Goal: Task Accomplishment & Management: Use online tool/utility

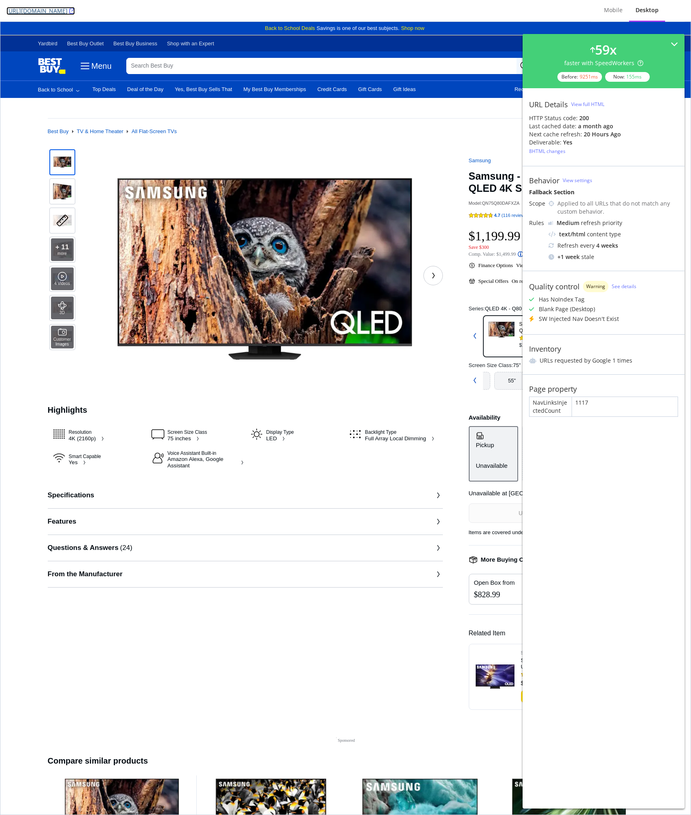
copy link "https://www.bestbuy.com/product/samsung-75-class-q80d-series-qled-4k-smart-tize…"
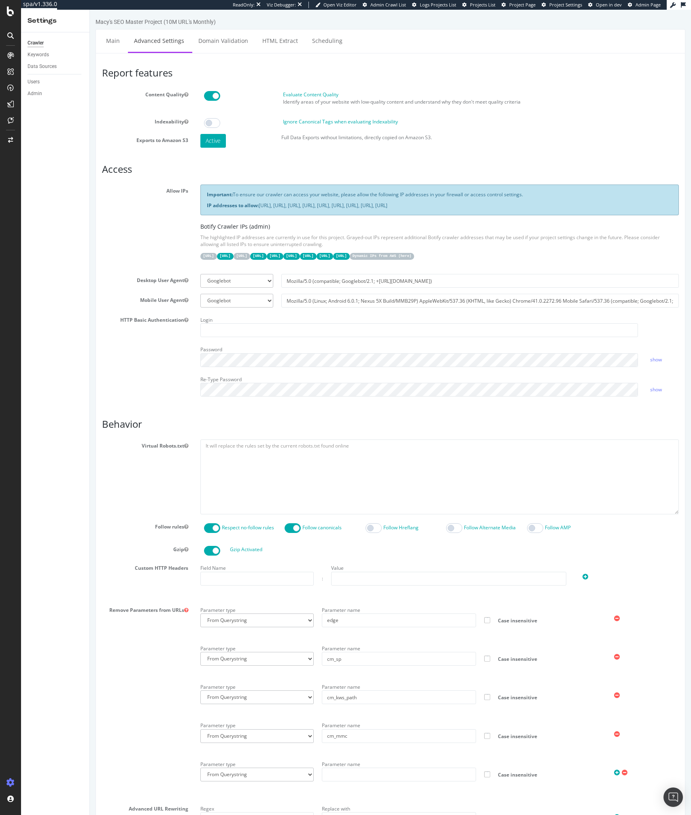
scroll to position [235, 0]
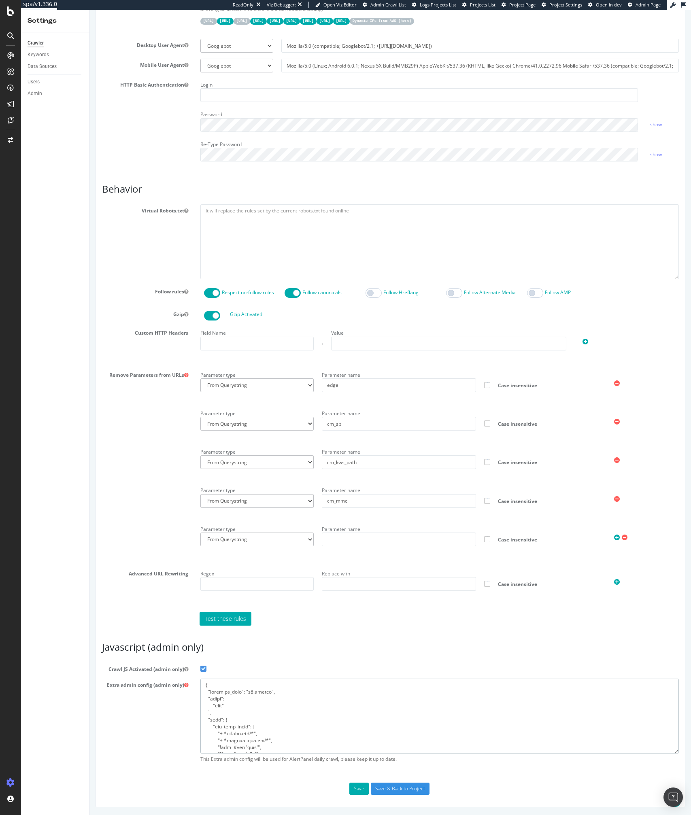
click at [268, 724] on textarea at bounding box center [439, 716] width 479 height 75
click at [286, 725] on textarea at bounding box center [439, 716] width 479 height 75
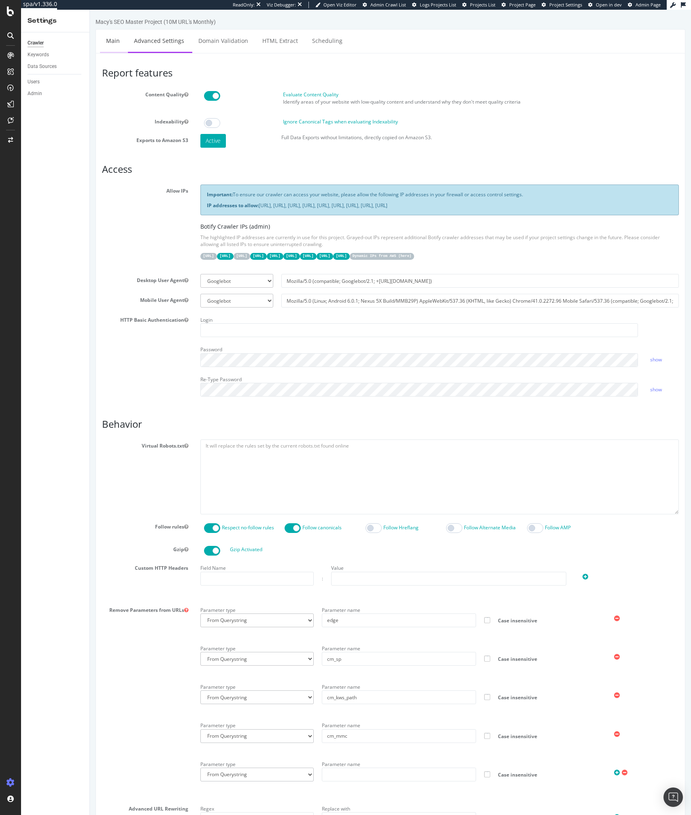
click at [115, 49] on link "Main" at bounding box center [113, 41] width 26 height 22
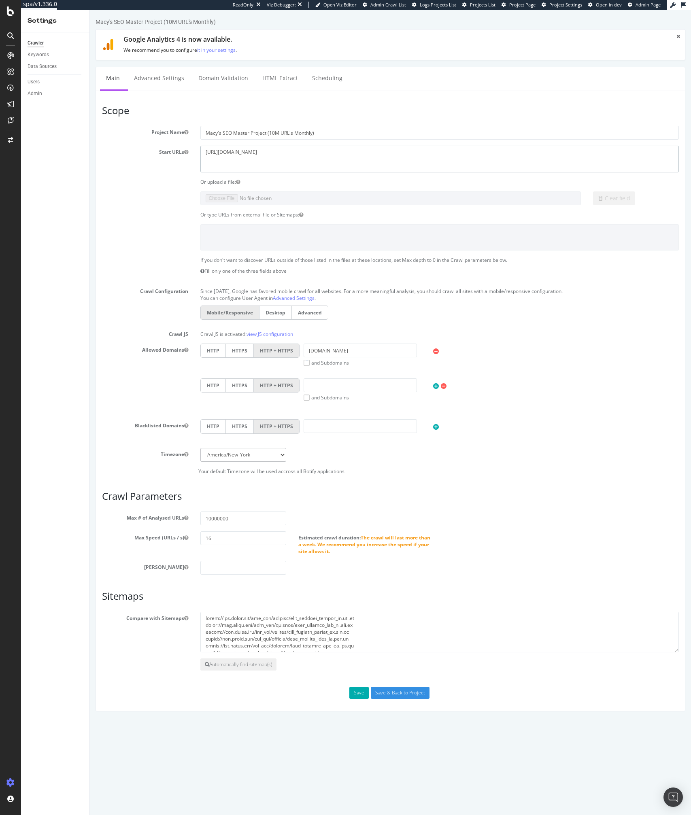
click at [237, 155] on textarea "https://www.macys.com/" at bounding box center [439, 159] width 479 height 26
click at [48, 93] on div "SiteCrawler" at bounding box center [44, 91] width 29 height 8
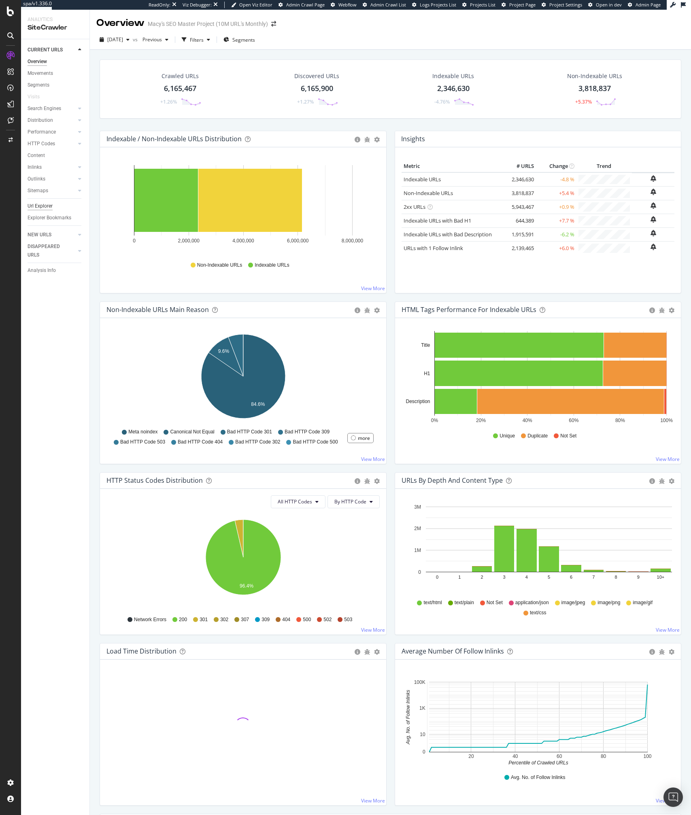
click at [38, 203] on div "Url Explorer" at bounding box center [40, 206] width 25 height 8
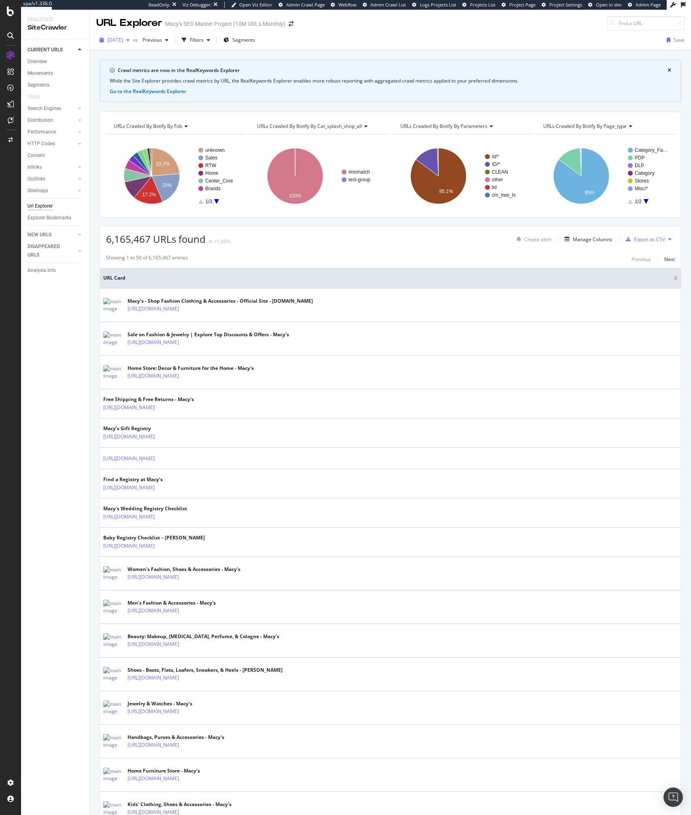
click at [110, 38] on span "2025 Aug. 7th" at bounding box center [115, 39] width 16 height 7
click at [301, 51] on div "Crawl metrics are now in the RealKeywords Explorer While the Site Explorer prov…" at bounding box center [390, 59] width 601 height 19
click at [204, 40] on div "Filters" at bounding box center [197, 39] width 14 height 7
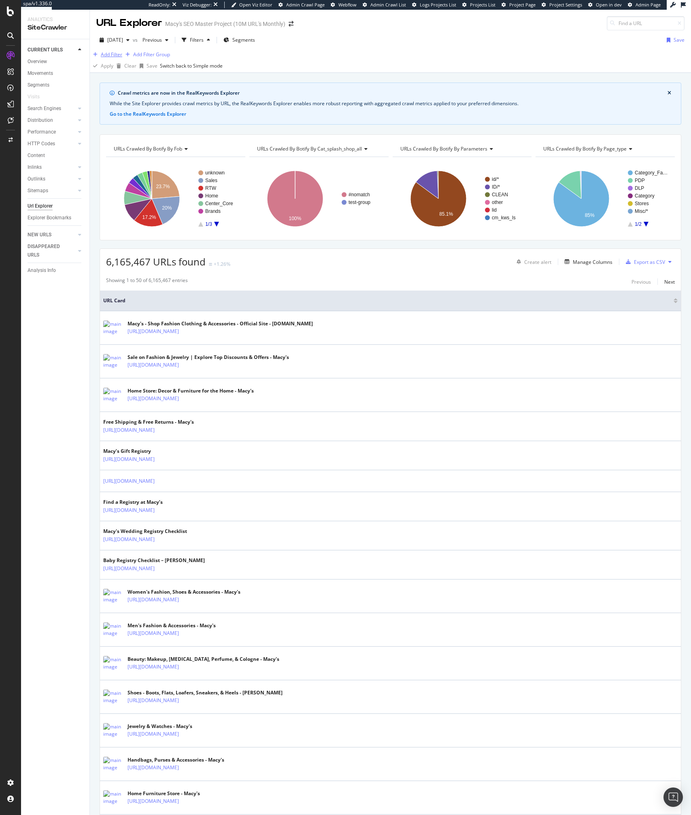
click at [114, 58] on div "Add Filter" at bounding box center [111, 54] width 21 height 7
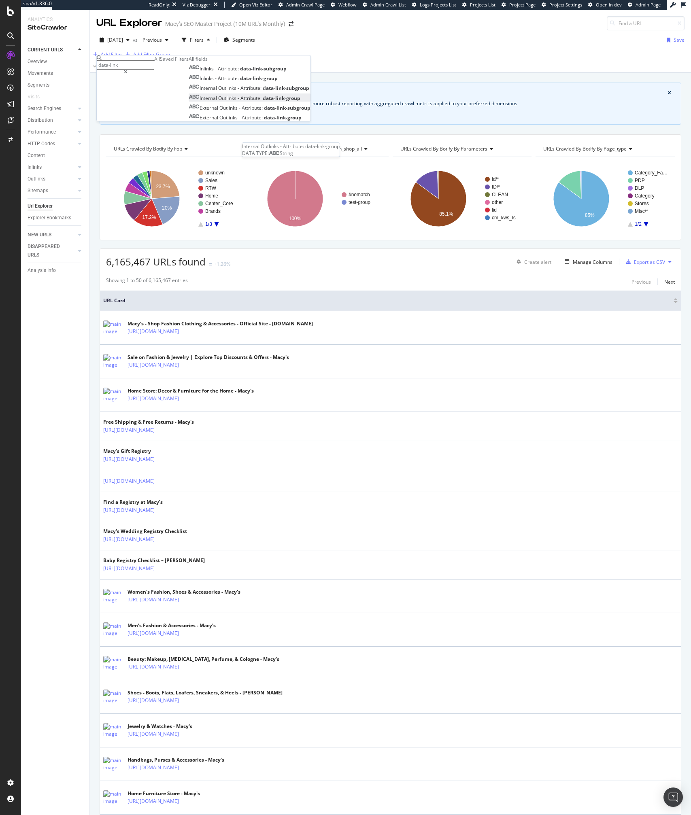
type input "data-link"
click at [240, 102] on span "Attribute:" at bounding box center [251, 98] width 22 height 7
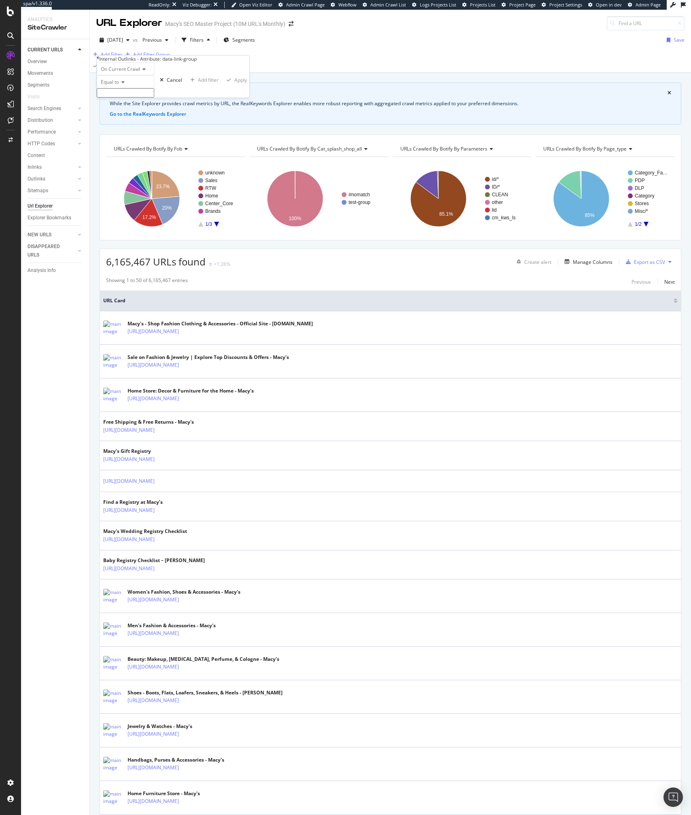
click at [138, 98] on input "text" at bounding box center [125, 92] width 57 height 9
click at [122, 72] on span "On Current Crawl" at bounding box center [120, 69] width 39 height 7
click at [125, 84] on div "On Current Crawl" at bounding box center [125, 79] width 57 height 8
click at [123, 98] on input "text" at bounding box center [125, 92] width 57 height 9
click at [99, 60] on icon at bounding box center [98, 57] width 2 height 5
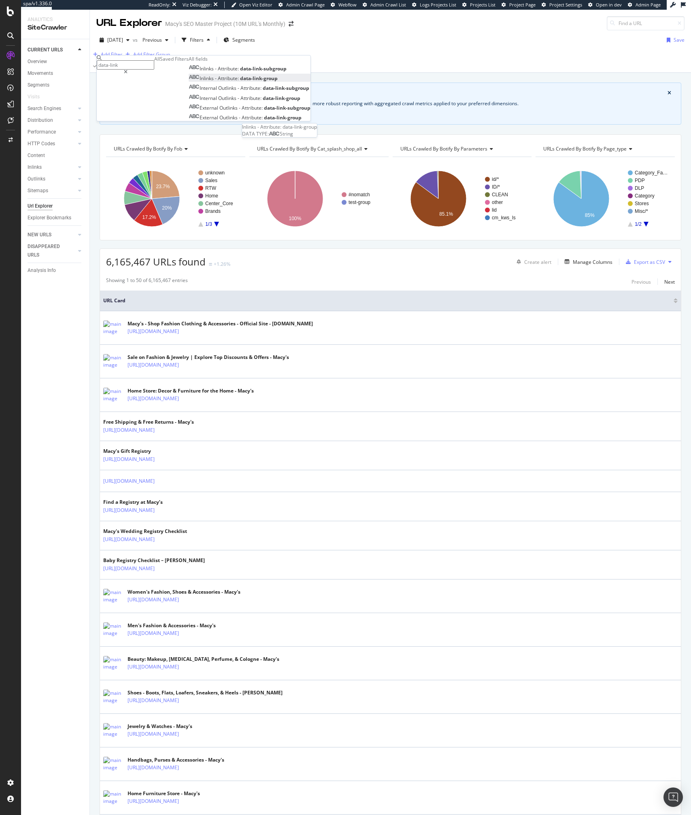
click at [200, 82] on span "Inlinks" at bounding box center [207, 78] width 15 height 7
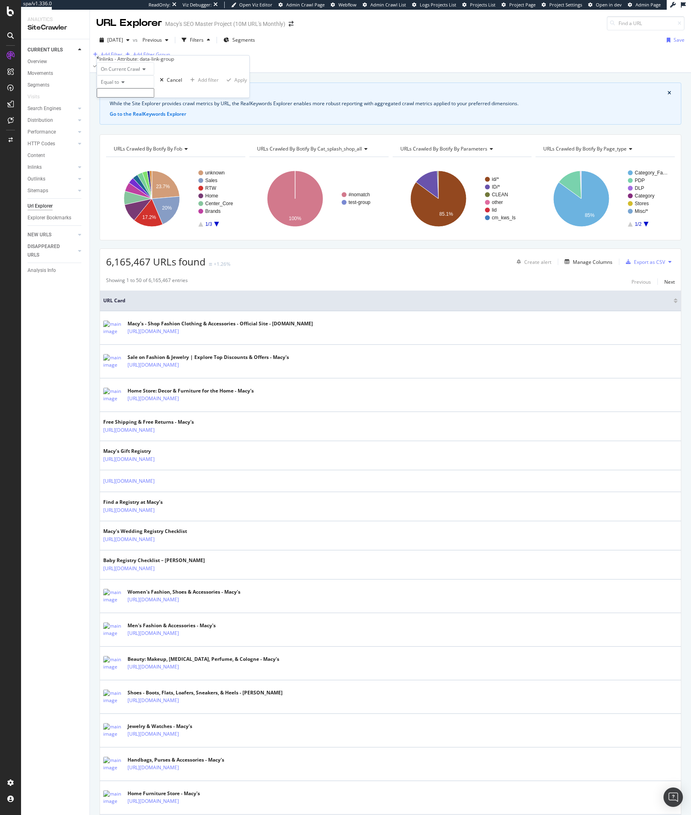
click at [136, 98] on input "text" at bounding box center [125, 92] width 57 height 9
click at [114, 85] on span "Equal to" at bounding box center [110, 82] width 18 height 7
drag, startPoint x: 122, startPoint y: 222, endPoint x: 127, endPoint y: 217, distance: 6.9
click at [127, 191] on div "Equal to Not equal to Starts with Doesn't start with Ends with Doesn't end with…" at bounding box center [125, 140] width 57 height 104
click at [127, 183] on div "Exists" at bounding box center [125, 178] width 57 height 8
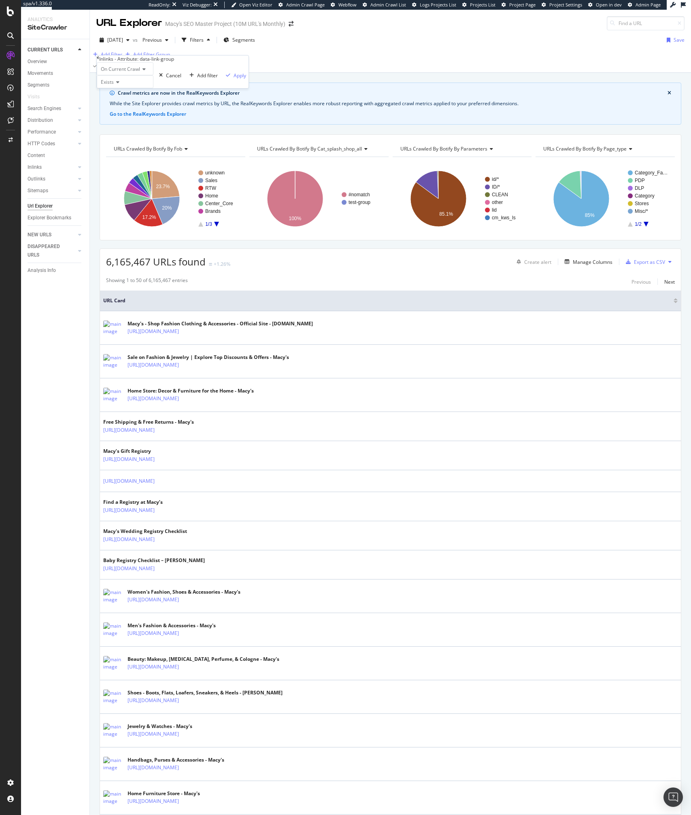
click at [183, 88] on div "On Current Crawl Exists Cancel Add filter Apply" at bounding box center [173, 75] width 152 height 26
click at [234, 79] on div "Apply" at bounding box center [240, 75] width 13 height 7
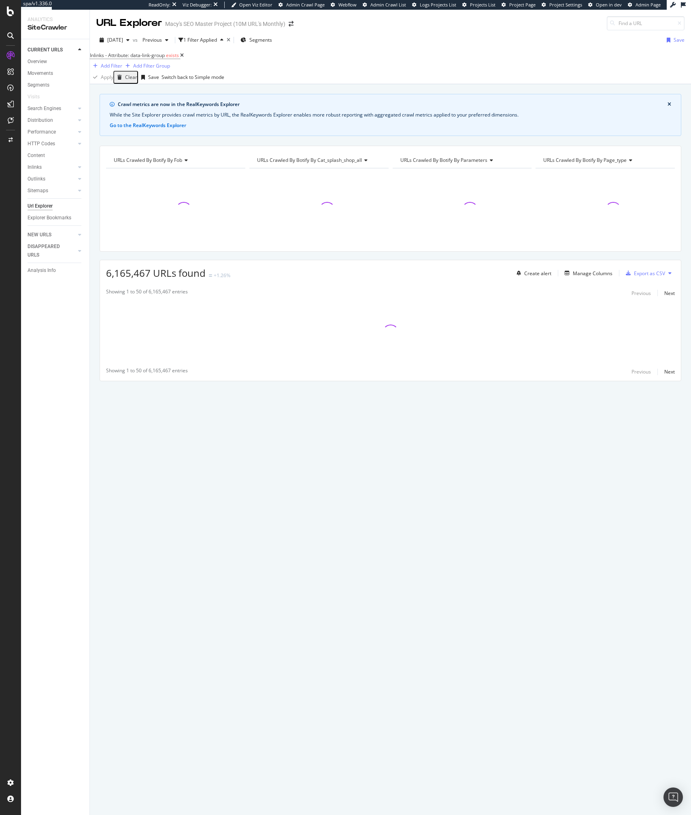
click at [147, 61] on span "Inlinks - Attribute: data-link-group exists" at bounding box center [137, 55] width 94 height 11
click at [165, 59] on span "Inlinks - Attribute: data-link-group" at bounding box center [127, 55] width 75 height 7
click at [118, 84] on icon at bounding box center [117, 81] width 6 height 5
click at [117, 95] on span "Equal to" at bounding box center [108, 91] width 18 height 7
click at [118, 97] on input "text" at bounding box center [125, 91] width 57 height 9
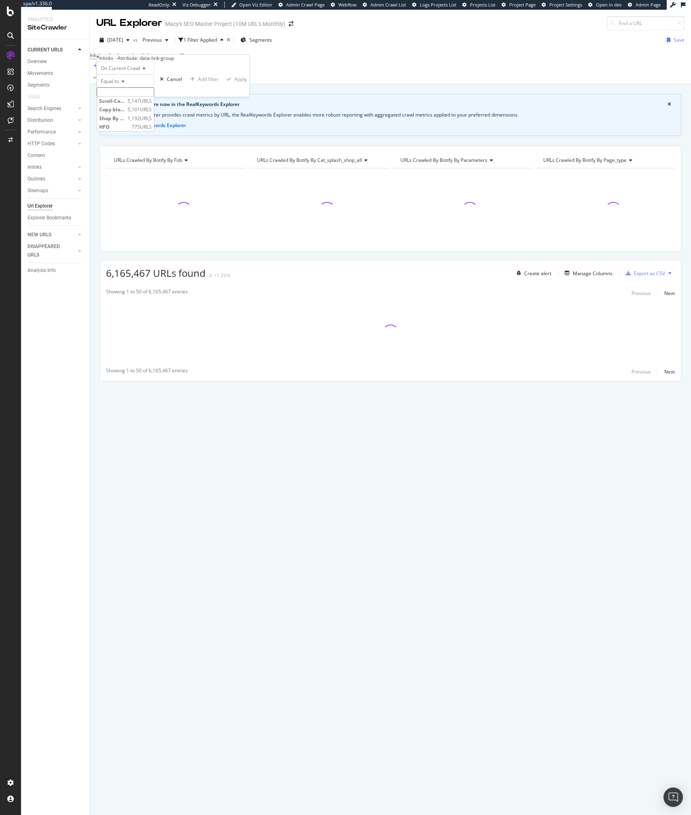
click at [116, 85] on span "Equal to" at bounding box center [110, 81] width 18 height 7
click at [127, 164] on div "Matches regex" at bounding box center [125, 160] width 57 height 8
click at [119, 97] on input "text" at bounding box center [125, 91] width 57 height 9
type input "."
type input "+"
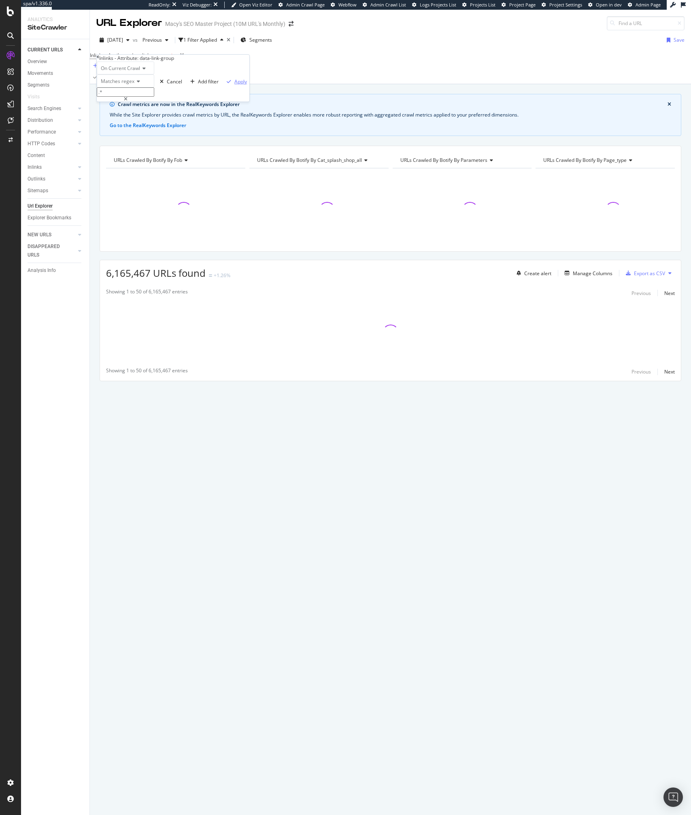
type input ".*"
click at [234, 85] on div "Apply" at bounding box center [240, 81] width 13 height 7
click at [206, 606] on div "Crawl metrics are now in the RealKeywords Explorer While the Site Explorer prov…" at bounding box center [390, 449] width 601 height 731
click at [212, 559] on div "Crawl metrics are now in the RealKeywords Explorer While the Site Explorer prov…" at bounding box center [390, 449] width 601 height 731
click at [149, 59] on span "Inlinks - Attribute: data-link-group" at bounding box center [127, 55] width 75 height 7
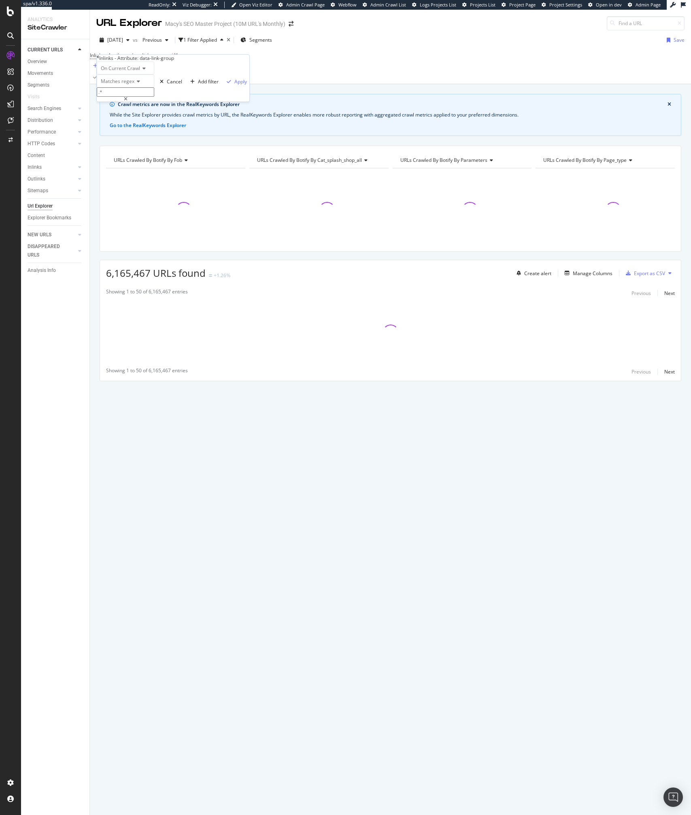
click at [138, 97] on input ".*" at bounding box center [125, 91] width 57 height 9
type input ".+"
click at [223, 84] on div "button" at bounding box center [228, 81] width 11 height 5
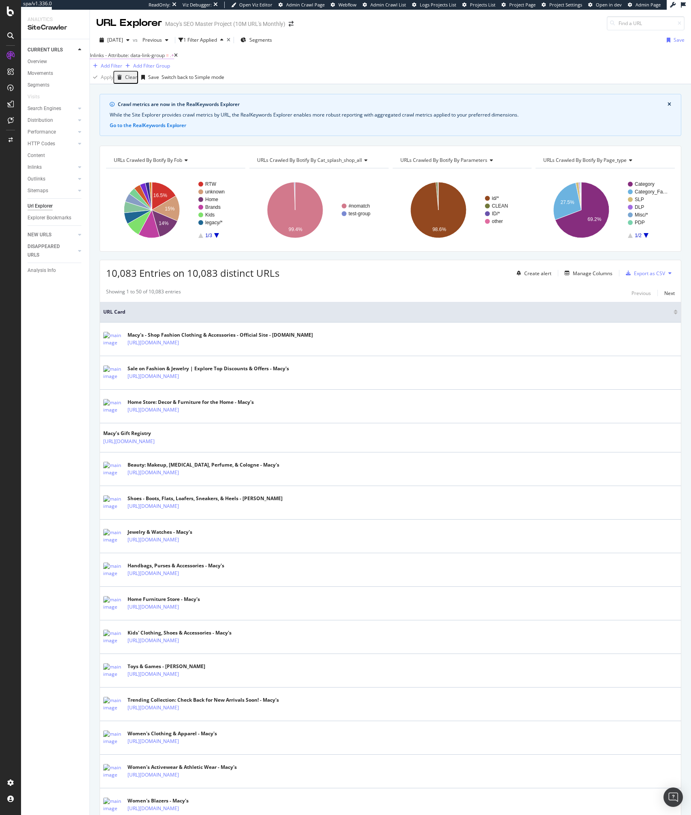
click at [157, 59] on span "Inlinks - Attribute: data-link-group" at bounding box center [127, 55] width 75 height 7
click at [125, 85] on span "Matches regex" at bounding box center [118, 81] width 34 height 7
click at [117, 95] on span "Equal to" at bounding box center [108, 91] width 18 height 7
click at [124, 97] on input "text" at bounding box center [125, 91] width 57 height 9
click at [113, 130] on span "HFO" at bounding box center [114, 126] width 30 height 7
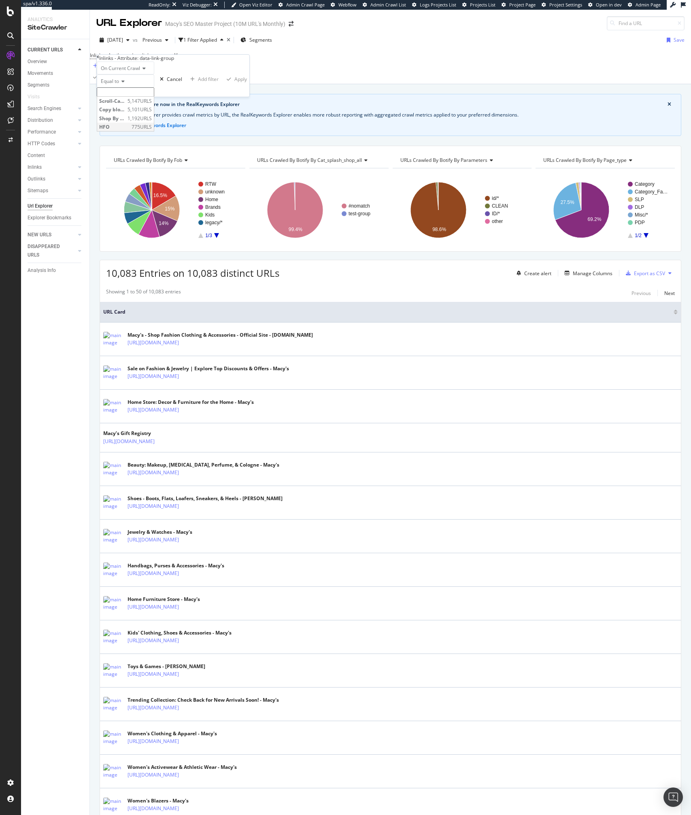
type input "HFO"
click at [99, 59] on icon at bounding box center [98, 57] width 2 height 5
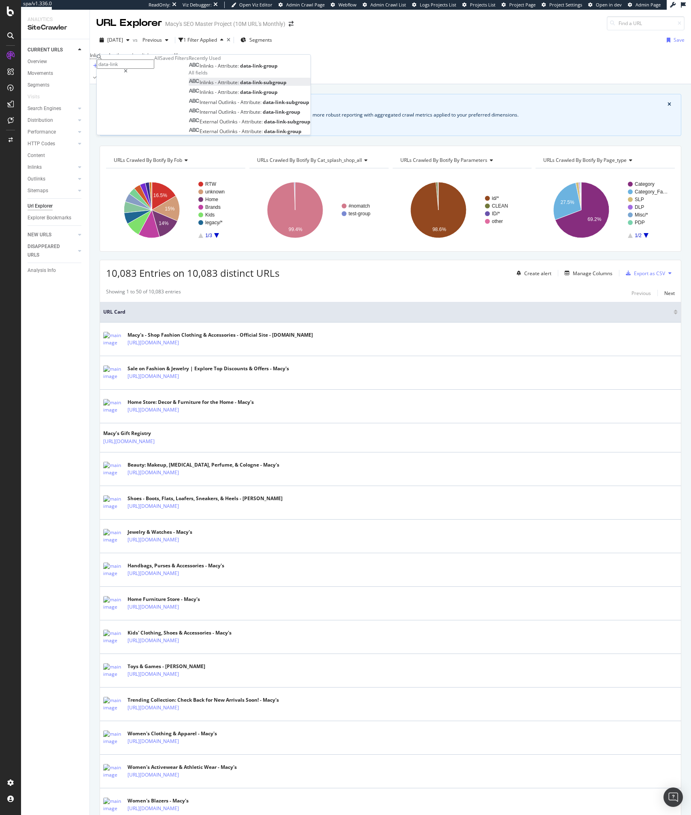
click at [240, 86] on span "data-link-subgroup" at bounding box center [263, 82] width 47 height 7
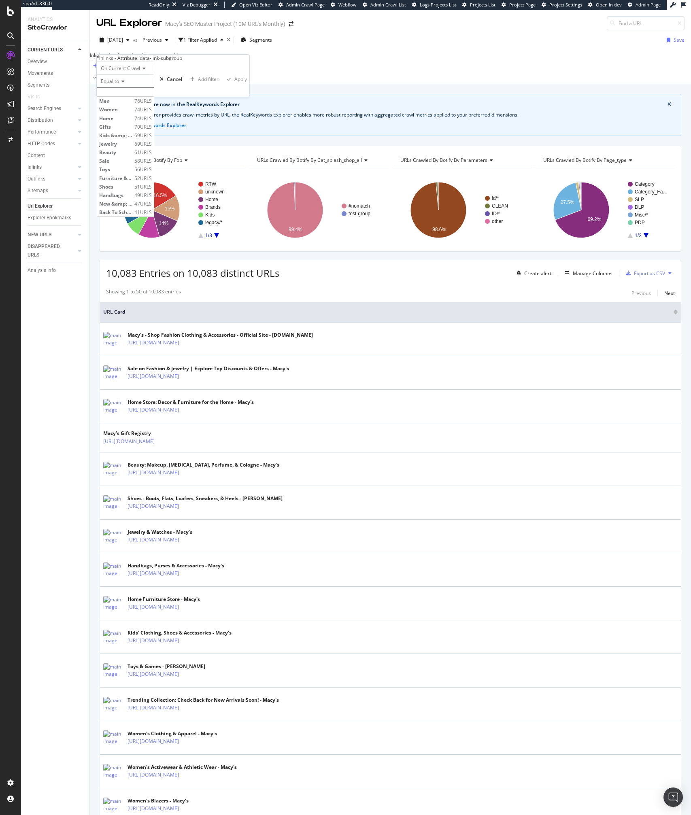
click at [154, 97] on input "text" at bounding box center [125, 91] width 57 height 9
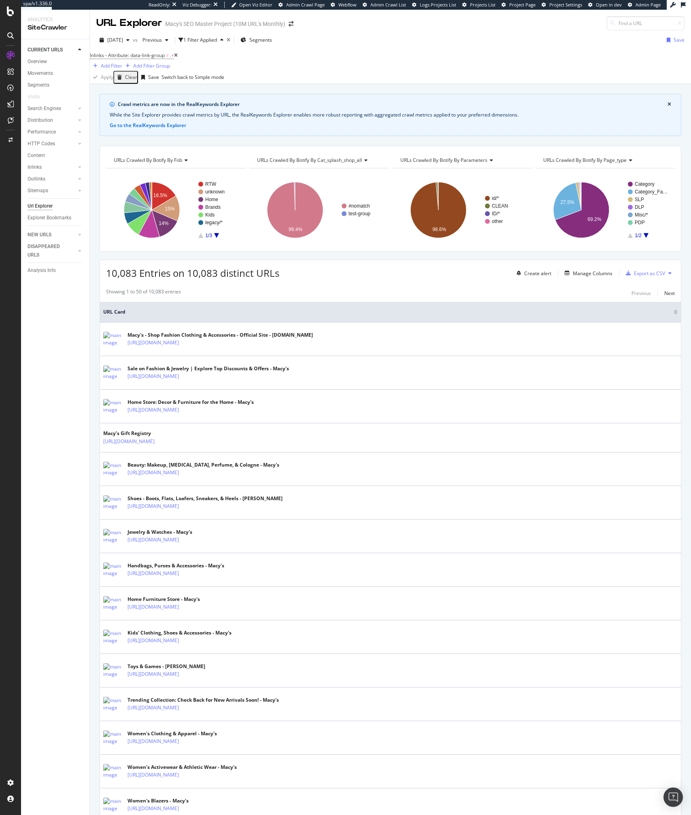
click at [318, 77] on div "Apply Clear Save Switch back to Simple mode" at bounding box center [390, 77] width 601 height 13
click at [72, 493] on div "CURRENT URLS Overview Movements Segments Visits Search Engines Top Charts Segme…" at bounding box center [55, 427] width 68 height 776
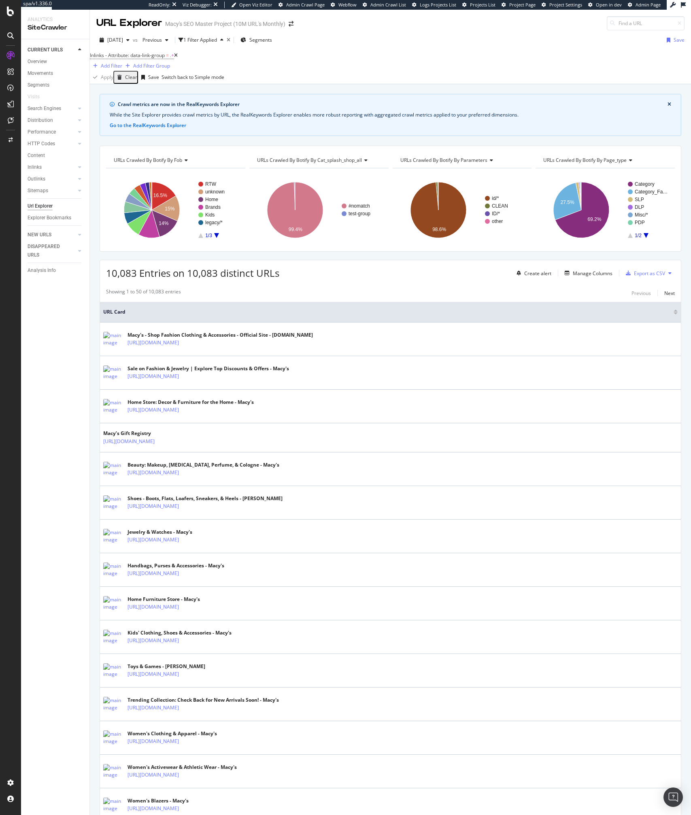
click at [72, 493] on div "CURRENT URLS Overview Movements Segments Visits Search Engines Top Charts Segme…" at bounding box center [55, 427] width 68 height 776
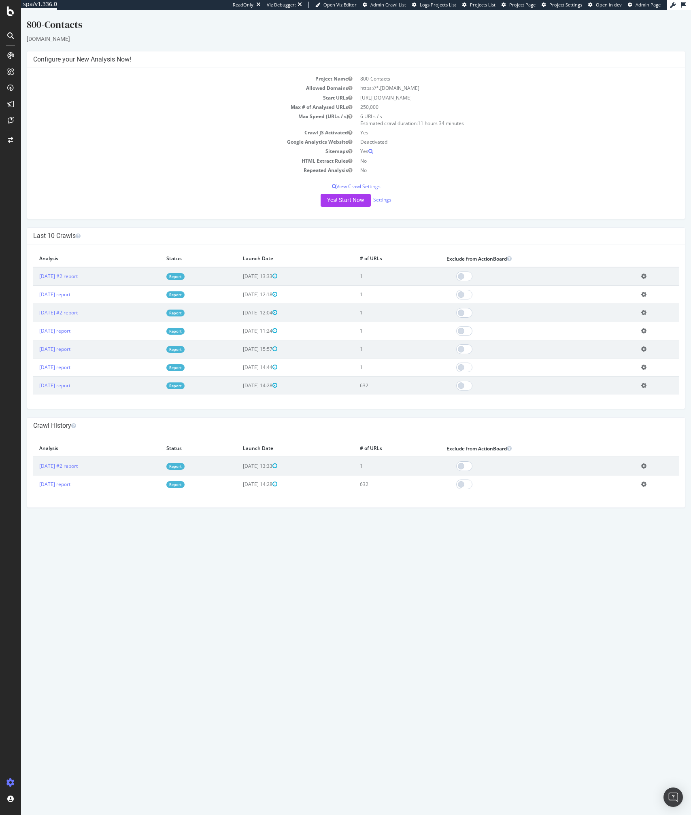
click at [160, 210] on div "Project Name 800-Contacts Allowed Domains https://*.[DOMAIN_NAME] Start URLs [U…" at bounding box center [356, 143] width 658 height 151
click at [383, 198] on link "Settings" at bounding box center [382, 199] width 18 height 7
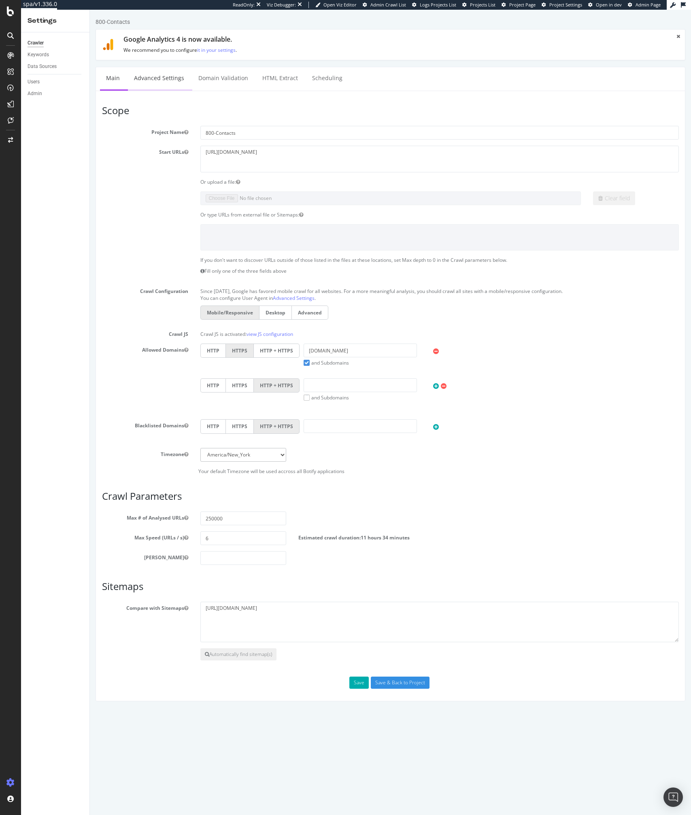
click at [156, 78] on link "Advanced Settings" at bounding box center [159, 78] width 62 height 22
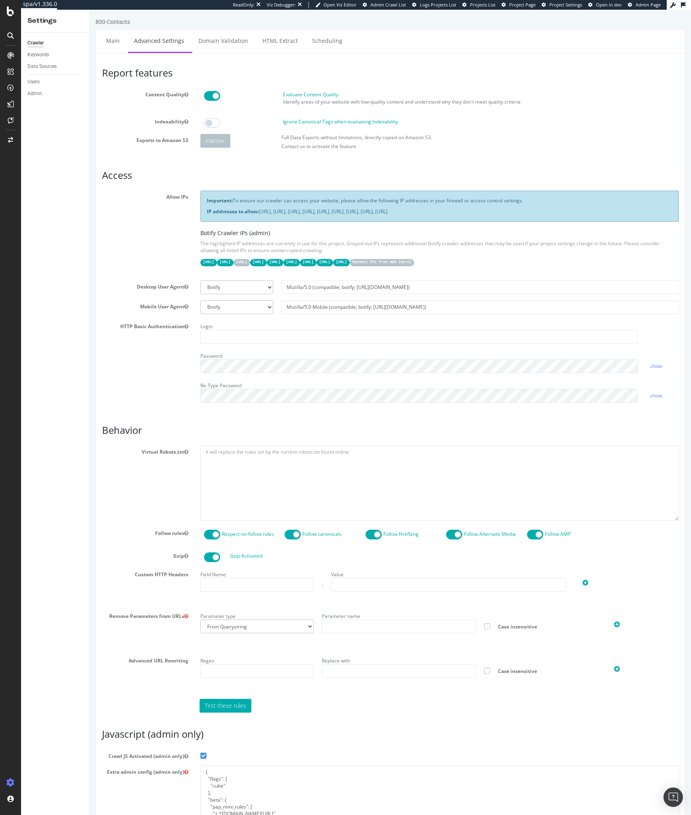
scroll to position [87, 0]
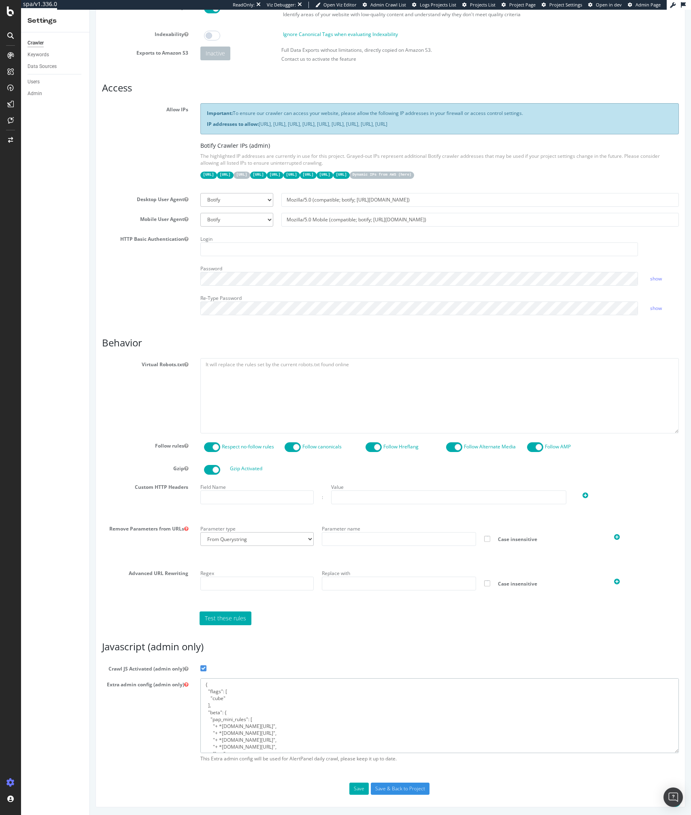
click at [239, 715] on textarea "{ "flags": [ "cube" ], "beta": { "pap_mini_rules": [ "+ *amazonaws.com/*", "+ *…" at bounding box center [439, 715] width 479 height 75
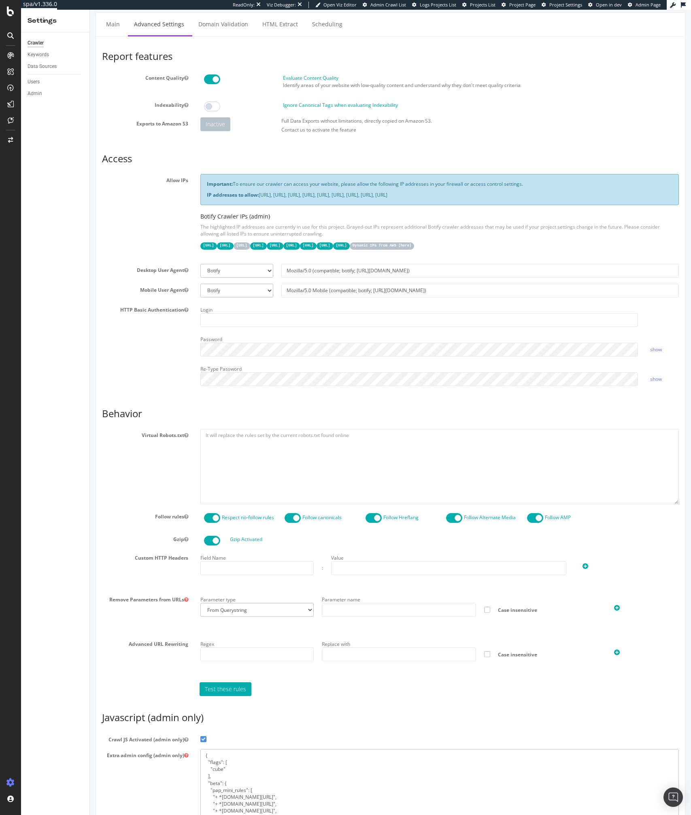
scroll to position [0, 0]
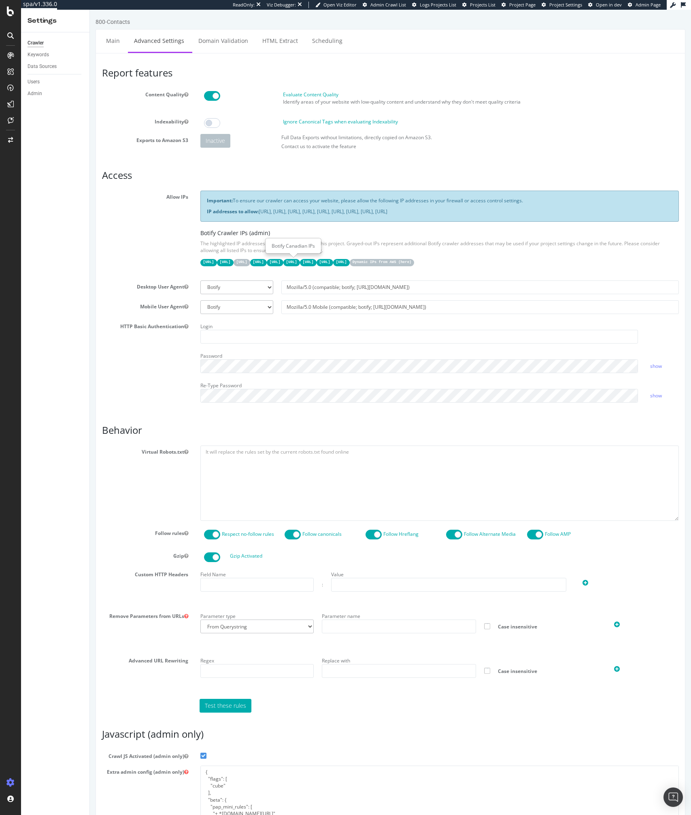
click at [250, 263] on code "15.235.106.96/27" at bounding box center [242, 262] width 17 height 7
click at [232, 788] on textarea "{ "flags": [ "cube" ], "beta": { "pap_mini_rules": [ "+ *amazonaws.com/*", "+ *…" at bounding box center [439, 803] width 479 height 75
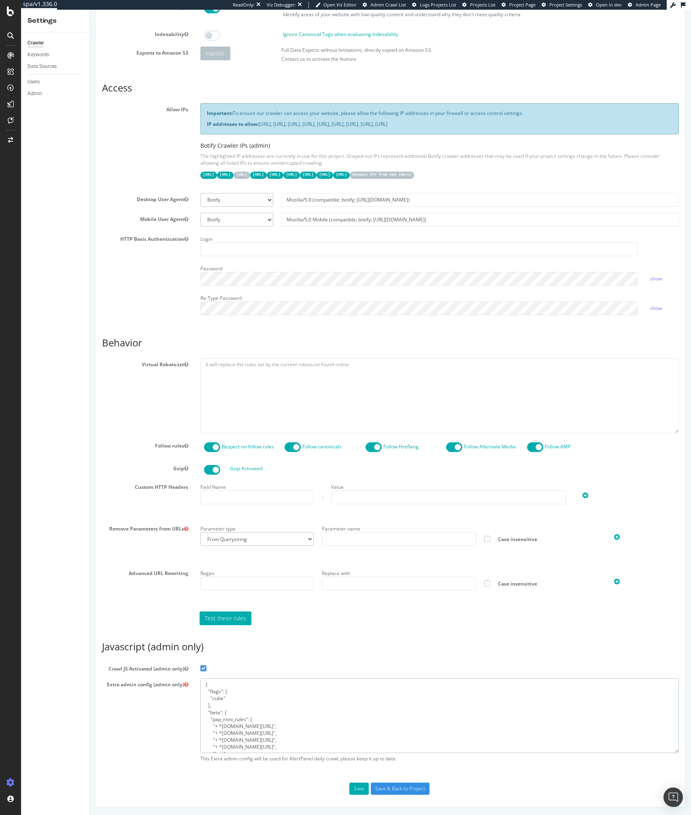
click at [253, 728] on textarea "{ "flags": [ "cube" ], "beta": { "pap_mini_rules": [ "+ *amazonaws.com/*", "+ *…" at bounding box center [439, 715] width 479 height 75
click at [280, 728] on textarea "{ "flags": [ "cube" ], "beta": { "pap_mini_rules": [ "+ *amazonaws.com/*", "+ *…" at bounding box center [439, 715] width 479 height 75
click at [290, 708] on textarea "{ "flags": [ "cube" ], "beta": { "pap_mini_rules": [ "+ *amazonaws.com/*", "+ *…" at bounding box center [439, 715] width 479 height 75
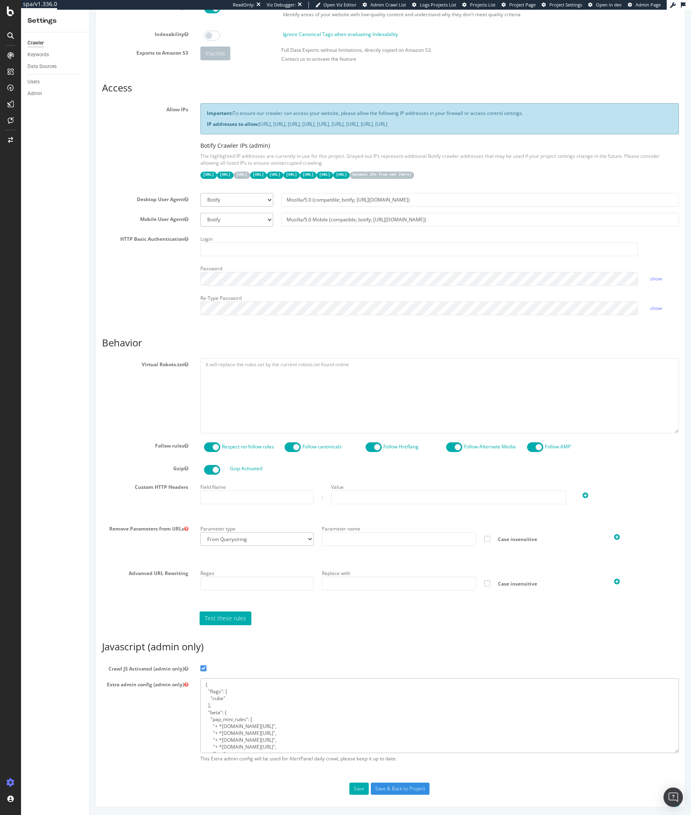
click at [290, 708] on textarea "{ "flags": [ "cube" ], "beta": { "pap_mini_rules": [ "+ *amazonaws.com/*", "+ *…" at bounding box center [439, 715] width 479 height 75
click at [224, 720] on textarea "{ "flags": [ "cube" ], "beta": { "pap_mini_rules": [ "+ *amazonaws.com/*", "+ *…" at bounding box center [439, 715] width 479 height 75
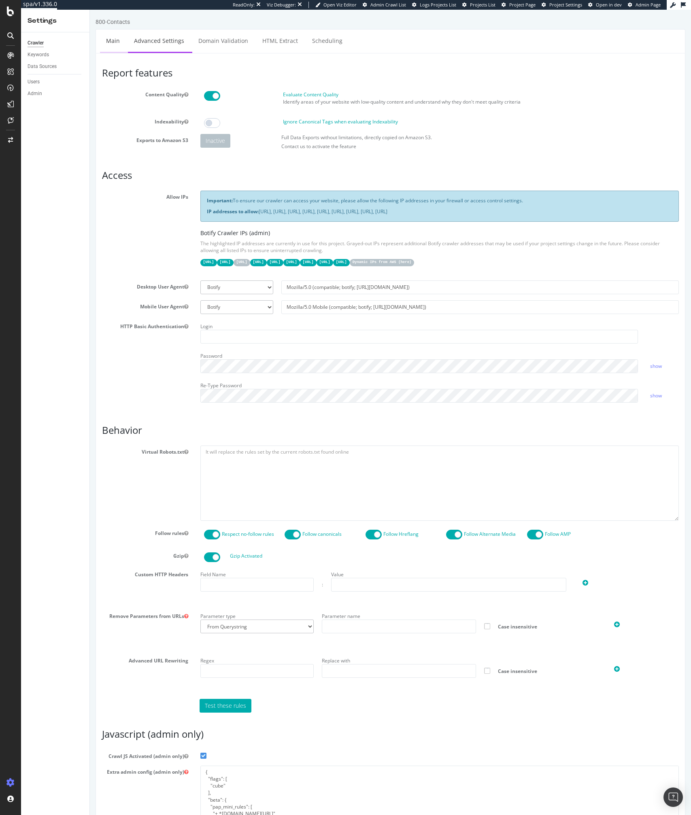
click at [111, 43] on link "Main" at bounding box center [113, 41] width 26 height 22
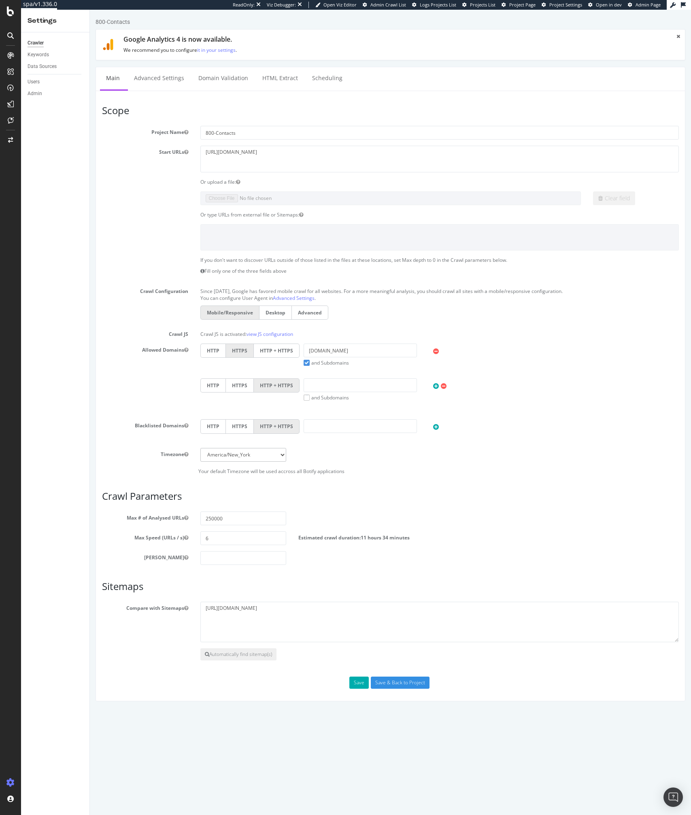
click at [254, 142] on section "Project Name 800-Contacts Start URLs https://www.1800contacts.com/ Or upload a …" at bounding box center [390, 300] width 577 height 349
click at [242, 155] on textarea "https://www.1800contacts.com/" at bounding box center [439, 159] width 479 height 26
click at [240, 611] on textarea "https://www.1800contacts.com/sitemap.xml" at bounding box center [439, 622] width 479 height 40
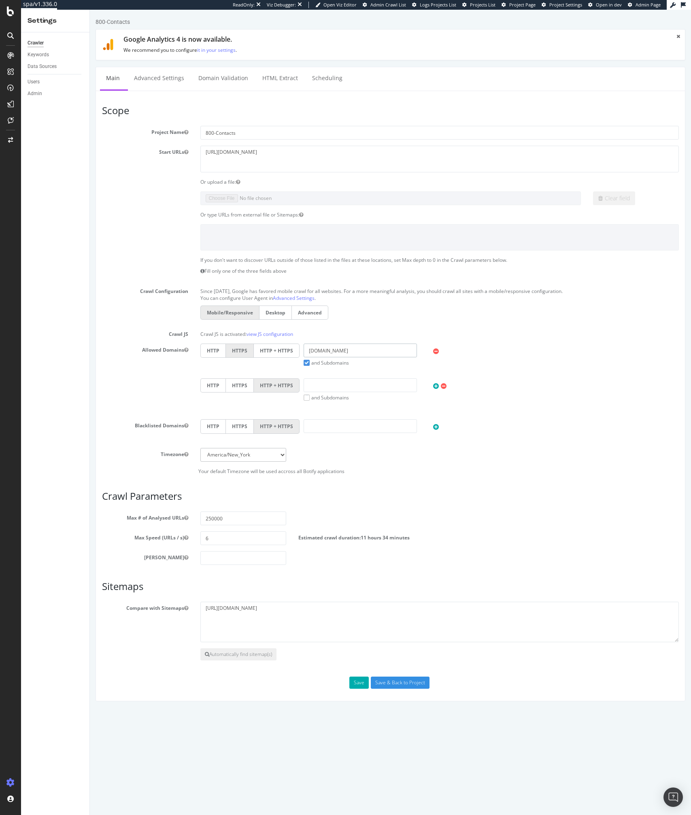
click at [327, 353] on input "1800contacts.com" at bounding box center [361, 351] width 114 height 14
click at [161, 72] on link "Advanced Settings" at bounding box center [159, 78] width 62 height 22
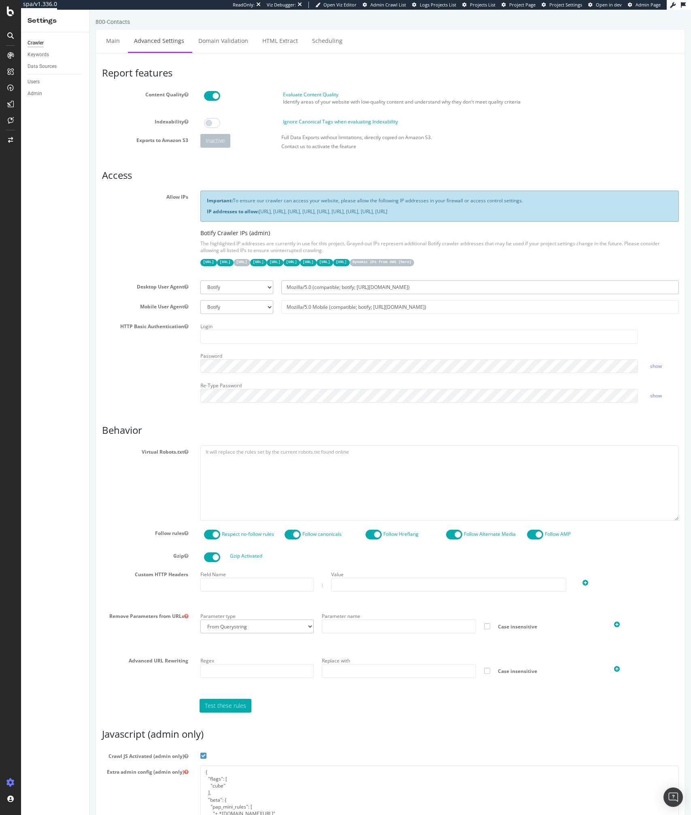
click at [306, 285] on input "Mozilla/5.0 (compatible; botify; http://botify.com)" at bounding box center [479, 287] width 397 height 14
click at [246, 282] on select "Botify Googlebot Chrome Firefox Edge Custom" at bounding box center [236, 287] width 73 height 14
select select "Mozilla/5.0 (compatible; botify; http://botify.com)"
click at [192, 41] on link "Domain Validation" at bounding box center [223, 41] width 62 height 22
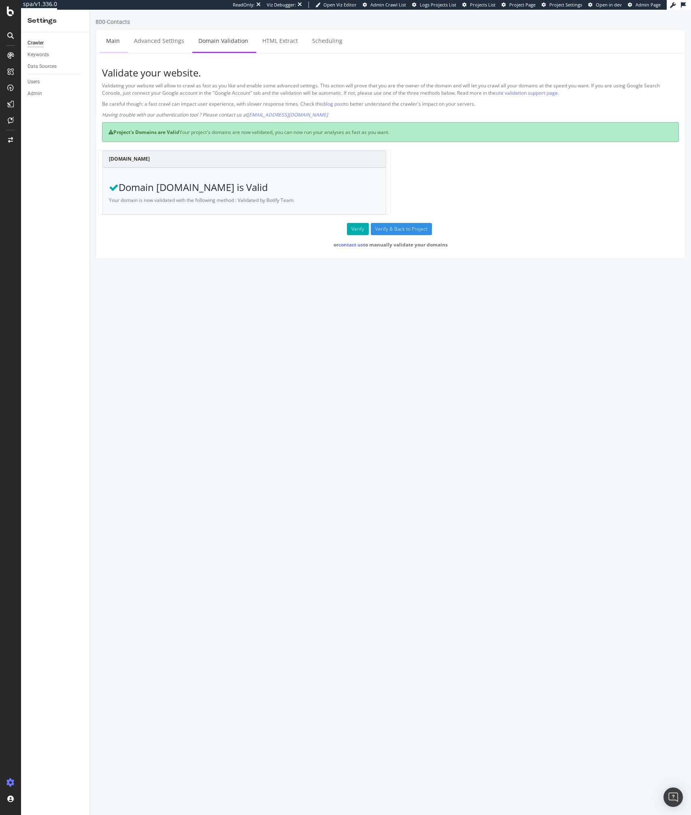
click at [112, 42] on link "Main" at bounding box center [113, 41] width 26 height 22
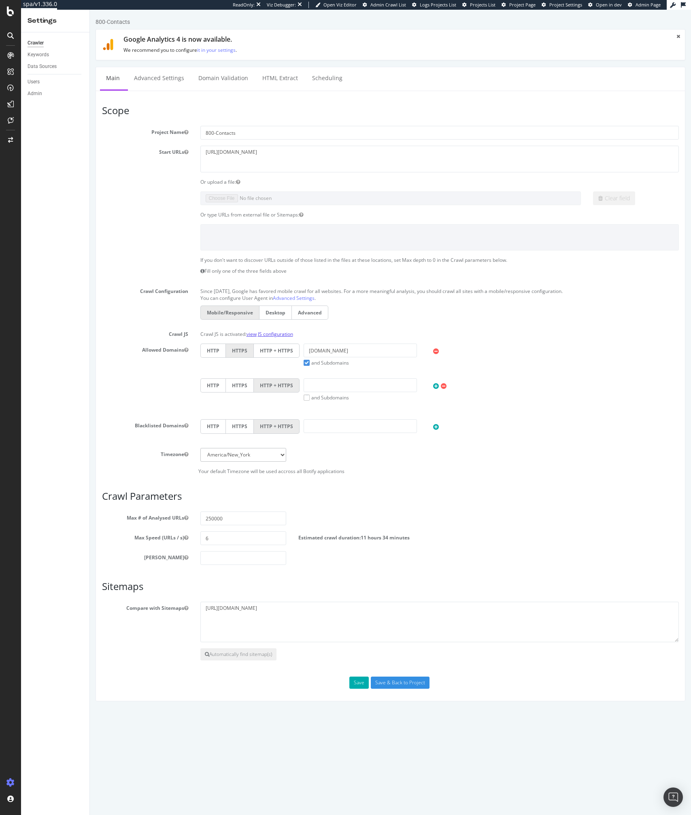
click at [267, 332] on link "view JS configuration" at bounding box center [269, 334] width 47 height 7
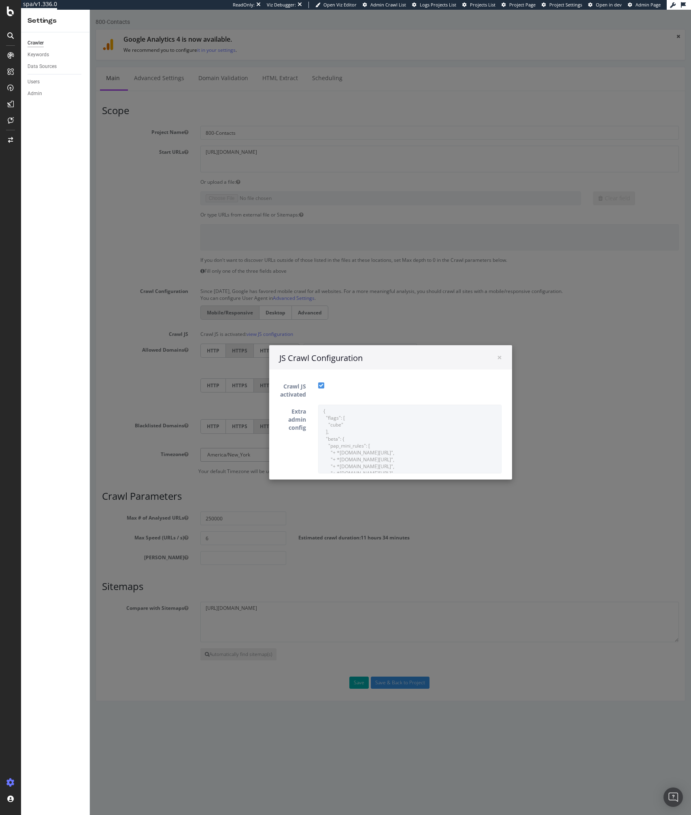
scroll to position [55, 0]
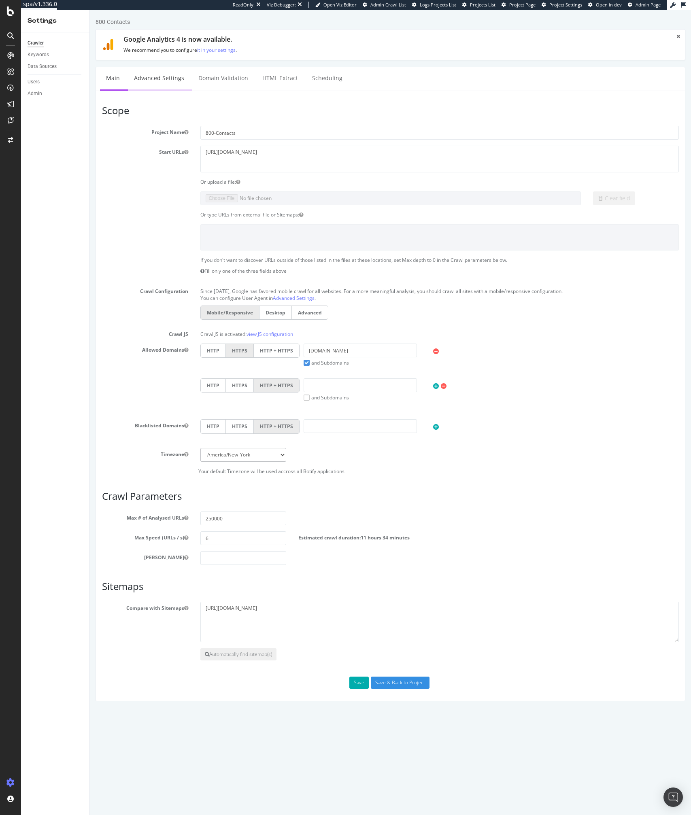
click at [160, 79] on link "Advanced Settings" at bounding box center [159, 78] width 62 height 22
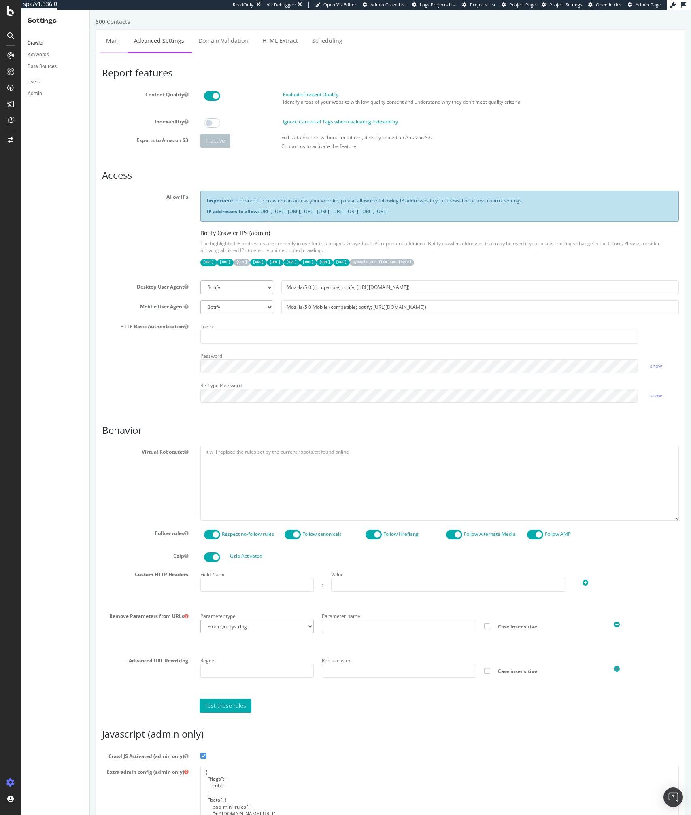
click at [112, 42] on link "Main" at bounding box center [113, 41] width 26 height 22
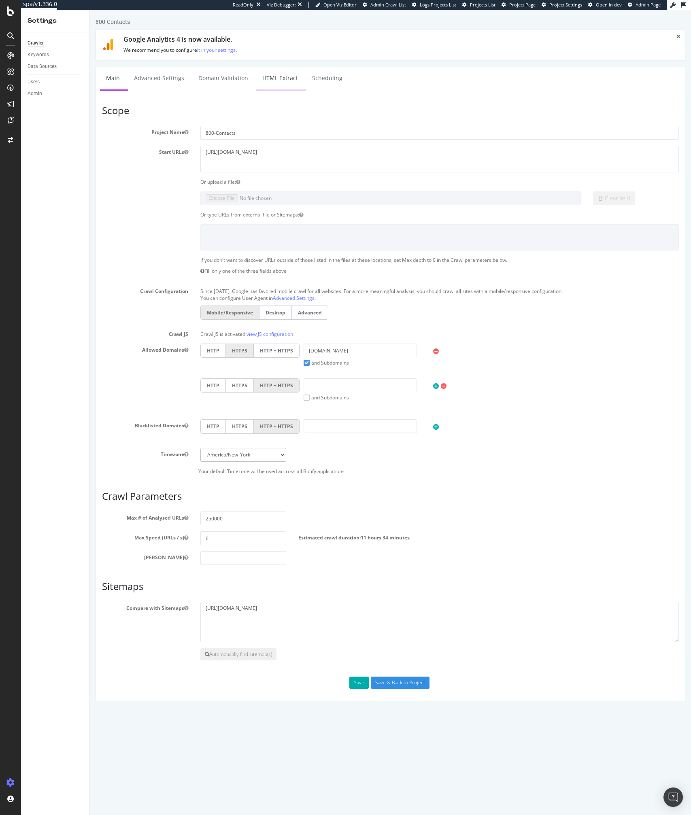
click at [299, 85] on link "HTML Extract" at bounding box center [280, 78] width 48 height 22
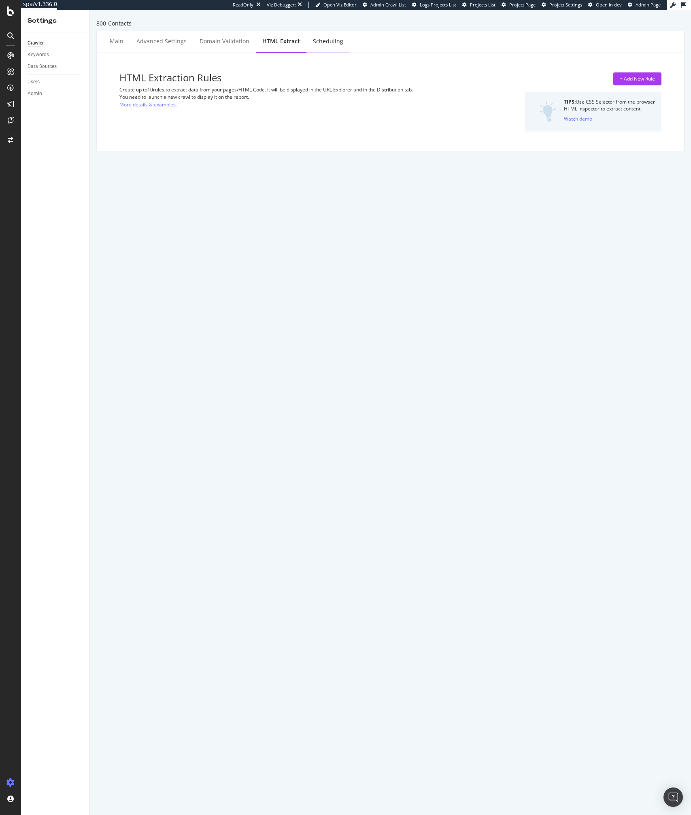
click at [329, 40] on div "Scheduling" at bounding box center [328, 41] width 30 height 8
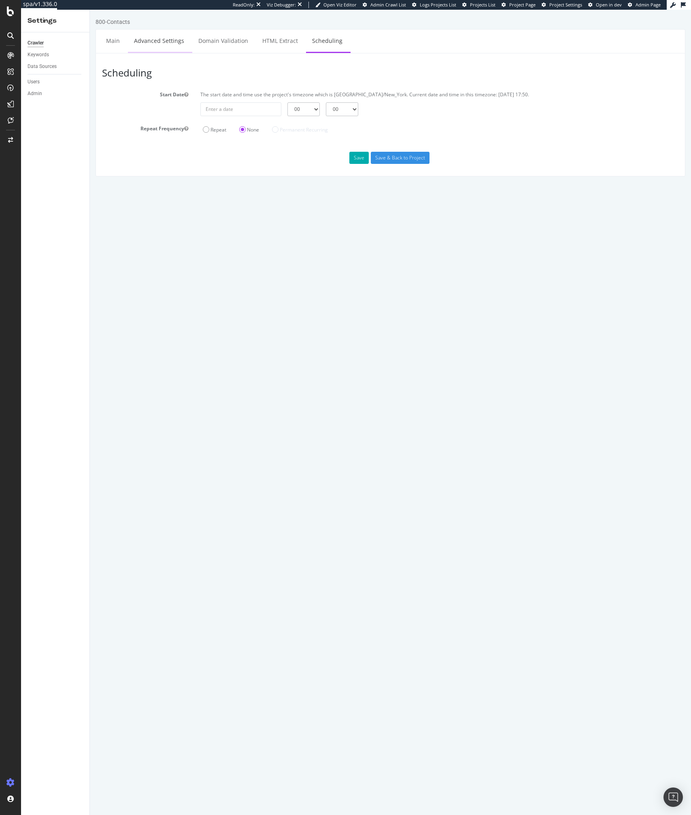
click at [130, 34] on link "Advanced Settings" at bounding box center [159, 41] width 62 height 22
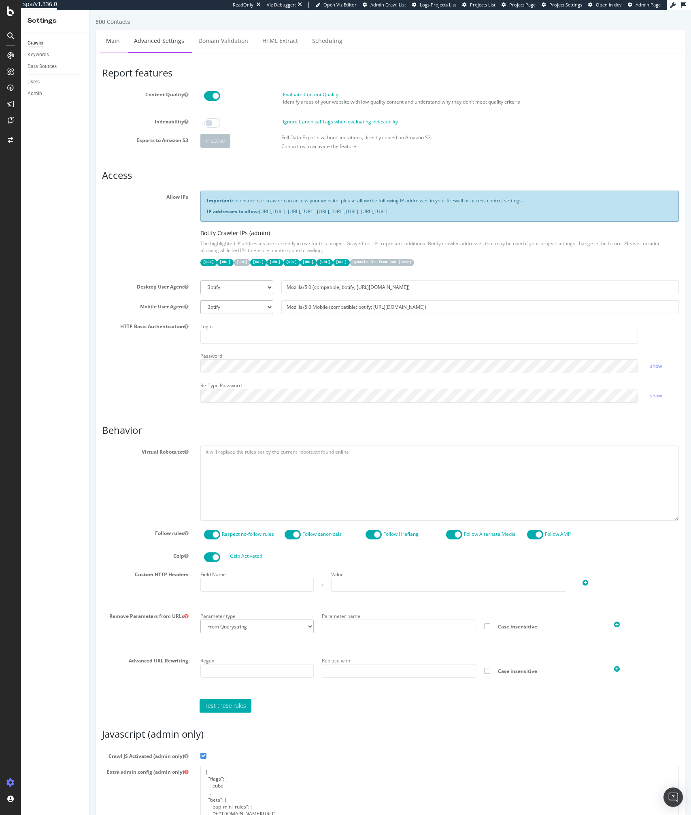
click at [117, 48] on link "Main" at bounding box center [113, 41] width 26 height 22
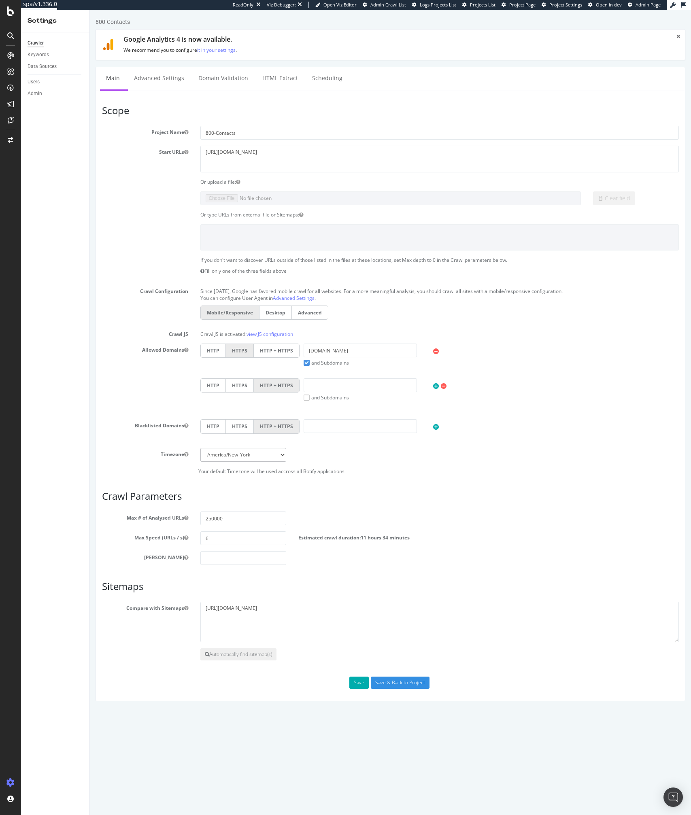
click at [215, 337] on p "Crawl JS is activated: view JS configuration" at bounding box center [439, 333] width 479 height 10
click at [141, 404] on div "Allowed Domains HTTP HTTPS HTTP + HTTPS 1800contacts.com and Subdomains User Ag…" at bounding box center [390, 379] width 589 height 70
click at [34, 47] on div "Crawler" at bounding box center [36, 43] width 16 height 8
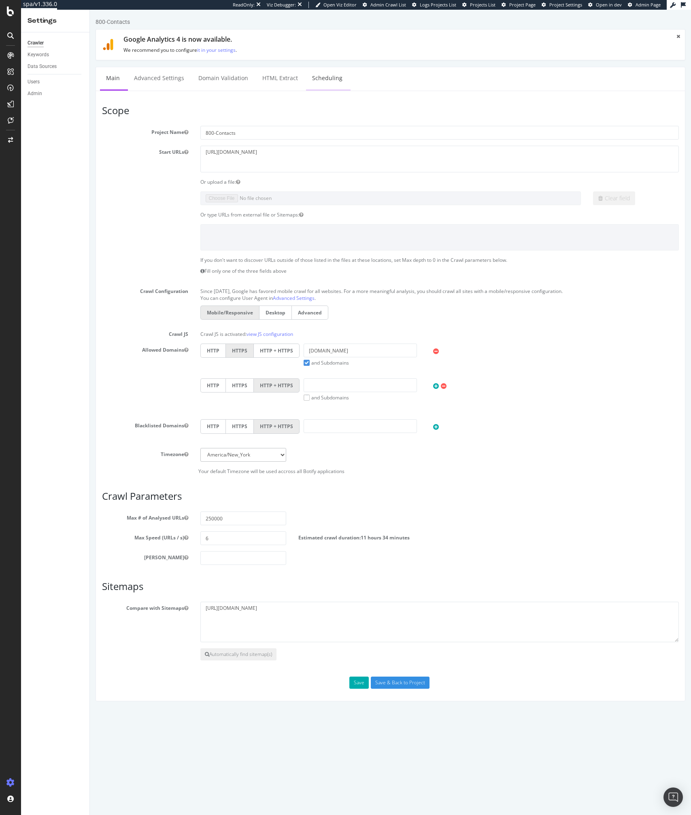
click at [324, 75] on link "Scheduling" at bounding box center [327, 78] width 42 height 22
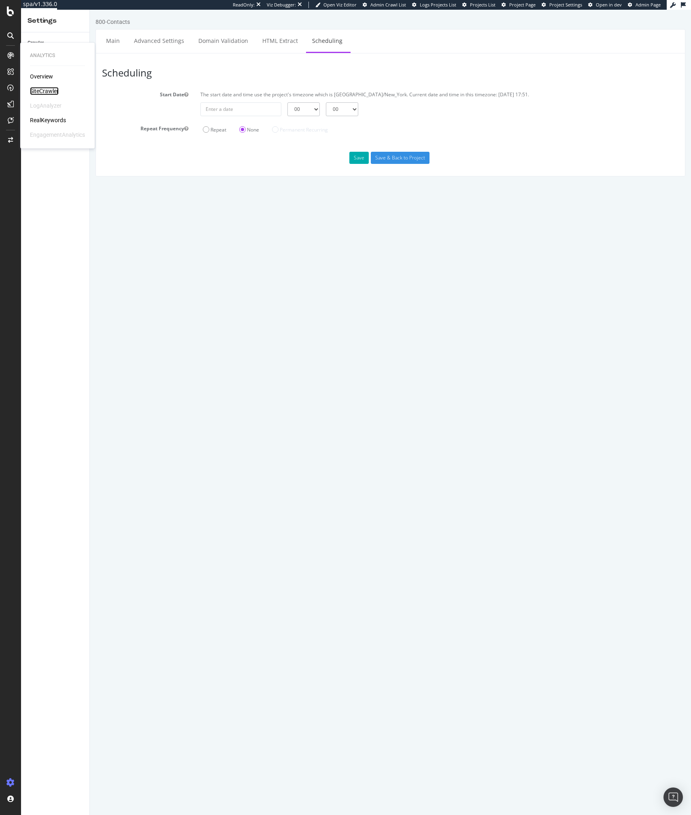
click at [42, 89] on div "SiteCrawler" at bounding box center [44, 91] width 29 height 8
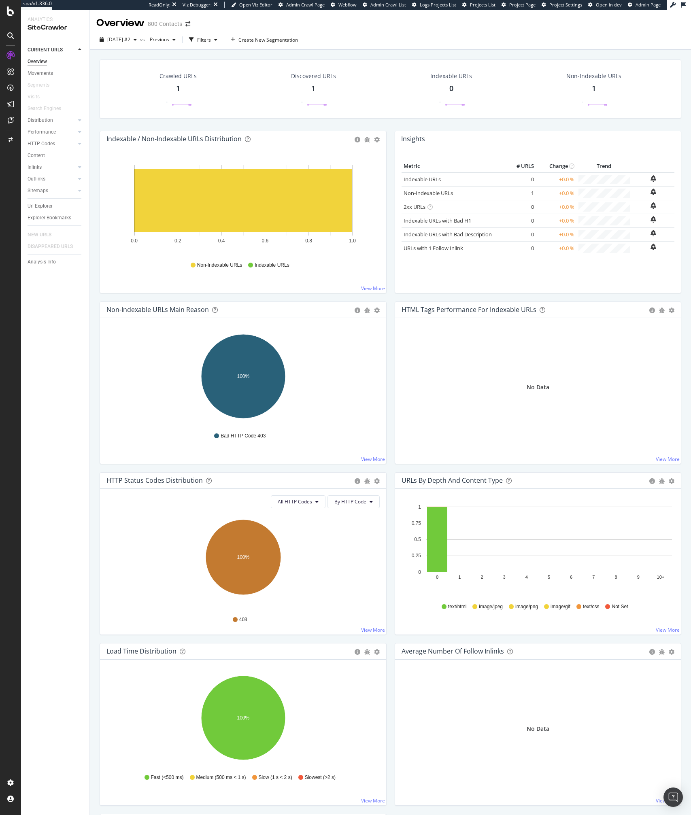
click at [50, 266] on div "Analysis Info" at bounding box center [59, 262] width 62 height 12
click at [45, 263] on div "Analysis Info" at bounding box center [42, 262] width 28 height 8
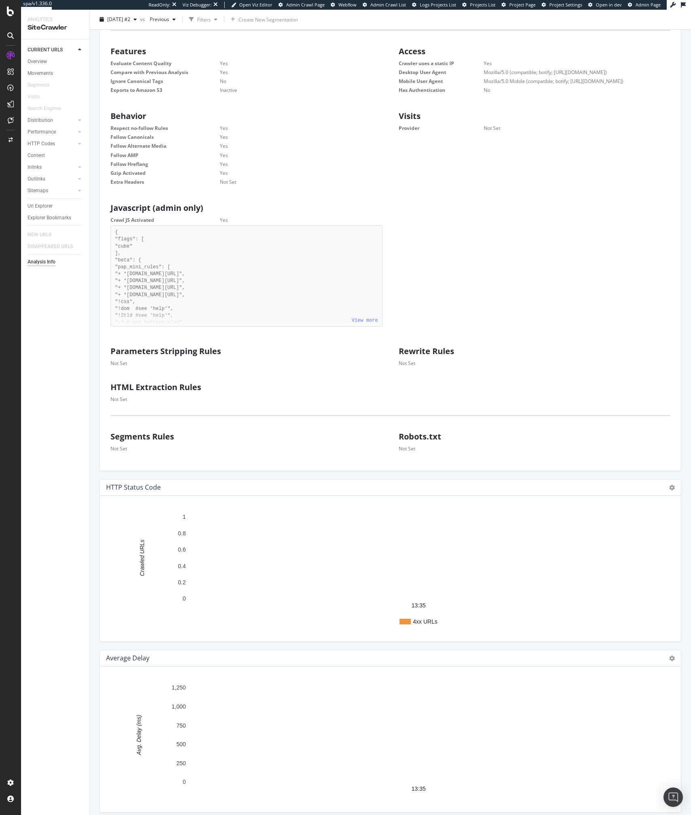
scroll to position [290, 0]
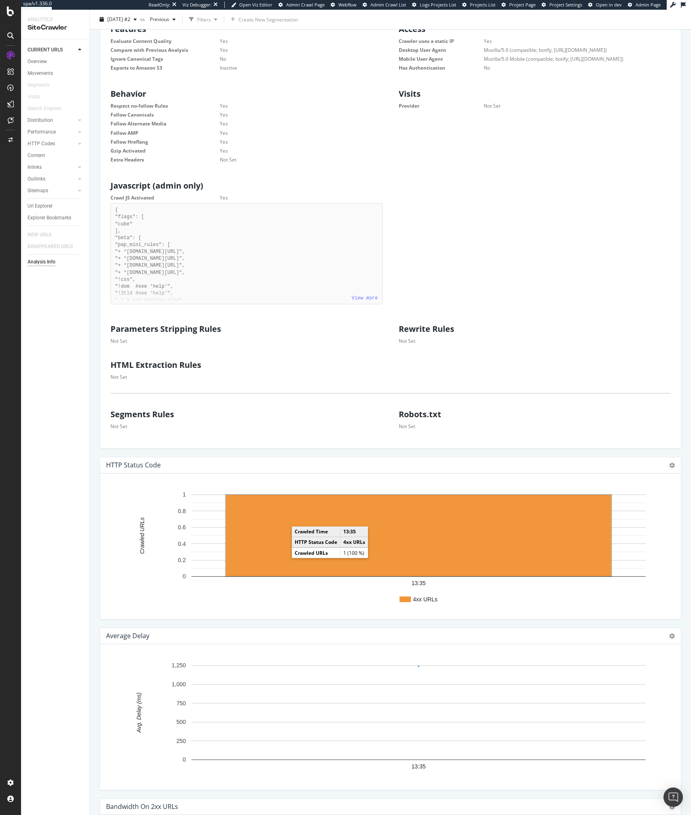
click at [284, 552] on rect "A chart." at bounding box center [418, 535] width 385 height 81
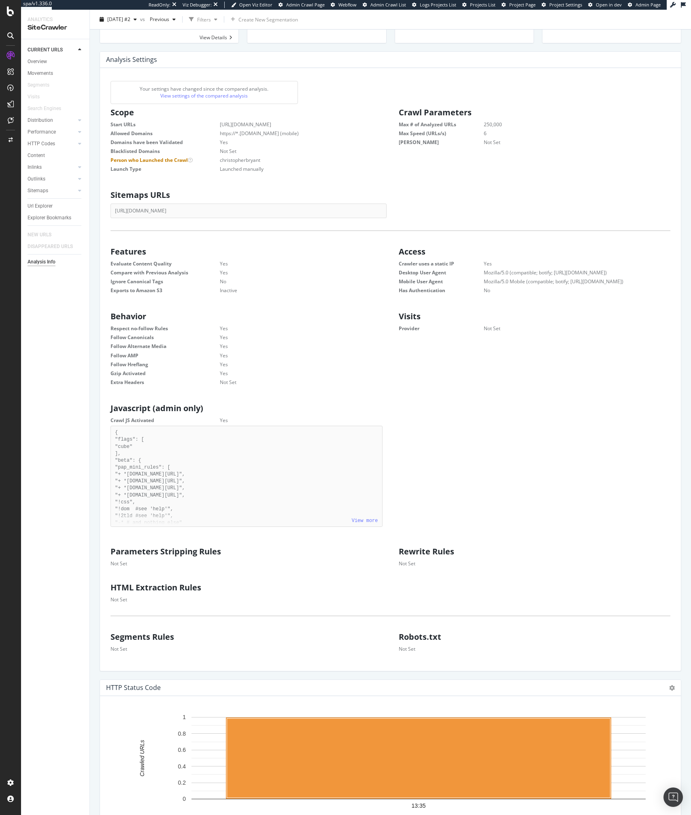
scroll to position [0, 0]
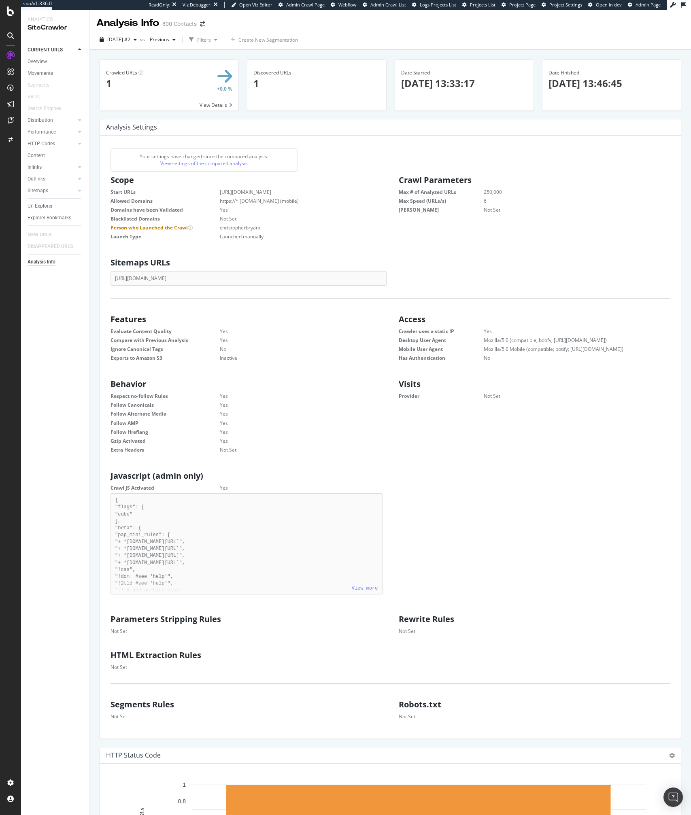
click at [166, 278] on div "https://www.1800contacts.com/sitemap.xml" at bounding box center [248, 278] width 276 height 14
copy div "https://www.1800contacts.com/sitemap.xml"
click at [140, 44] on div "2025 Aug. 14th #2" at bounding box center [118, 40] width 44 height 12
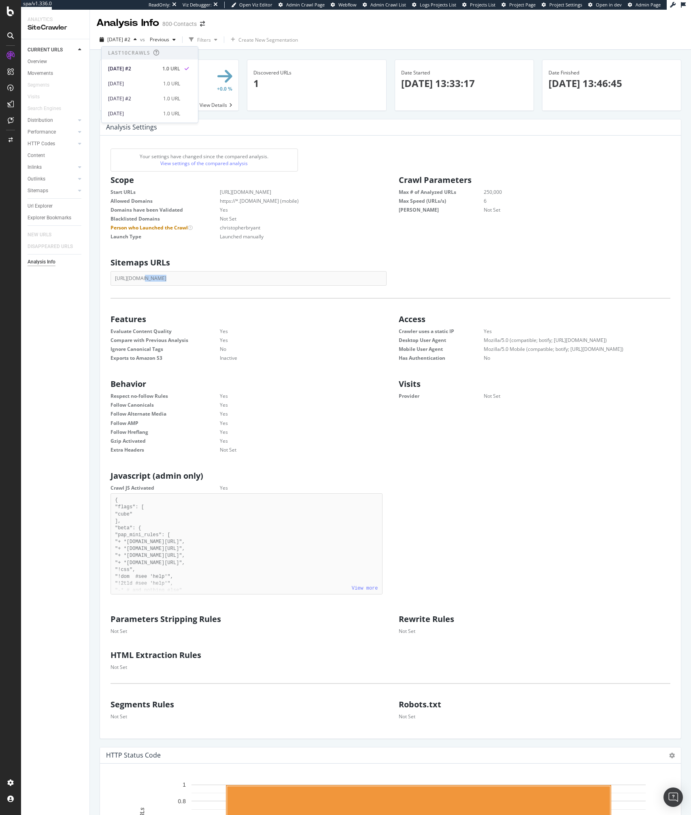
click at [123, 57] on span "Last 10 Crawls" at bounding box center [150, 53] width 96 height 13
click at [301, 140] on div "Your settings have changed since the compared analysis. View settings of the co…" at bounding box center [390, 437] width 581 height 603
click at [42, 74] on div "Overview" at bounding box center [41, 76] width 23 height 8
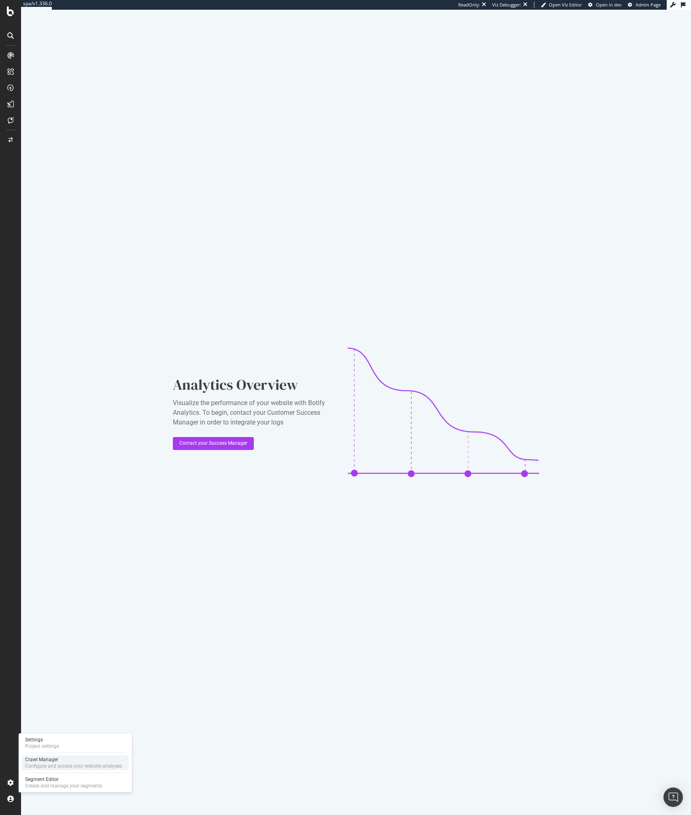
click at [45, 767] on div "Configure and access your website analyses" at bounding box center [73, 766] width 97 height 6
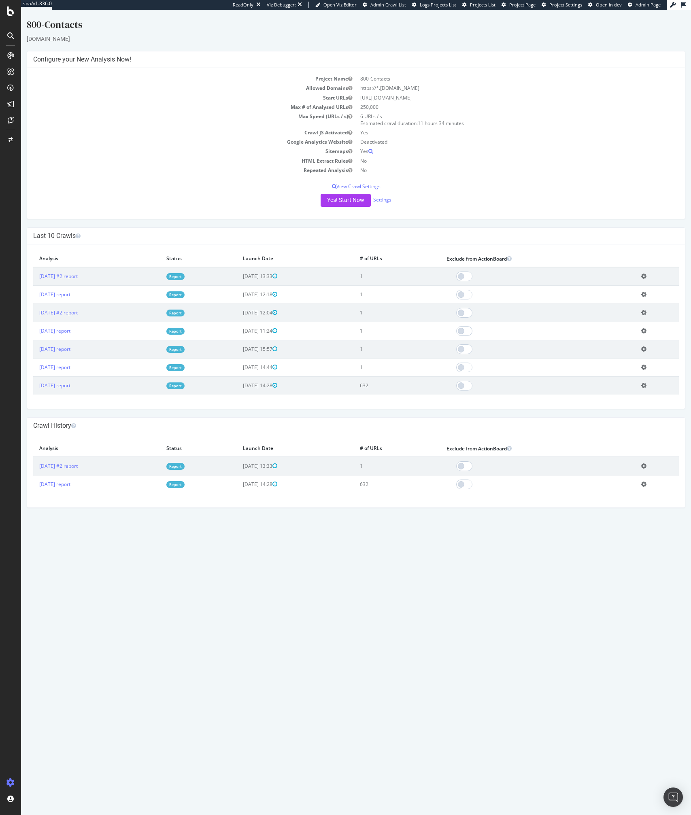
click at [227, 122] on td "Max Speed (URLs / s)" at bounding box center [194, 120] width 323 height 16
click at [348, 198] on button "Yes! Start Now" at bounding box center [346, 200] width 50 height 13
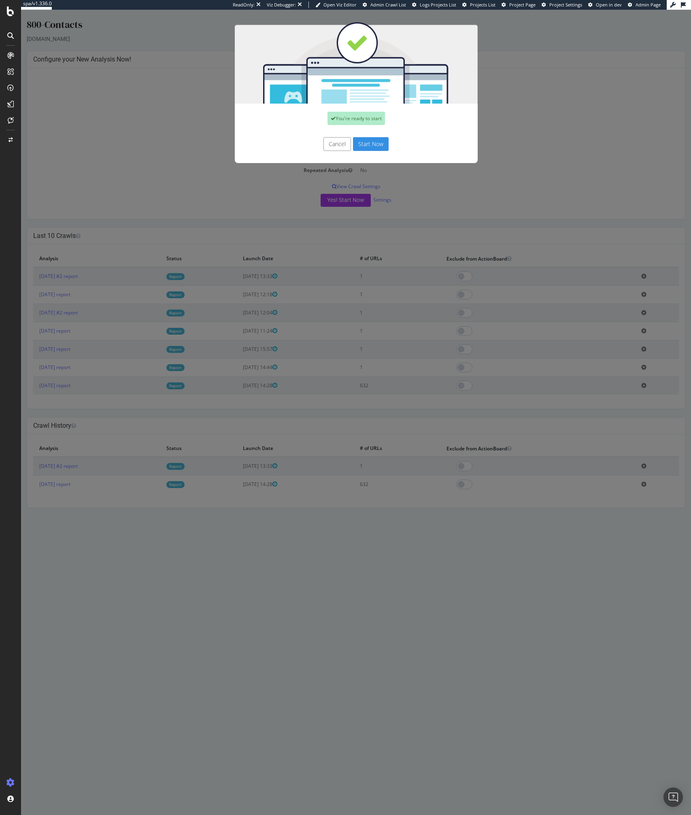
click at [369, 147] on button "Start Now" at bounding box center [371, 144] width 36 height 14
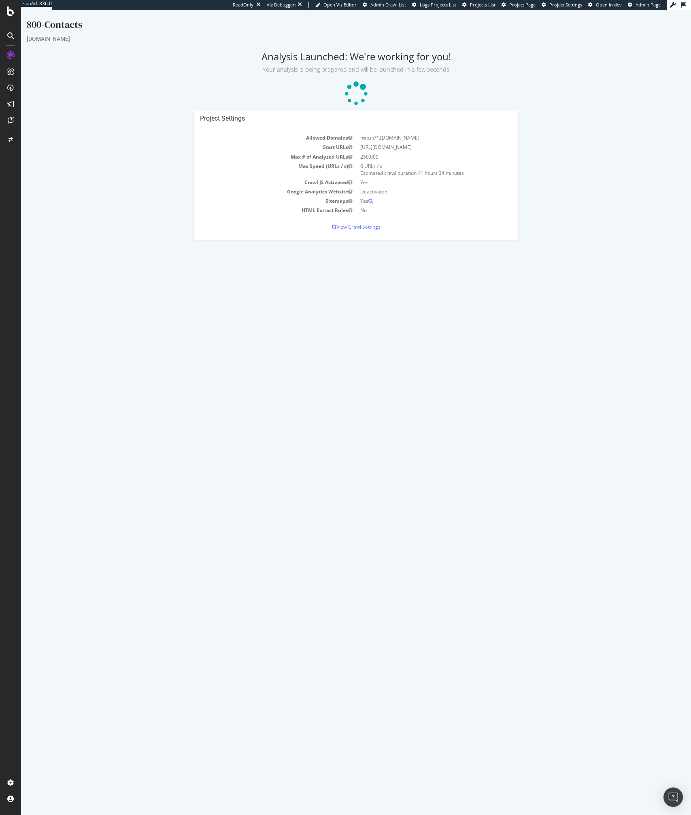
click at [175, 112] on div "Project Settings Allowed Domains https://*.1800contacts.com Start URLs https://…" at bounding box center [356, 179] width 667 height 138
click at [287, 249] on html "800-Contacts 1800contacts.com Analysis Launched: We're working for you! Your an…" at bounding box center [356, 129] width 670 height 239
click at [384, 249] on html "800-Contacts 1800contacts.com Analysis Launched: We're working for you! Your an…" at bounding box center [356, 129] width 670 height 239
click at [177, 171] on div "Project Settings Allowed Domains https://*.1800contacts.com Start URLs https://…" at bounding box center [356, 179] width 667 height 138
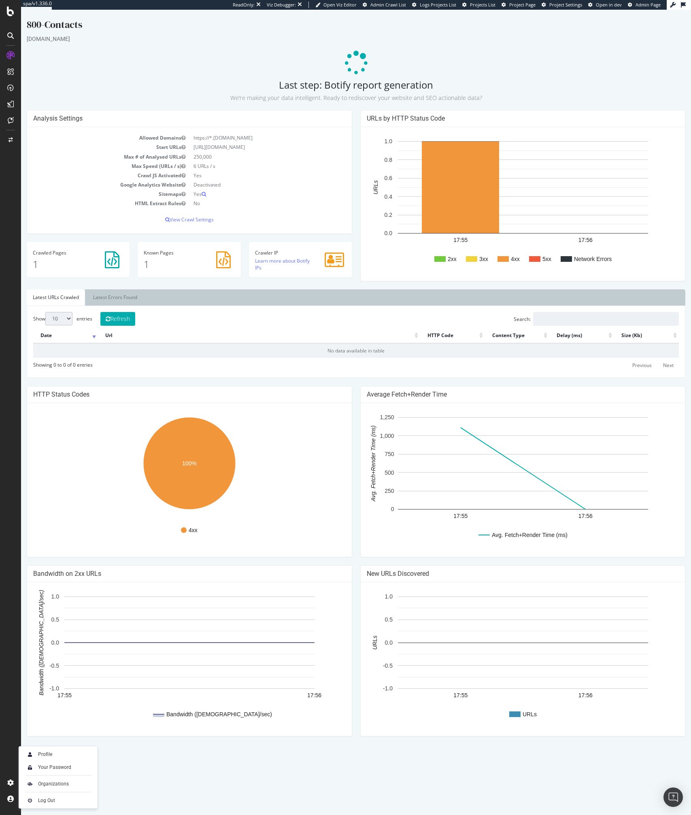
click at [185, 263] on p "1" at bounding box center [189, 264] width 91 height 14
click at [278, 261] on link "Learn more about Botify IPs" at bounding box center [282, 264] width 55 height 14
click at [216, 301] on ul "Latest URLs Crawled Latest Errors Found" at bounding box center [356, 297] width 658 height 16
click at [183, 216] on p "View Crawl Settings" at bounding box center [189, 219] width 312 height 7
click at [52, 109] on div "Activation Hub" at bounding box center [48, 109] width 37 height 8
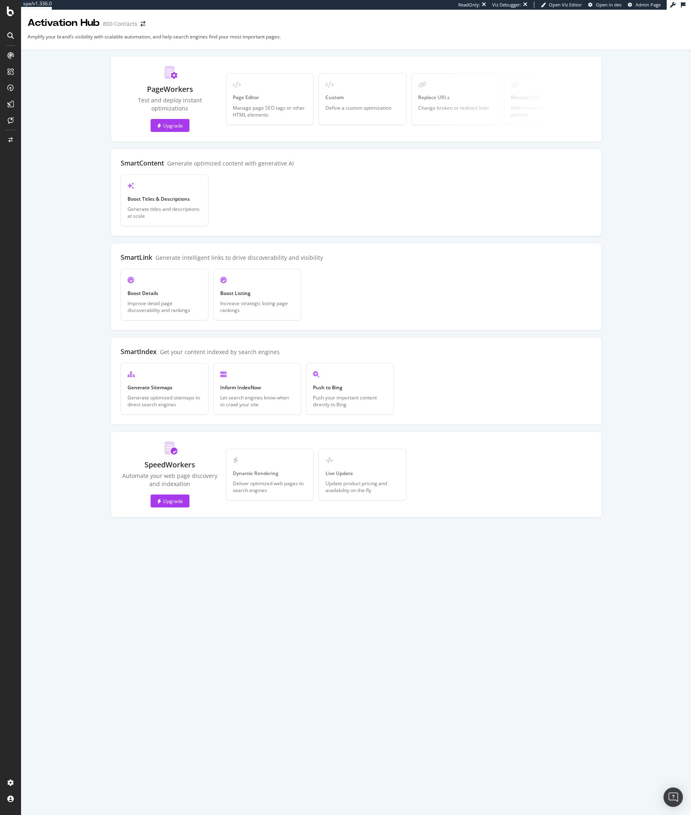
click at [57, 258] on div "PageWorkers Test and deploy instant optimizations Upgrade Page Editor Manage pa…" at bounding box center [355, 287] width 647 height 462
click at [38, 75] on div "Overview" at bounding box center [41, 76] width 23 height 8
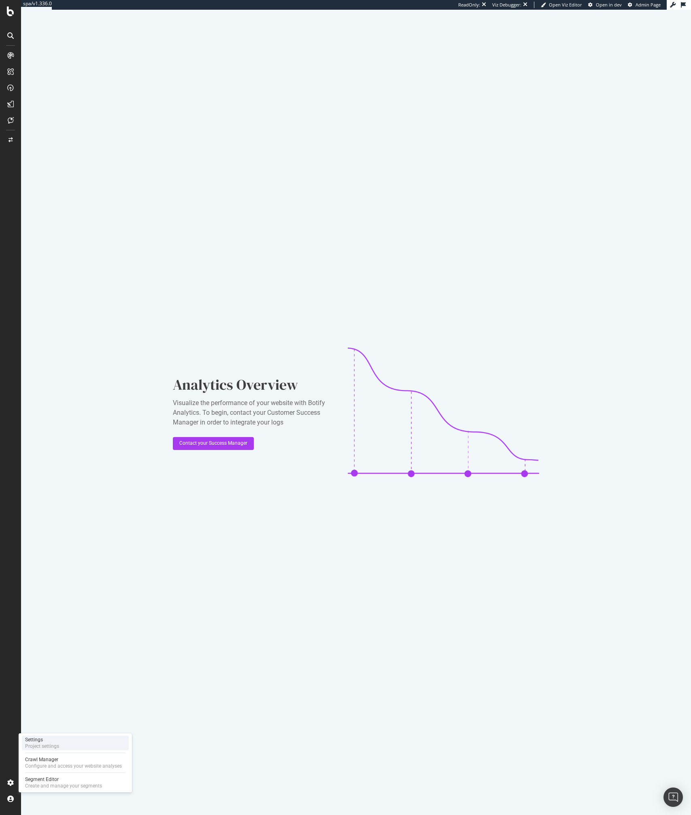
click at [29, 743] on div "Project settings" at bounding box center [42, 746] width 34 height 6
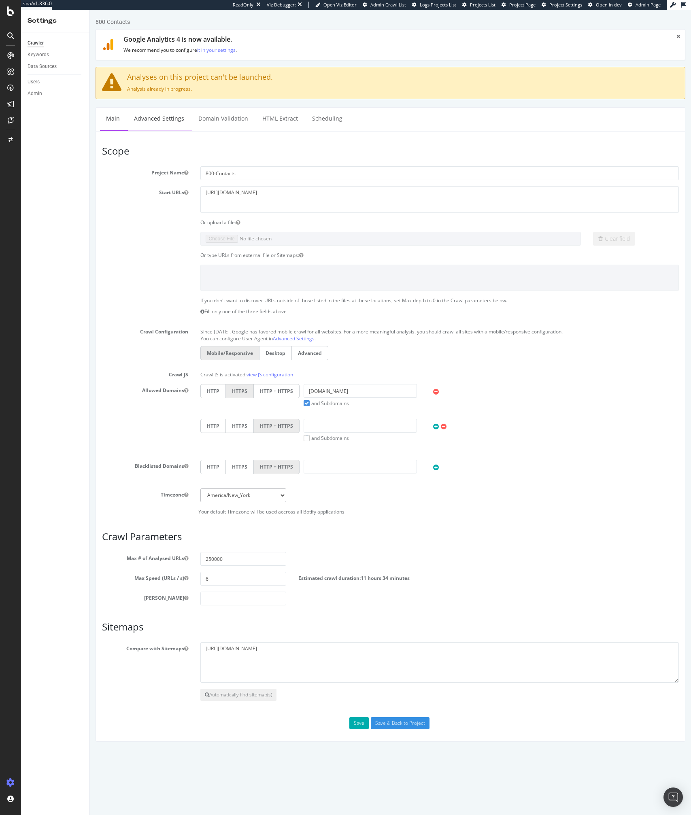
click at [156, 124] on link "Advanced Settings" at bounding box center [159, 119] width 62 height 22
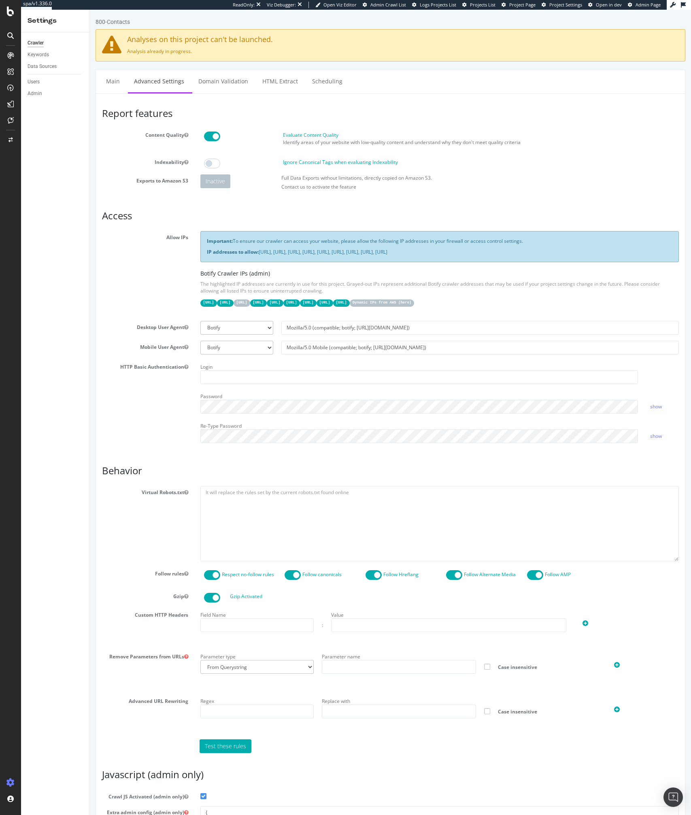
scroll to position [128, 0]
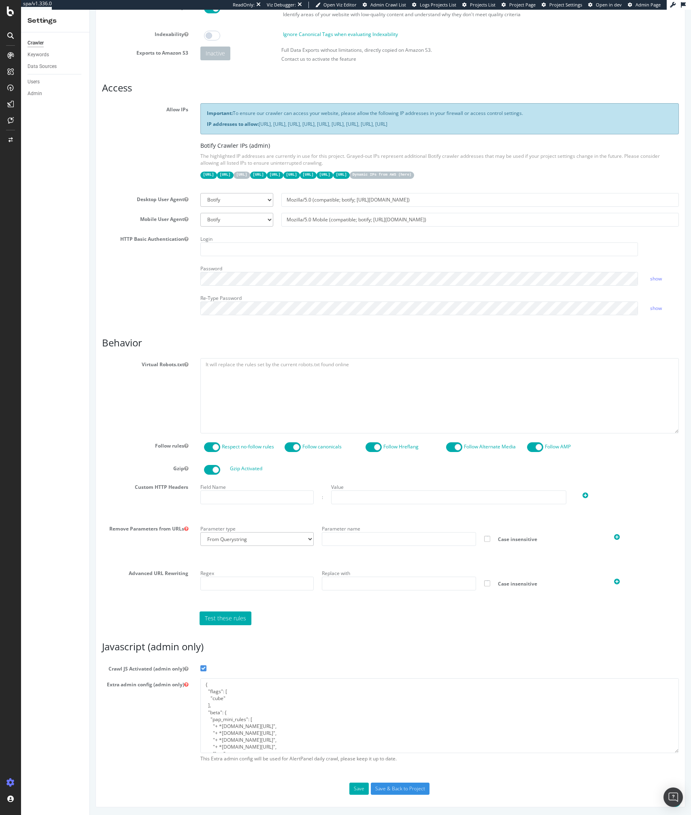
click at [118, 493] on div "Custom HTTP Headers Field Name : Value" at bounding box center [390, 499] width 589 height 36
click at [258, 735] on textarea "{ "flags": [ "cube" ], "beta": { "pap_mini_rules": [ "+ *amazonaws.com/*", "+ *…" at bounding box center [439, 715] width 479 height 75
click at [205, 668] on span at bounding box center [203, 668] width 6 height 6
click at [90, 10] on input "Crawl JS Activated (admin only)" at bounding box center [90, 10] width 0 height 0
click at [205, 668] on span at bounding box center [203, 668] width 6 height 6
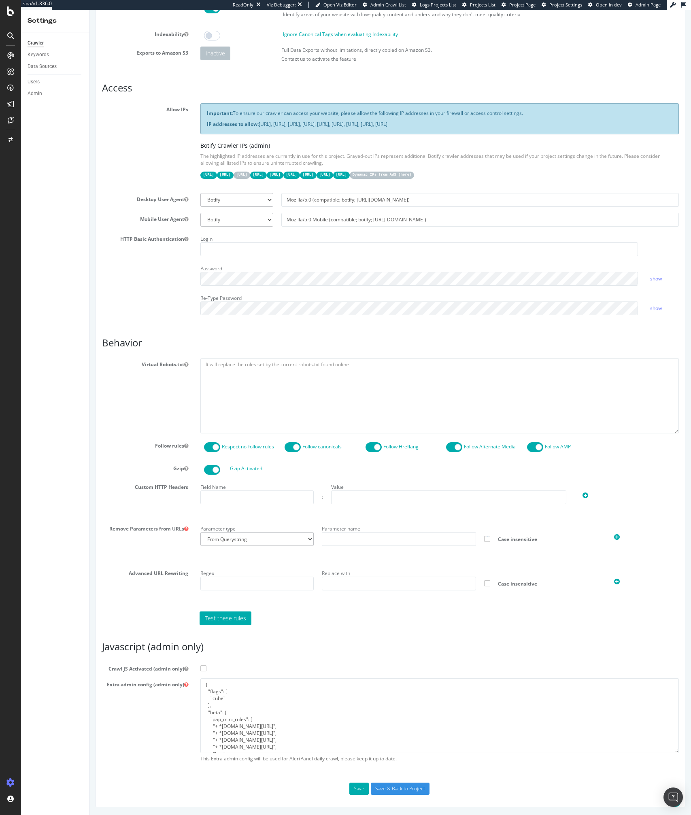
click at [90, 10] on input "Crawl JS Activated (admin only)" at bounding box center [90, 10] width 0 height 0
click at [229, 684] on textarea "{ "flags": [ "cube" ], "beta": { "pap_mini_rules": [ "+ *amazonaws.com/*", "+ *…" at bounding box center [439, 715] width 479 height 75
click at [233, 745] on textarea "{ "flags": [ "cube" ], "beta": { "pap_mini_rules": [ "+ *amazonaws.com/*", "+ *…" at bounding box center [439, 715] width 479 height 75
click at [350, 126] on p "IP addresses to allow: 31.41.37.0/24, 44.206.2.192/26, 15.235.106.96/27, 52.6.2…" at bounding box center [440, 124] width 466 height 7
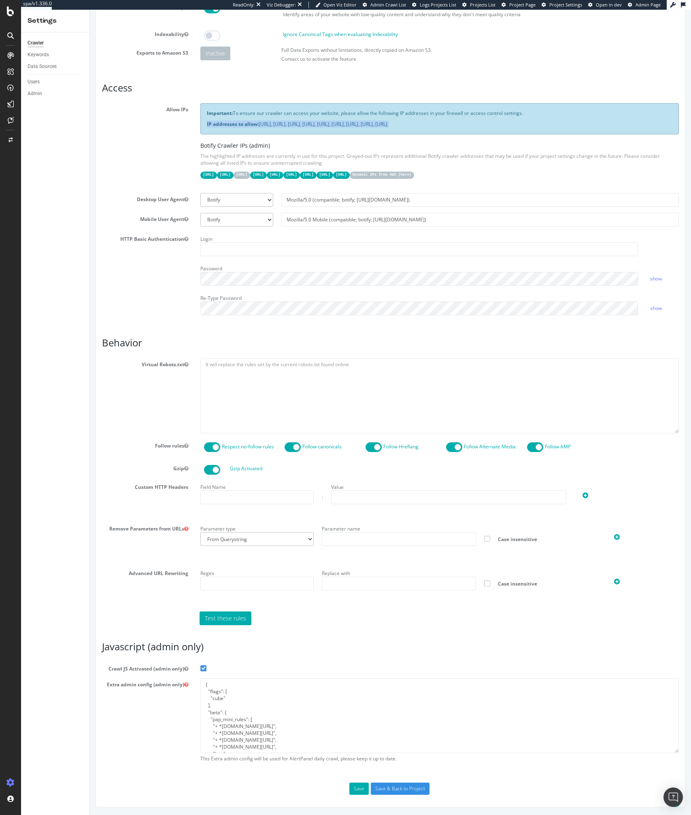
click at [350, 126] on p "IP addresses to allow: 31.41.37.0/24, 44.206.2.192/26, 15.235.106.96/27, 52.6.2…" at bounding box center [440, 124] width 466 height 7
copy p "IP addresses to allow: 31.41.37.0/24, 44.206.2.192/26, 15.235.106.96/27, 52.6.2…"
click at [171, 159] on div "Allow IPs Important: To ensure our crawler can access your website, please allo…" at bounding box center [390, 144] width 589 height 83
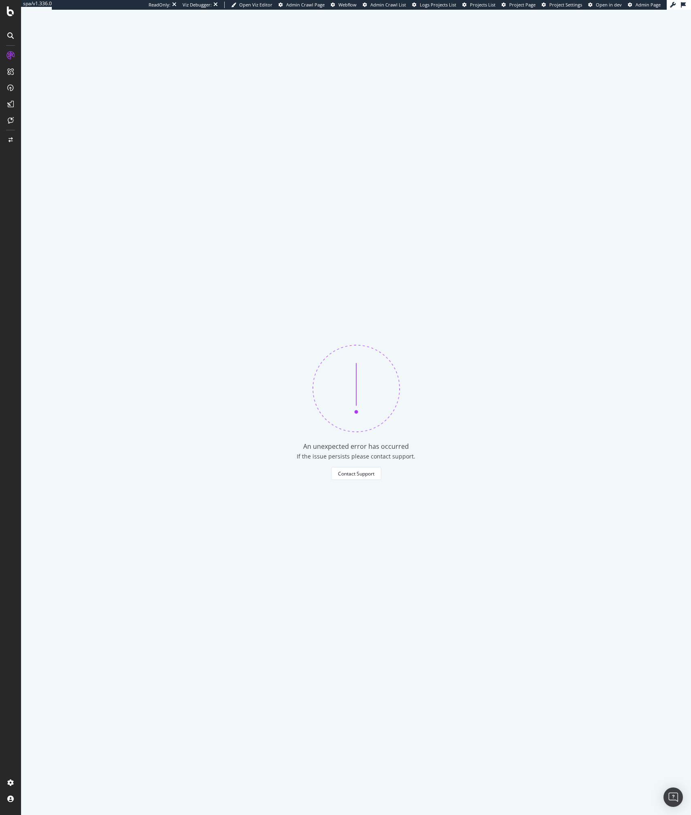
click at [195, 420] on div "An unexpected error has occurred If the issue persists please contact support. …" at bounding box center [356, 412] width 670 height 805
click at [229, 403] on div "An unexpected error has occurred If the issue persists please contact support. …" at bounding box center [356, 412] width 670 height 805
click at [281, 164] on div "An unexpected error has occurred If the issue persists please contact support. …" at bounding box center [356, 412] width 670 height 805
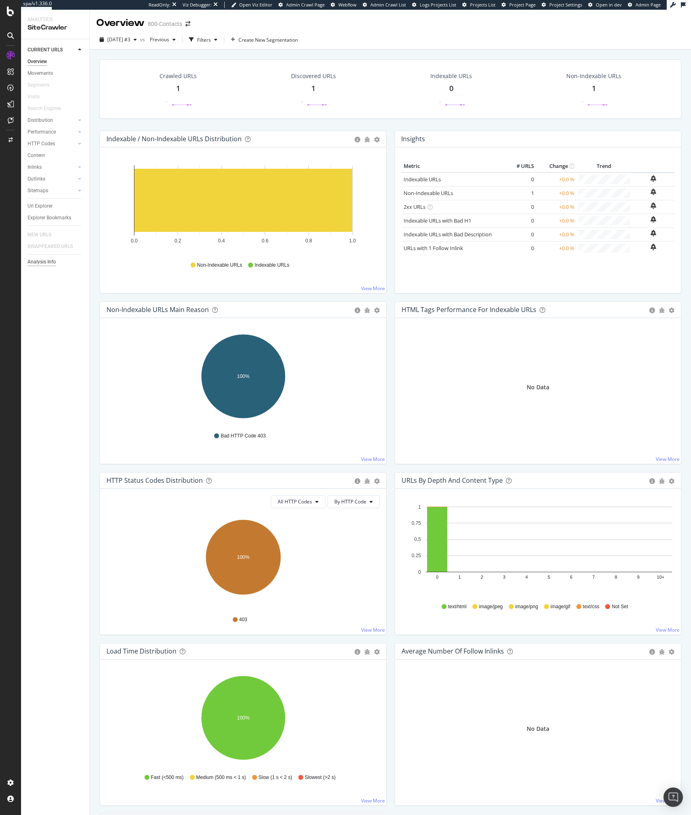
click at [44, 263] on div "Analysis Info" at bounding box center [42, 262] width 28 height 8
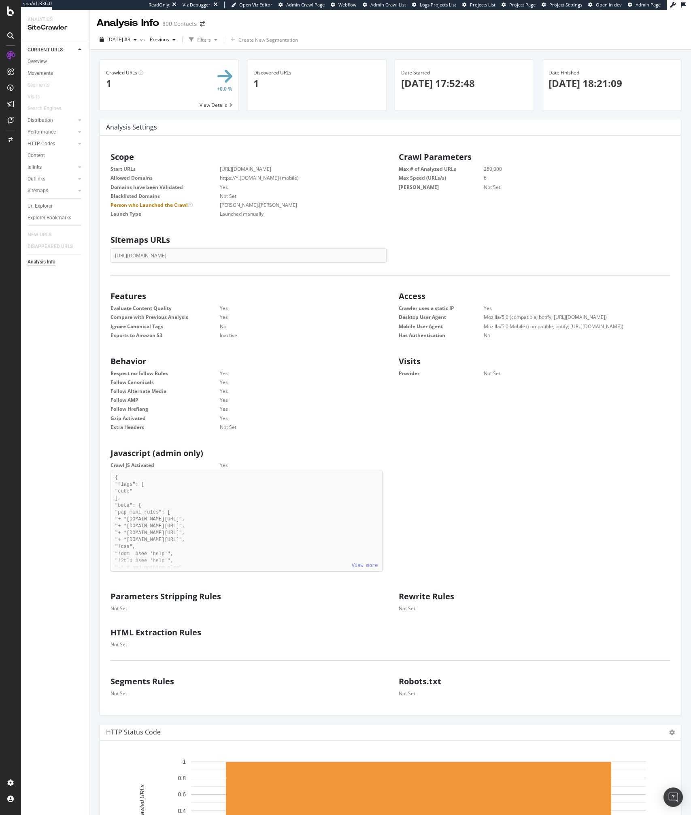
click at [321, 378] on dl "Respect no-follow Rules Yes Follow Canonicals Yes Follow Alternate Media Yes Fo…" at bounding box center [246, 400] width 272 height 61
click at [435, 305] on dt "Crawler uses a static IP" at bounding box center [441, 308] width 85 height 7
click at [382, 329] on dd "No" at bounding box center [291, 326] width 183 height 7
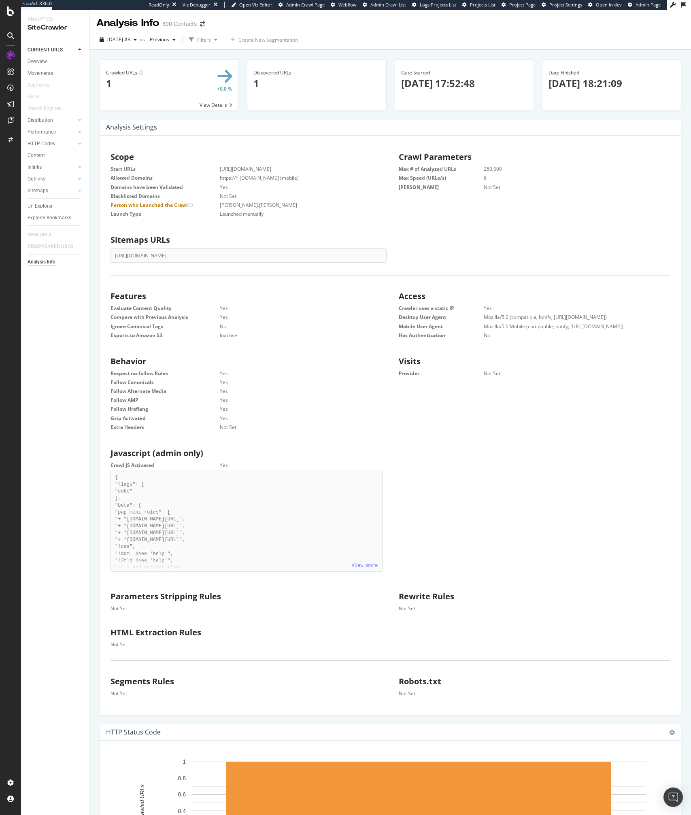
click at [261, 359] on h2 "Behavior" at bounding box center [248, 361] width 276 height 9
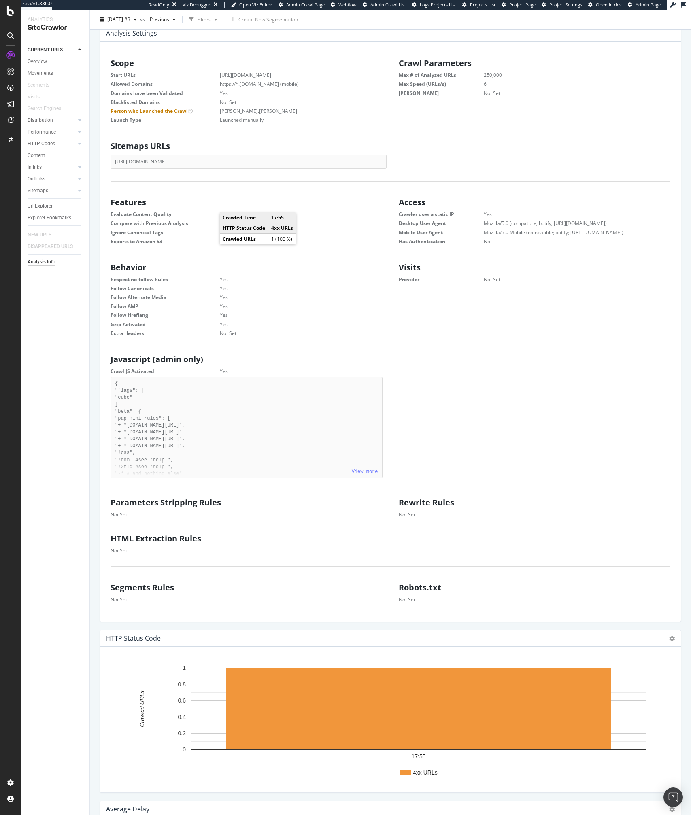
scroll to position [36, 0]
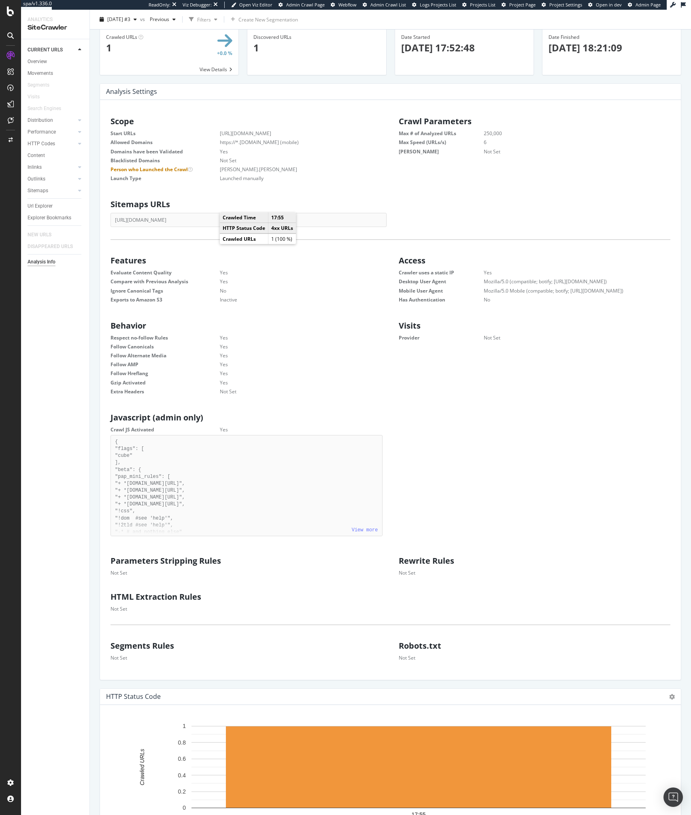
click at [205, 370] on dt "Follow Hreflang" at bounding box center [164, 373] width 109 height 7
click at [234, 196] on div "Sitemaps URLs [URL][DOMAIN_NAME]" at bounding box center [246, 211] width 288 height 31
click at [257, 282] on dd "Yes" at bounding box center [291, 281] width 183 height 7
click at [258, 282] on dd "Yes" at bounding box center [291, 281] width 183 height 7
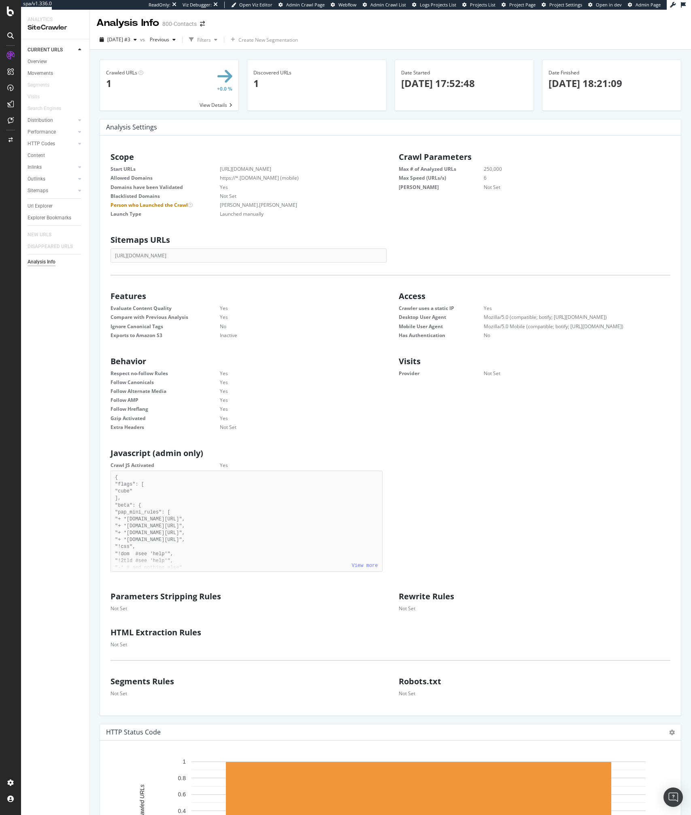
click at [258, 282] on div "Scope Start URLs https://www.1800contacts.com/ Allowed Domains https://*.1800co…" at bounding box center [390, 429] width 568 height 560
click at [257, 349] on div "Scope Start URLs https://www.1800contacts.com/ Allowed Domains https://*.1800co…" at bounding box center [390, 429] width 568 height 560
click at [47, 108] on div "Activation Hub" at bounding box center [48, 109] width 37 height 8
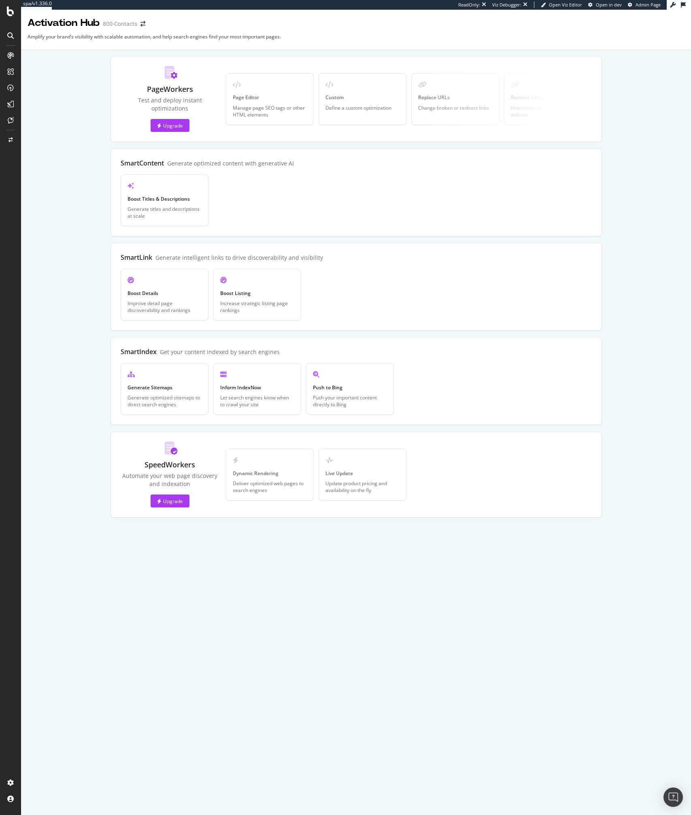
click at [75, 248] on div "PageWorkers Test and deploy instant optimizations Upgrade Page Editor Manage pa…" at bounding box center [355, 287] width 647 height 462
click at [47, 80] on div "Overview" at bounding box center [41, 76] width 23 height 8
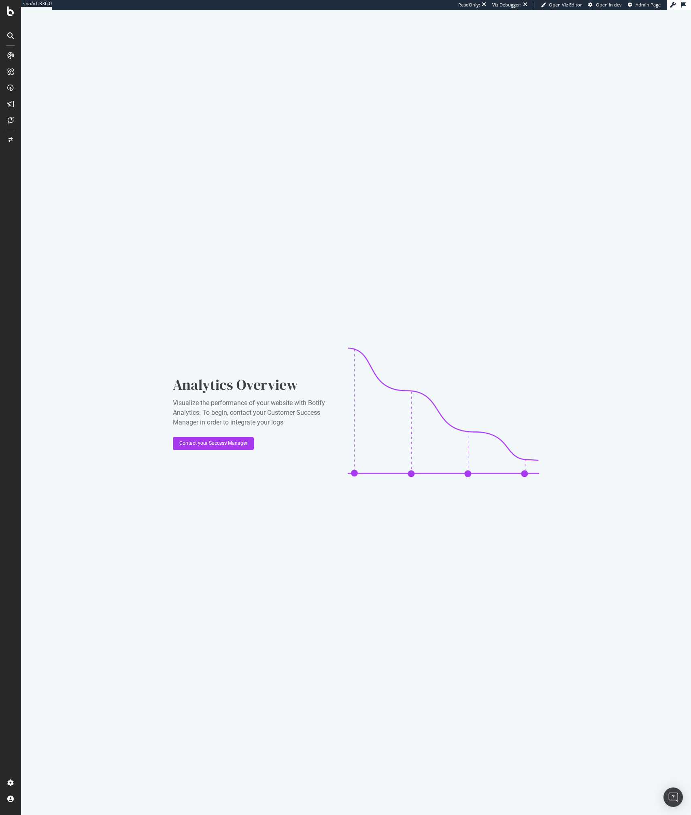
click at [174, 293] on div "Analytics Overview Visualize the performance of your website with Botify Analyt…" at bounding box center [356, 412] width 670 height 805
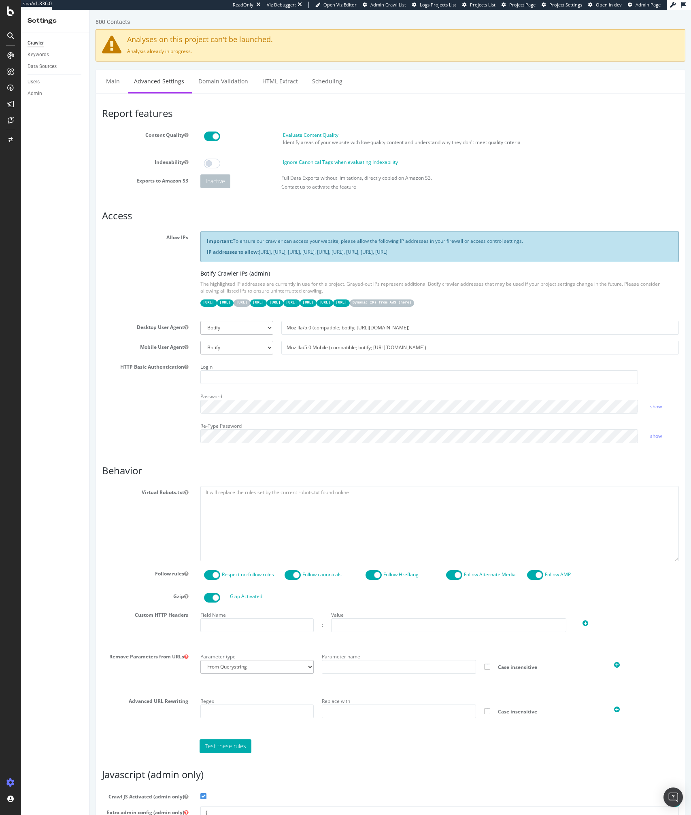
scroll to position [128, 0]
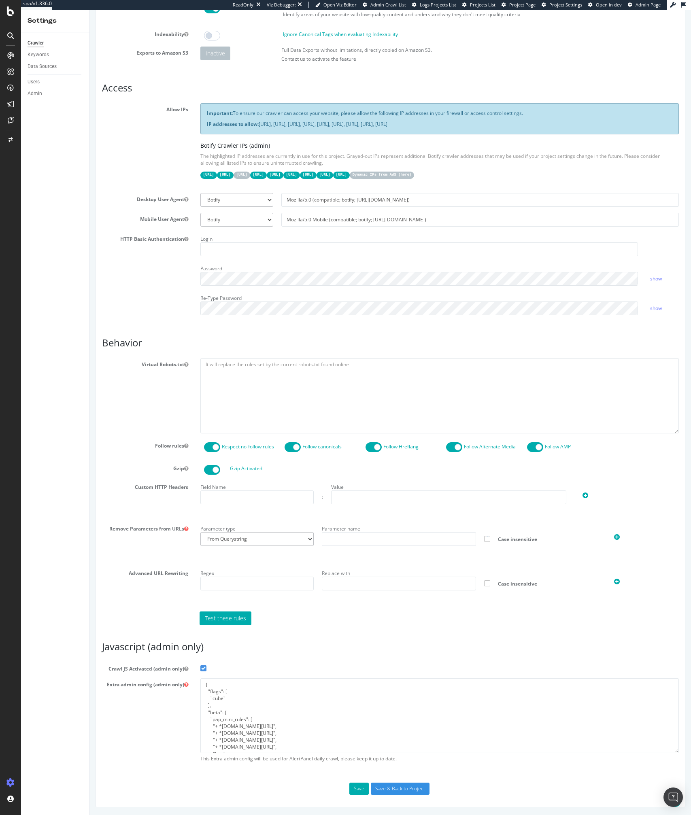
click at [414, 172] on code "Dynamic IPs from AWS ( here )" at bounding box center [382, 175] width 65 height 7
click at [113, 471] on label "Gzip" at bounding box center [145, 467] width 98 height 10
click at [184, 471] on button "Gzip" at bounding box center [186, 468] width 4 height 7
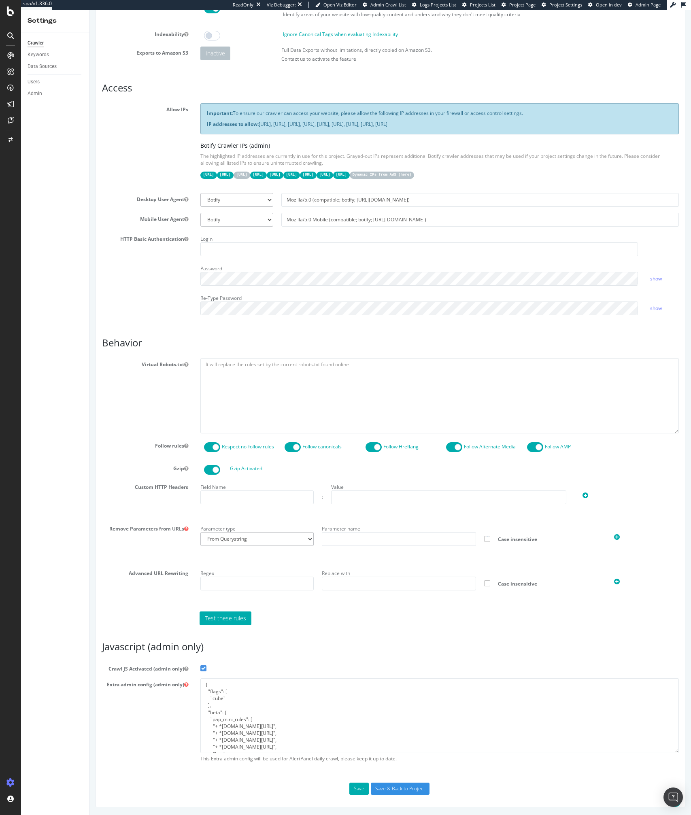
scroll to position [0, 0]
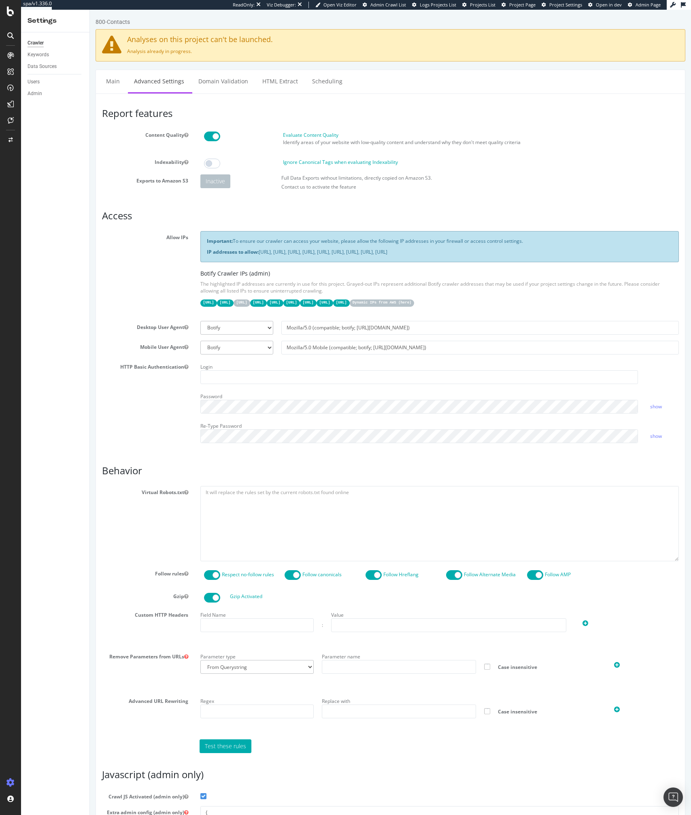
click at [39, 45] on div "Crawler" at bounding box center [36, 43] width 16 height 8
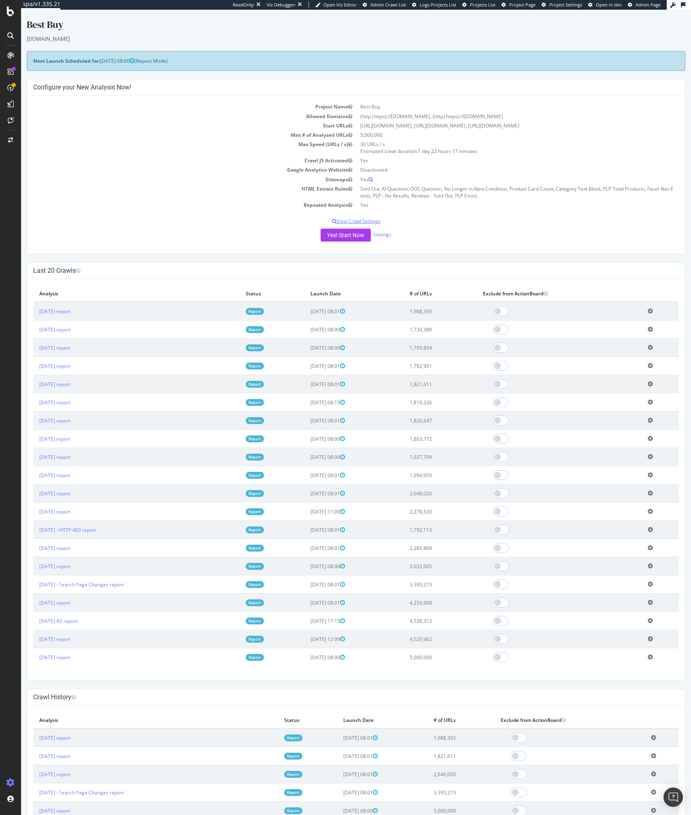
click at [268, 223] on p "View Crawl Settings" at bounding box center [355, 221] width 645 height 7
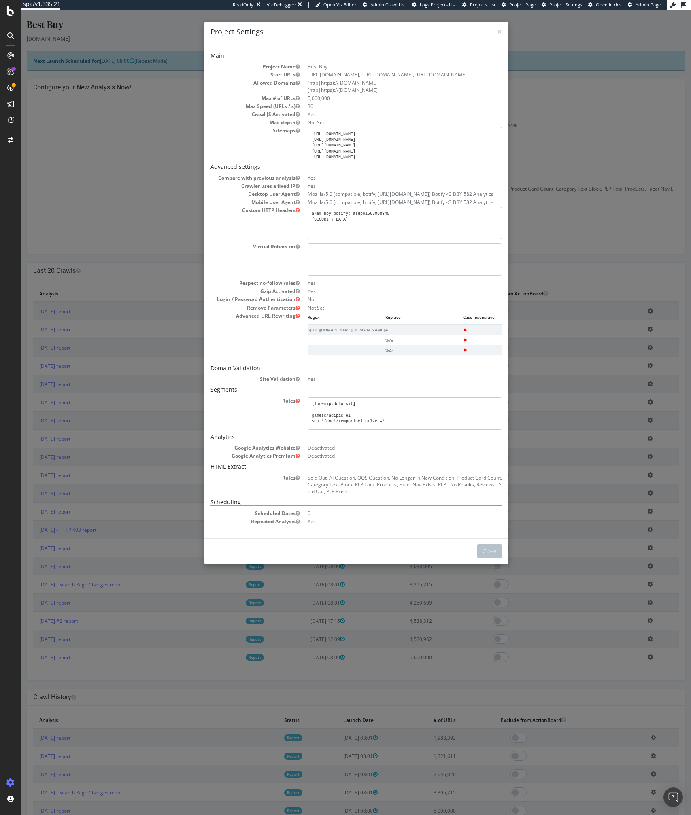
click at [153, 211] on div "× Close Project Settings Main Project Name Best Buy Start URLs https://www.best…" at bounding box center [356, 412] width 670 height 805
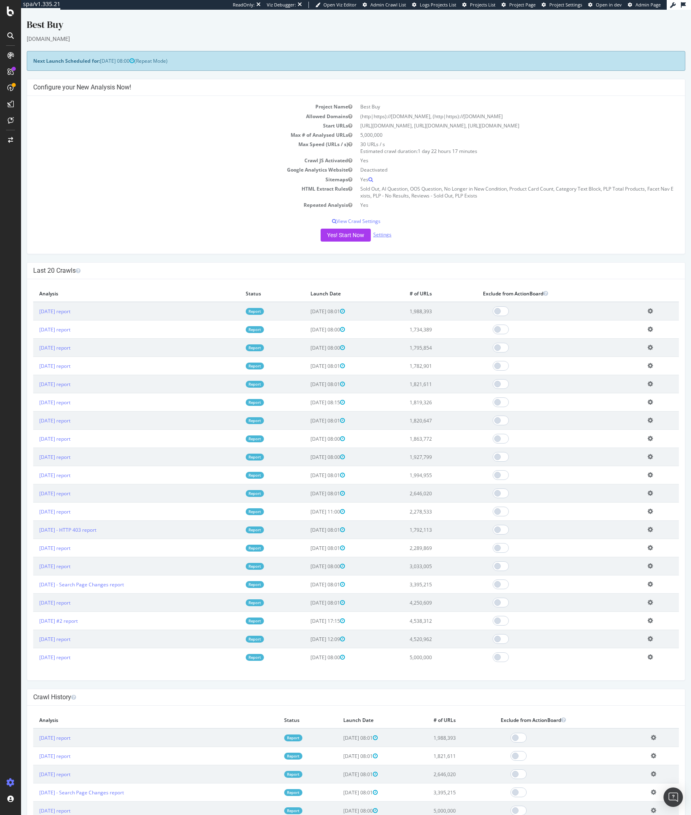
click at [382, 234] on link "Settings" at bounding box center [382, 234] width 18 height 7
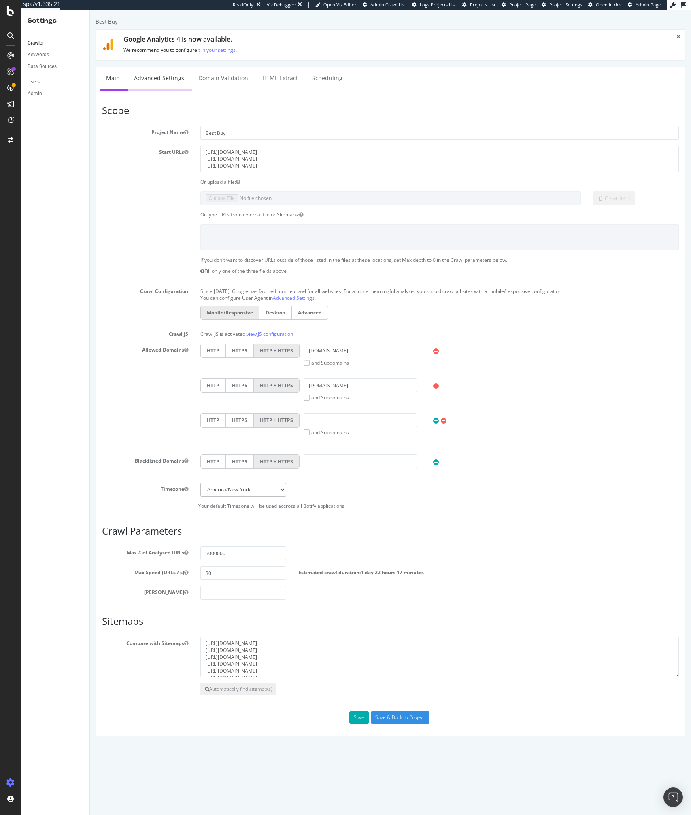
click at [144, 80] on link "Advanced Settings" at bounding box center [159, 78] width 62 height 22
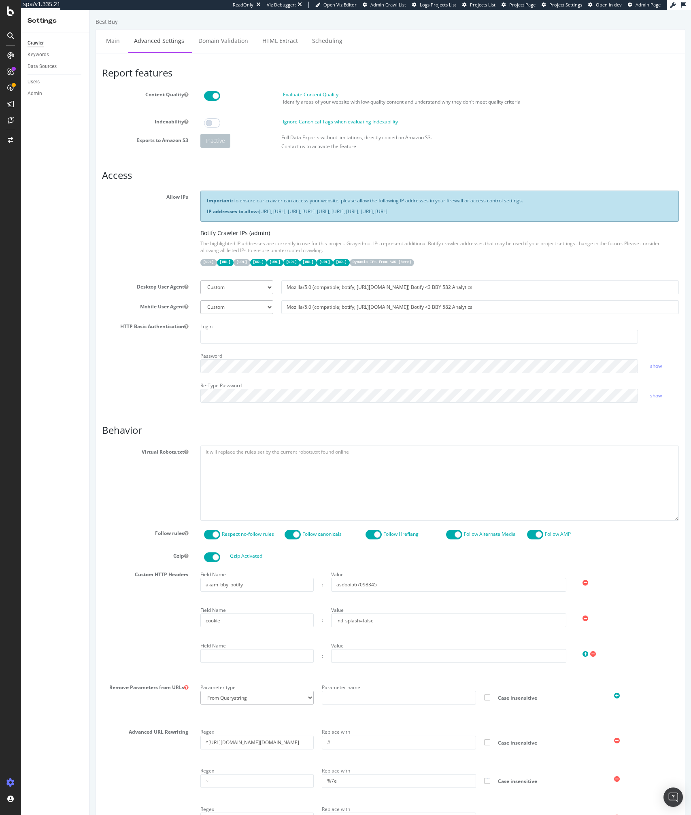
scroll to position [274, 0]
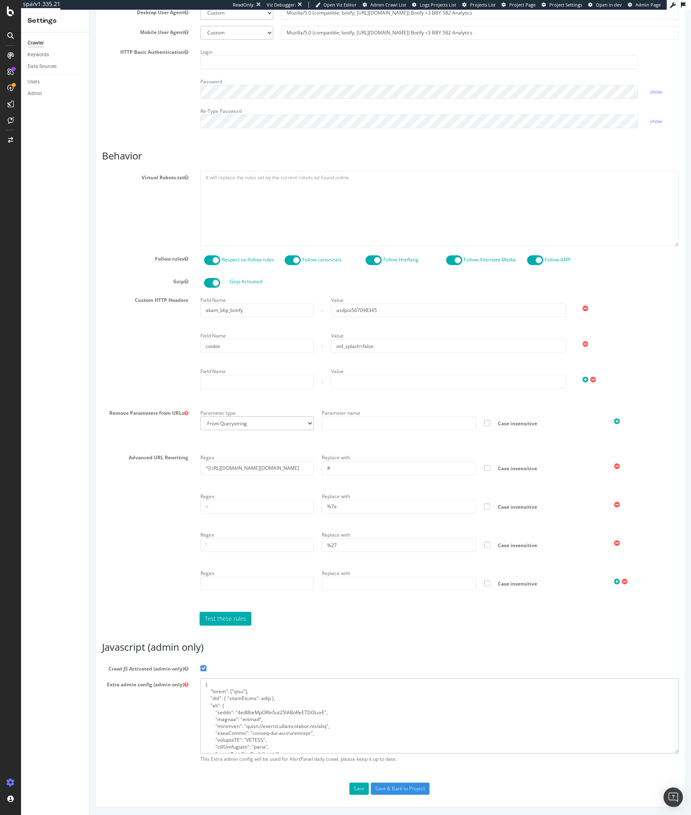
click at [262, 716] on textarea at bounding box center [439, 715] width 479 height 75
click at [234, 699] on textarea at bounding box center [439, 715] width 479 height 75
click at [232, 699] on textarea at bounding box center [439, 715] width 479 height 75
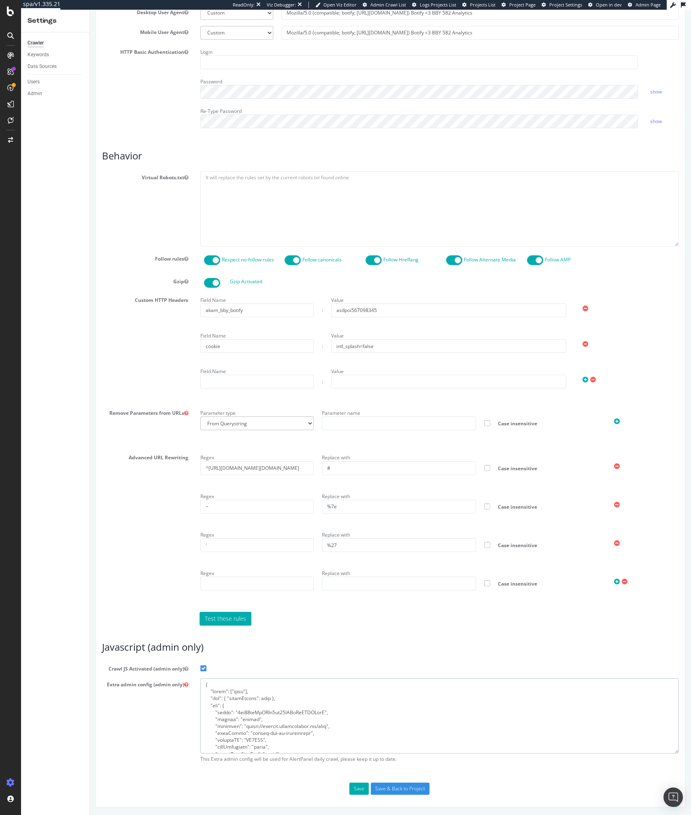
click at [232, 699] on textarea at bounding box center [439, 715] width 479 height 75
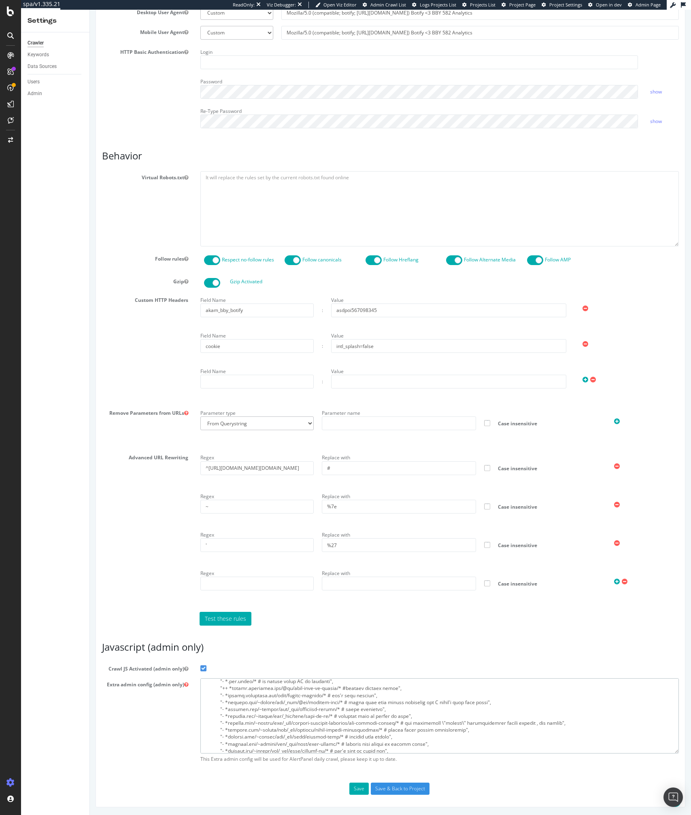
scroll to position [0, 0]
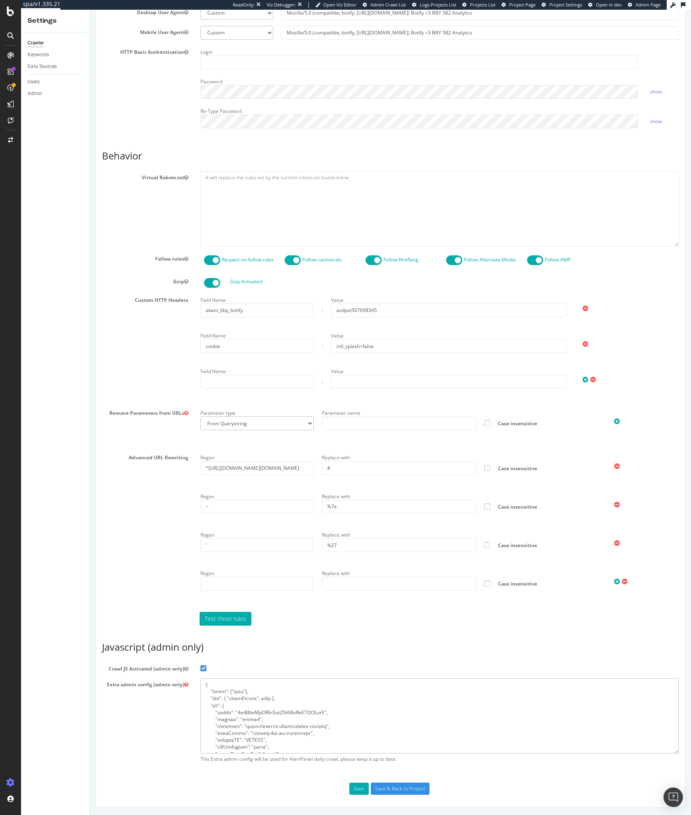
click at [244, 698] on textarea at bounding box center [439, 715] width 479 height 75
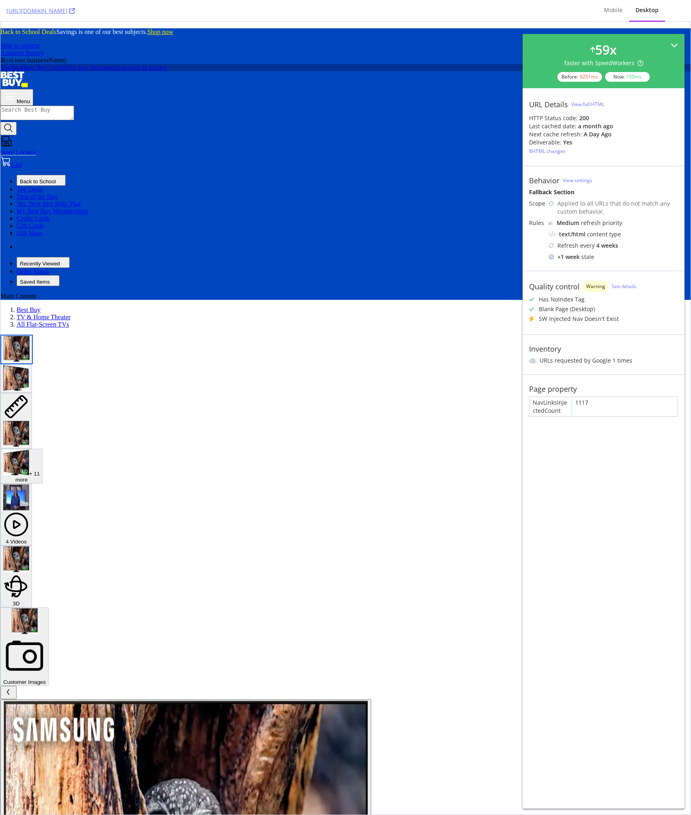
click at [673, 46] on icon at bounding box center [674, 45] width 7 height 7
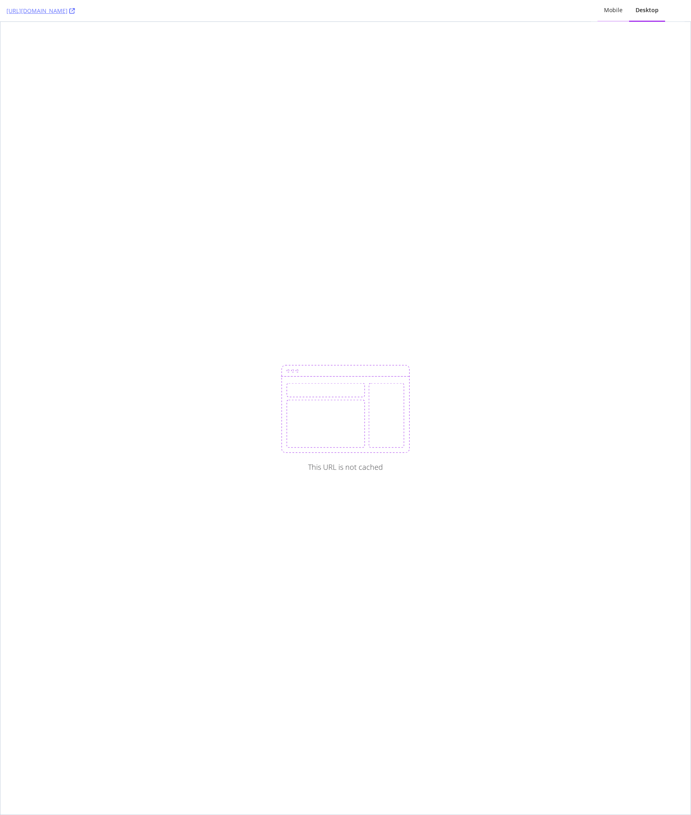
click at [609, 13] on div "Mobile" at bounding box center [613, 10] width 19 height 8
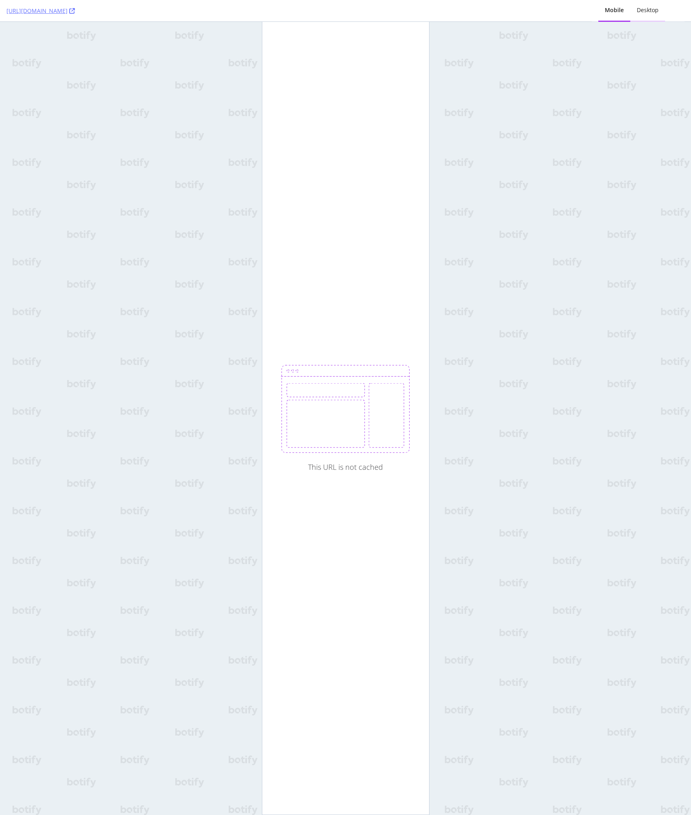
click at [649, 14] on div "Desktop" at bounding box center [648, 10] width 22 height 8
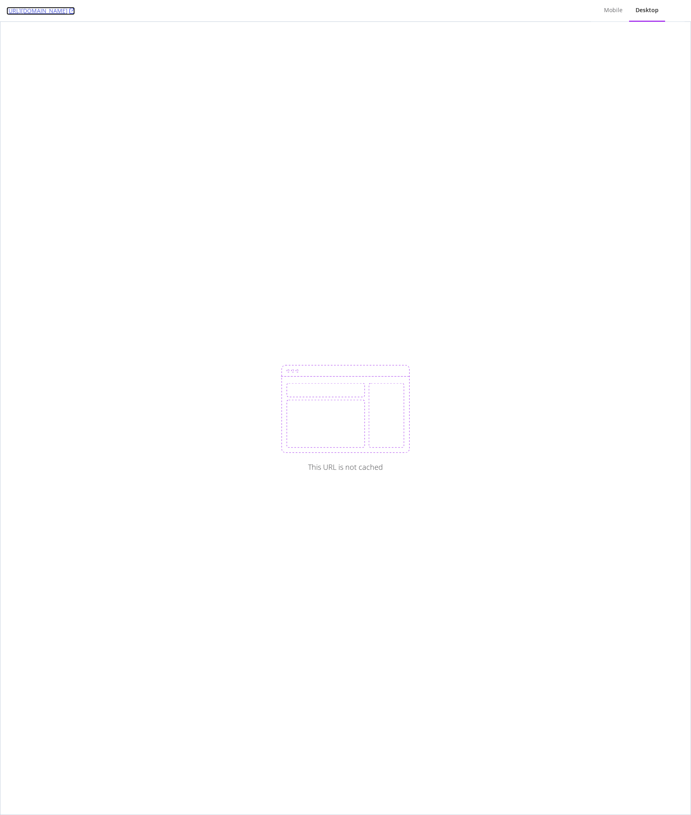
click at [75, 13] on link "[URL][DOMAIN_NAME]" at bounding box center [40, 11] width 68 height 8
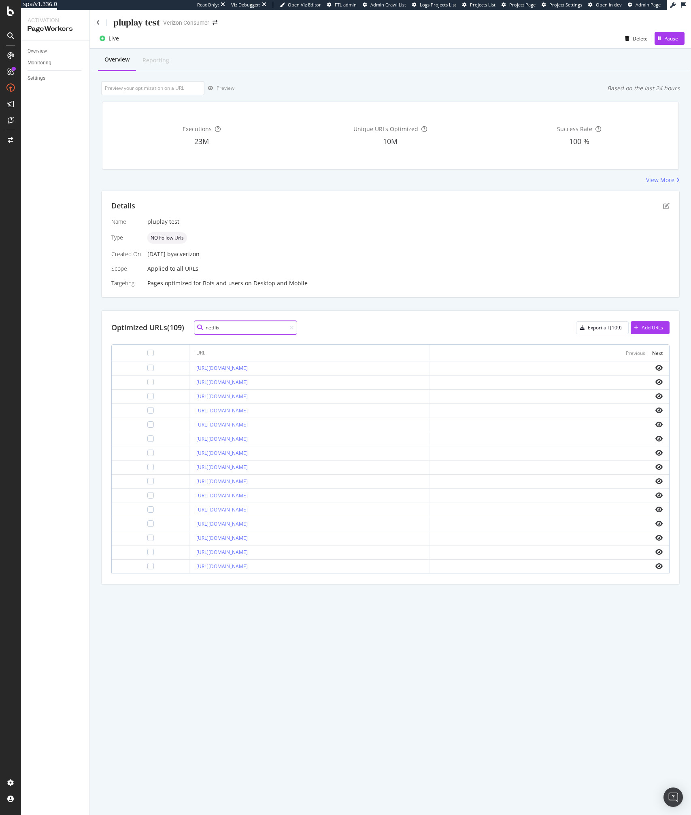
type input "netflix"
click at [659, 509] on icon "eye" at bounding box center [658, 509] width 7 height 6
click at [664, 205] on icon "pen-to-square" at bounding box center [666, 206] width 6 height 6
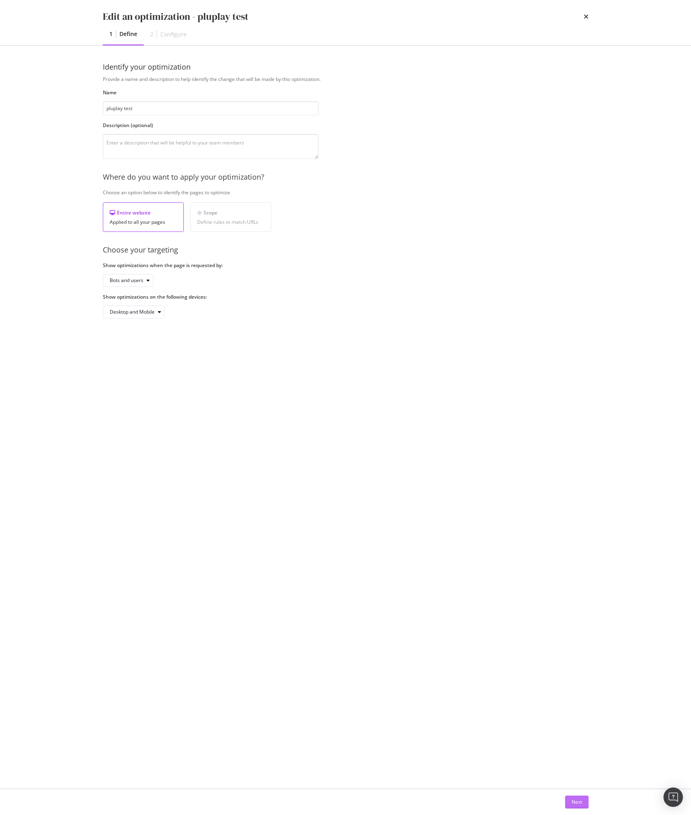
click at [572, 807] on div "Next" at bounding box center [576, 802] width 11 height 12
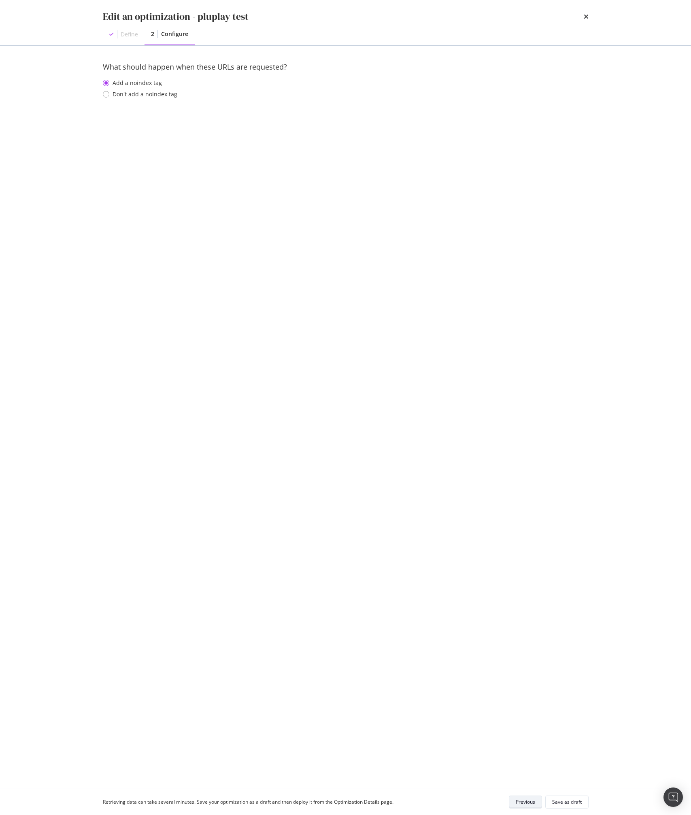
click at [526, 798] on div "Previous" at bounding box center [525, 801] width 19 height 7
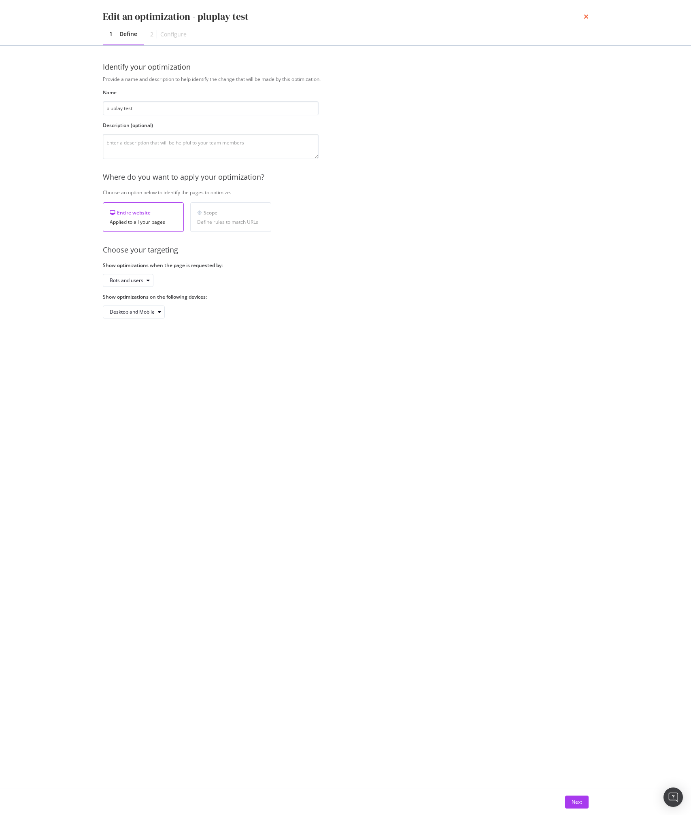
click at [587, 17] on icon "times" at bounding box center [586, 16] width 5 height 6
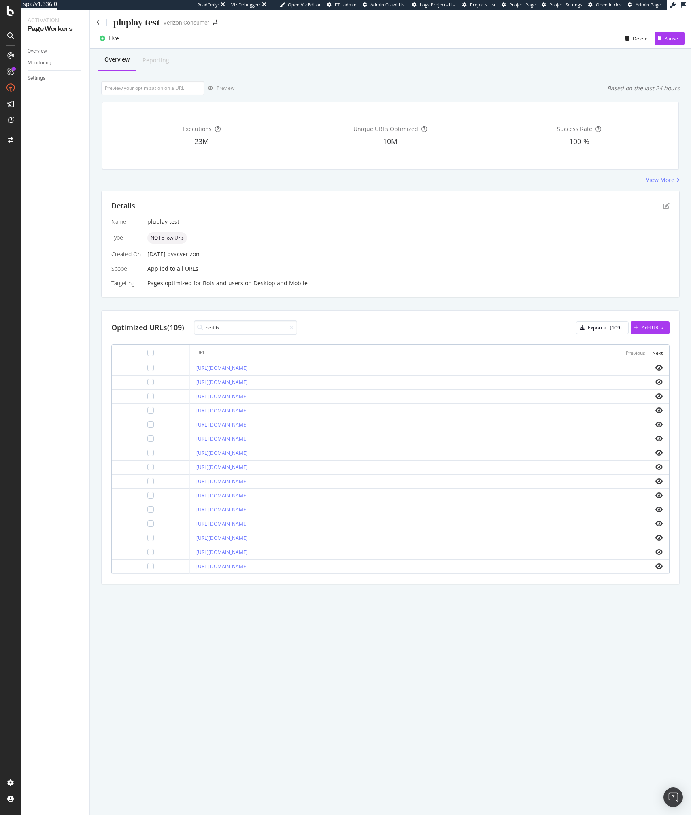
click at [193, 236] on div "NO Follow Urls" at bounding box center [408, 237] width 522 height 11
click at [667, 204] on icon "pen-to-square" at bounding box center [666, 206] width 6 height 6
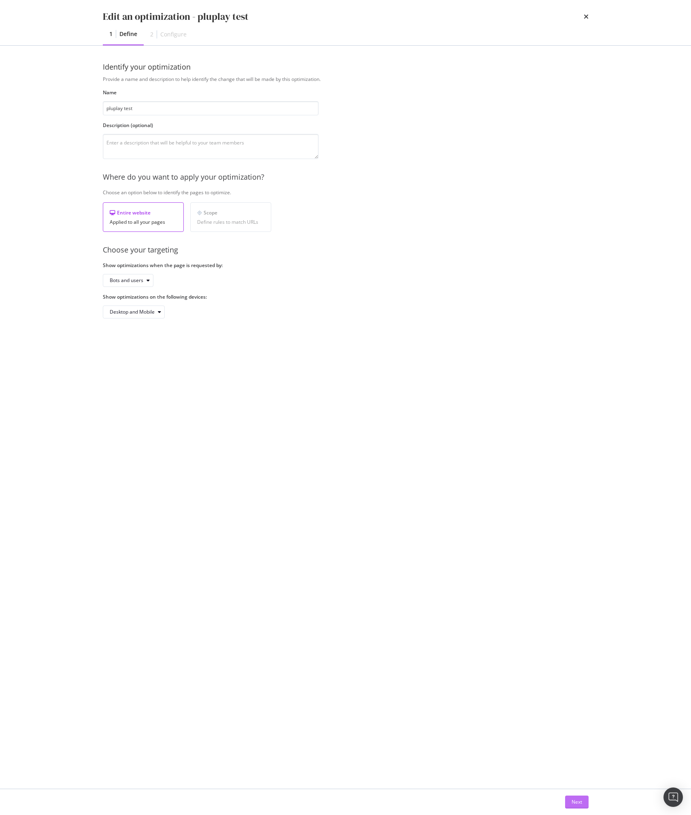
click at [578, 797] on div "Next" at bounding box center [576, 802] width 11 height 12
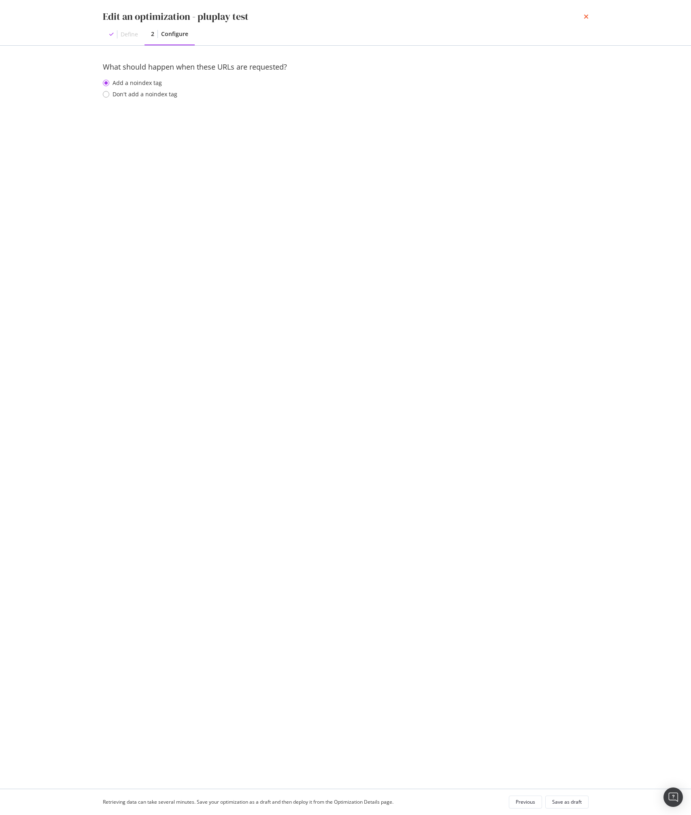
click at [586, 15] on icon "times" at bounding box center [586, 16] width 5 height 6
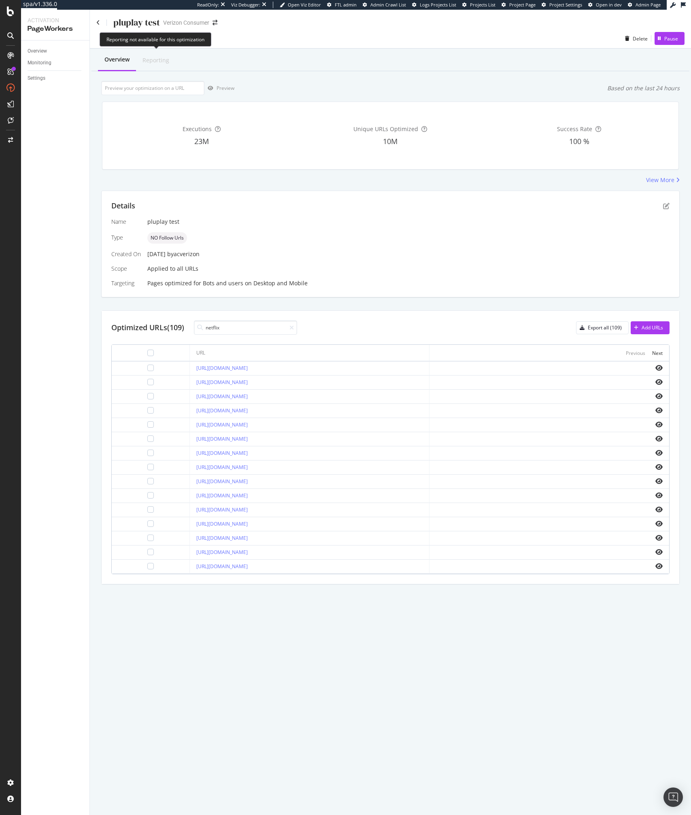
click at [164, 57] on div "Reporting" at bounding box center [155, 60] width 27 height 8
click at [98, 21] on icon at bounding box center [98, 23] width 4 height 6
click at [615, 332] on div "Export all (109)" at bounding box center [598, 327] width 45 height 11
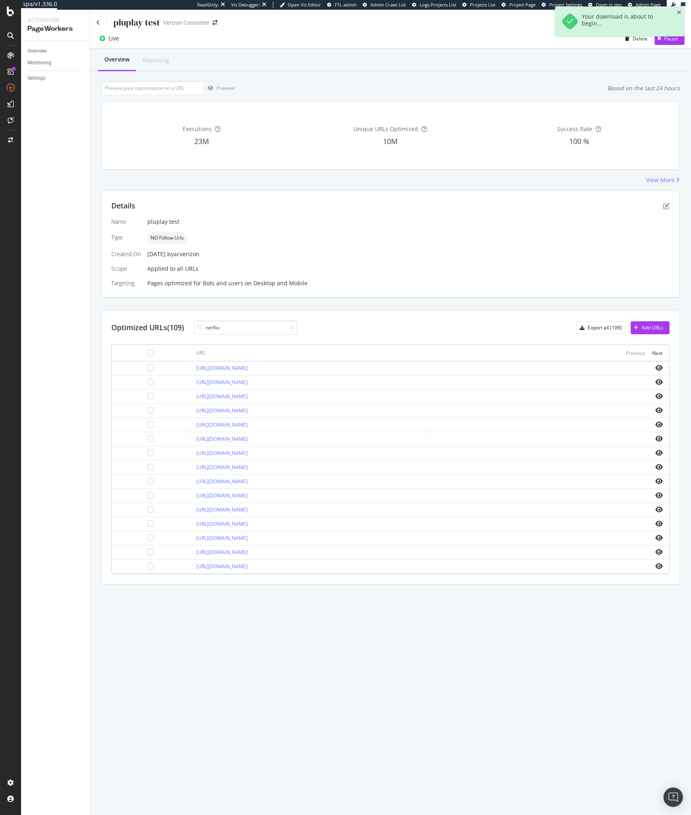
click at [404, 201] on div "Details" at bounding box center [390, 206] width 558 height 11
click at [666, 201] on div "Details" at bounding box center [390, 206] width 558 height 11
click at [665, 206] on icon "pen-to-square" at bounding box center [666, 206] width 6 height 6
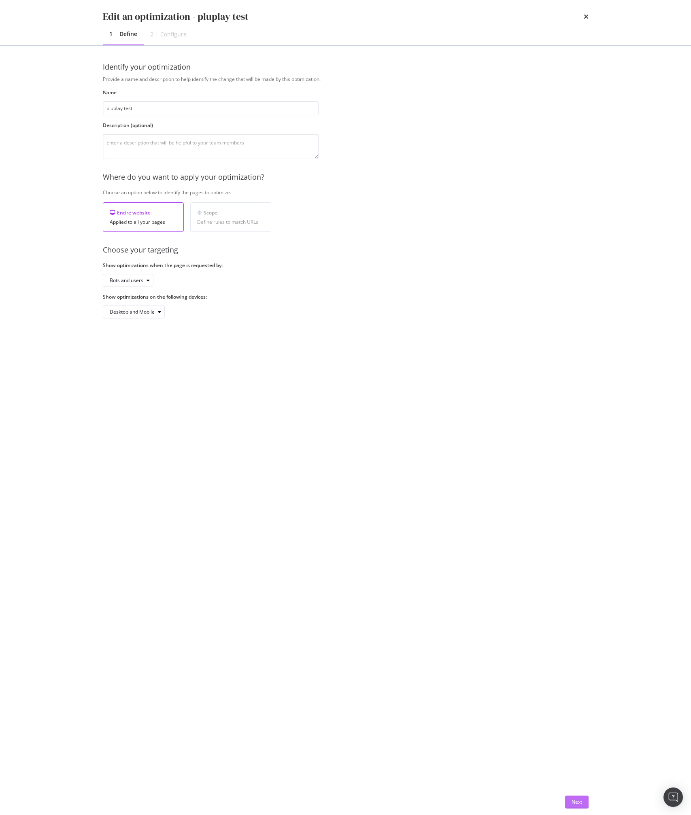
click at [582, 798] on button "Next" at bounding box center [576, 802] width 23 height 13
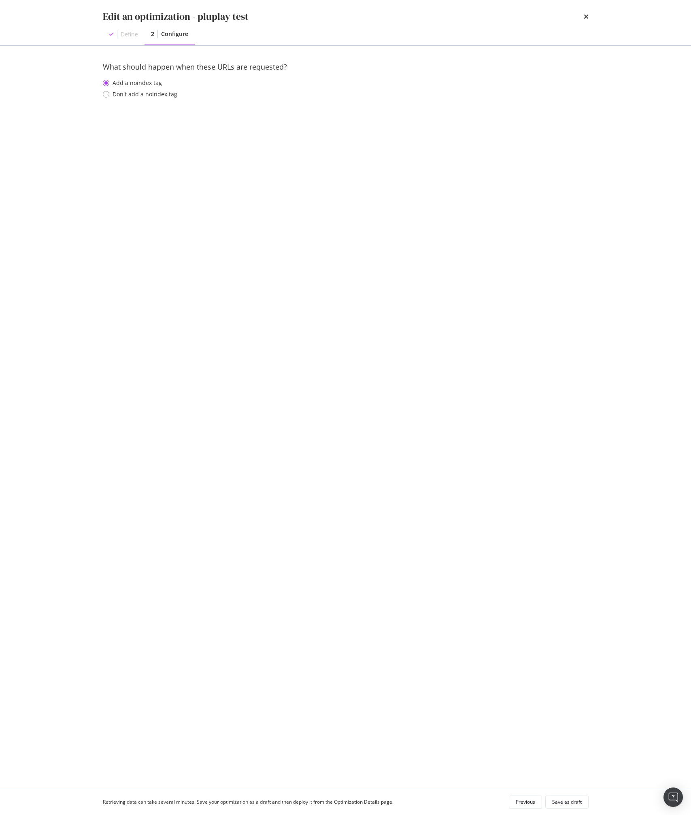
click at [131, 40] on div "Define" at bounding box center [124, 34] width 42 height 21
click at [490, 398] on div "What should happen when these URLs are requested? Add a noindex tag Don't add a…" at bounding box center [346, 417] width 486 height 711
click at [268, 204] on div "What should happen when these URLs are requested? Add a noindex tag Don't add a…" at bounding box center [346, 417] width 486 height 711
click at [582, 18] on div "Edit an optimization - pluplay test" at bounding box center [346, 17] width 486 height 14
click at [588, 18] on div "Edit an optimization - pluplay test Define 2 Configure" at bounding box center [346, 22] width 518 height 45
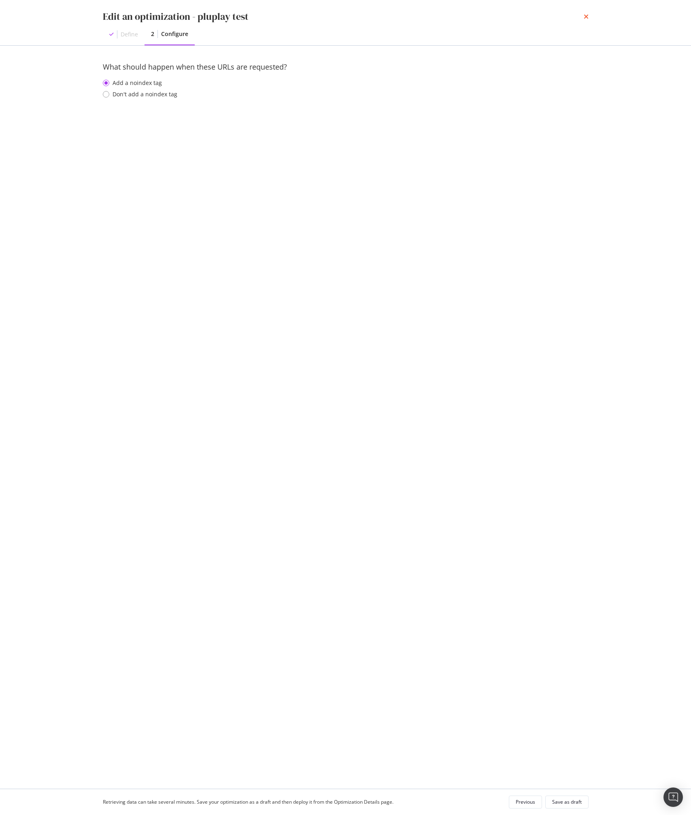
click at [587, 18] on icon "times" at bounding box center [586, 16] width 5 height 6
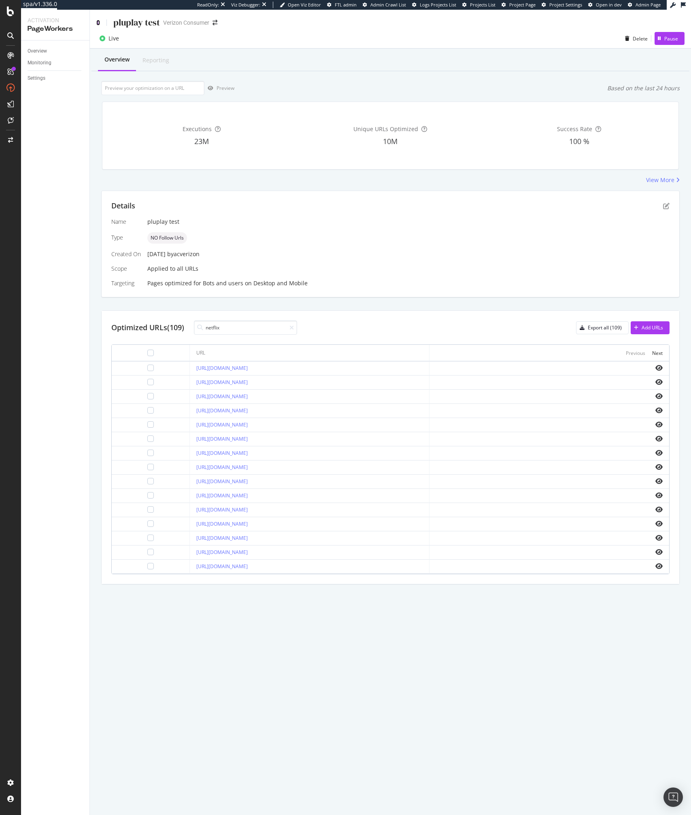
click at [98, 22] on icon at bounding box center [98, 23] width 4 height 6
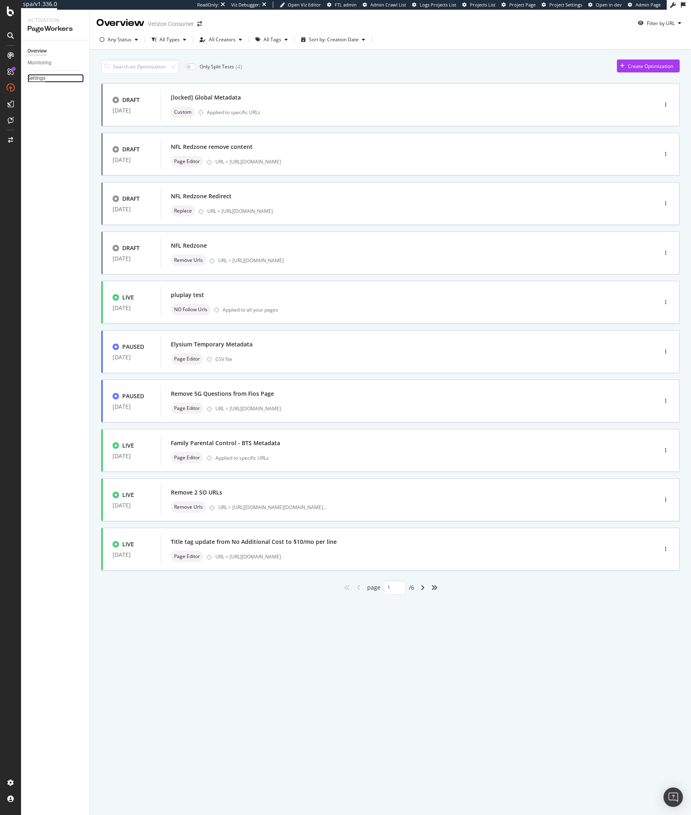
click at [38, 79] on div "Settings" at bounding box center [37, 78] width 18 height 8
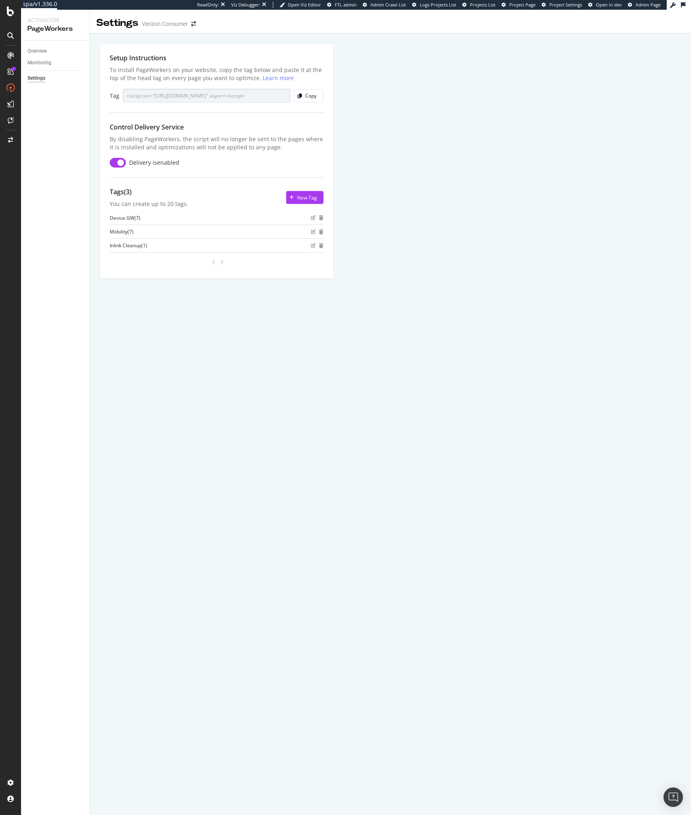
click at [137, 196] on div "Tags (3)" at bounding box center [149, 191] width 79 height 9
click at [312, 217] on icon "edit" at bounding box center [313, 217] width 5 height 5
click at [40, 54] on div "Overview" at bounding box center [37, 51] width 19 height 8
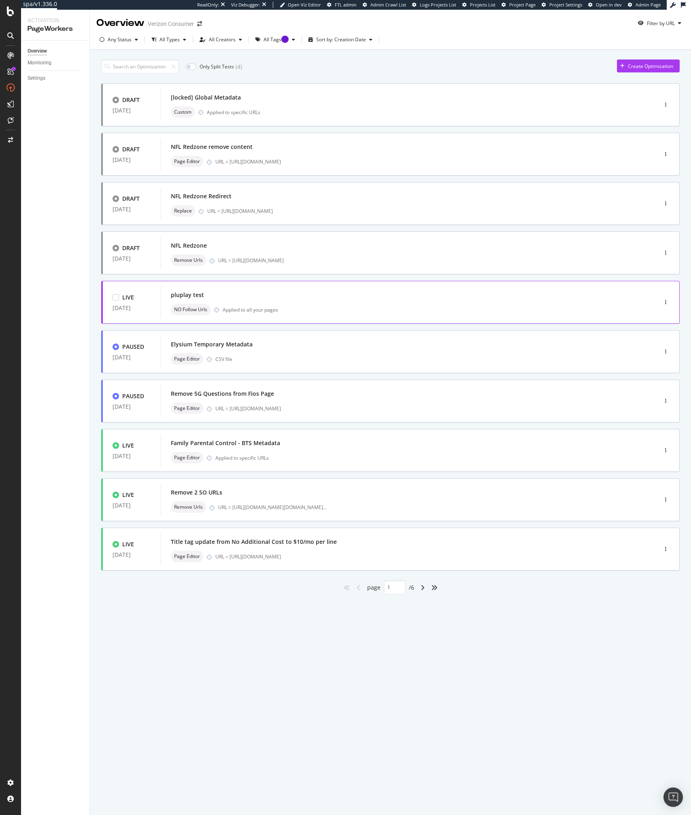
click at [550, 306] on div "NO Follow Urls Applied to all your pages" at bounding box center [397, 309] width 452 height 11
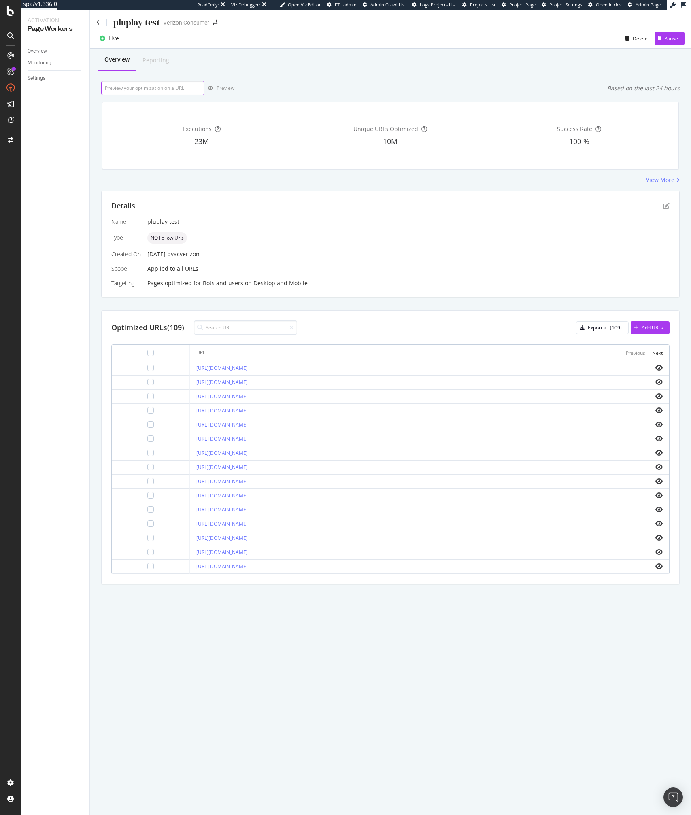
click at [162, 84] on input "url" at bounding box center [152, 88] width 103 height 14
click at [261, 72] on div "Overview Reporting Preview Based on the last 24 hours Executions 23M Unique URL…" at bounding box center [390, 331] width 601 height 564
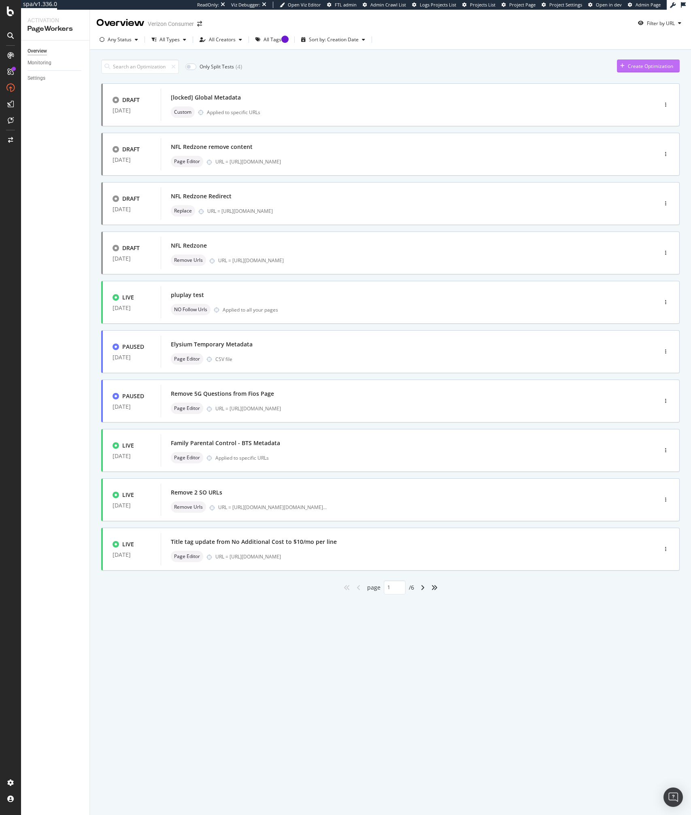
click at [618, 66] on div "button" at bounding box center [622, 66] width 11 height 5
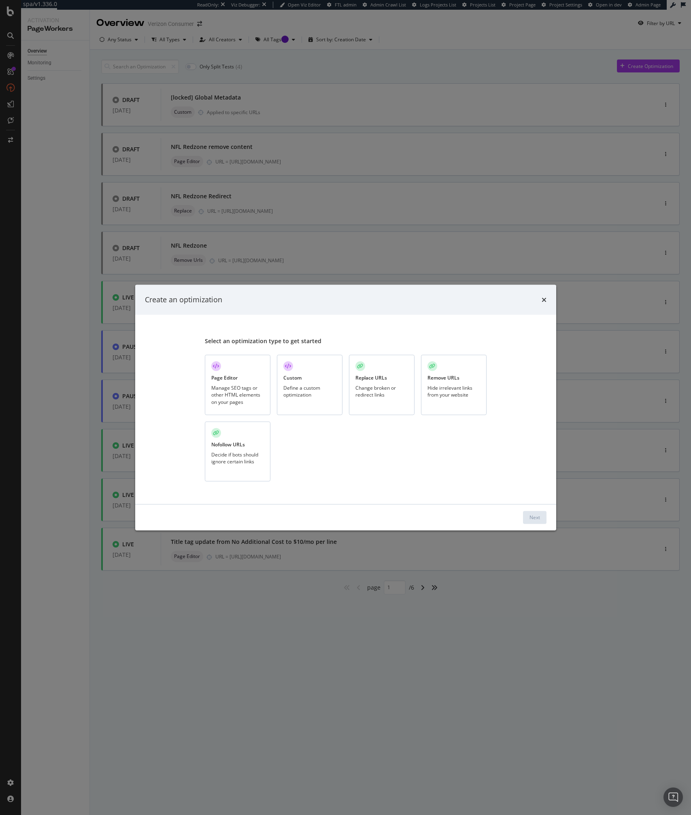
click at [249, 459] on div "Decide if bots should ignore certain links" at bounding box center [237, 458] width 53 height 14
click at [257, 468] on div "Nofollow URLs Decide if bots should ignore certain links" at bounding box center [238, 451] width 66 height 60
click at [532, 518] on div "Next" at bounding box center [534, 517] width 11 height 7
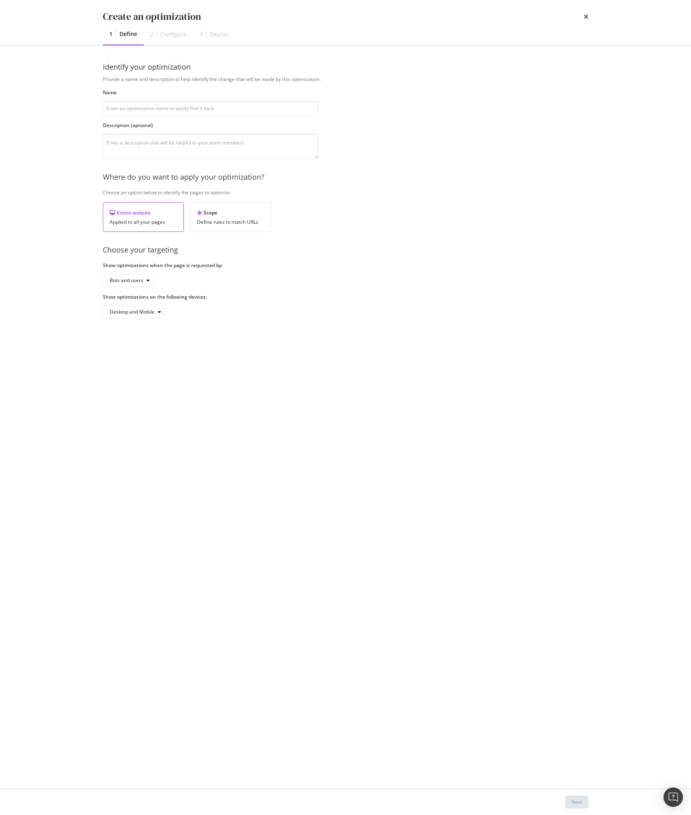
click at [393, 185] on div "Provide a name and description to help identify the change that will be made by…" at bounding box center [346, 197] width 486 height 243
click at [280, 334] on div "Identify your optimization Provide a name and description to help identify the …" at bounding box center [346, 198] width 486 height 273
click at [178, 330] on div "Identify your optimization Provide a name and description to help identify the …" at bounding box center [346, 198] width 486 height 273
click at [36, 101] on div "Create an optimization 1 Define 2 Configure 3 Deploy Identify your optimization…" at bounding box center [345, 407] width 691 height 815
click at [588, 13] on div "Create an optimization 1 Define 2 Configure 3 Deploy" at bounding box center [346, 22] width 518 height 45
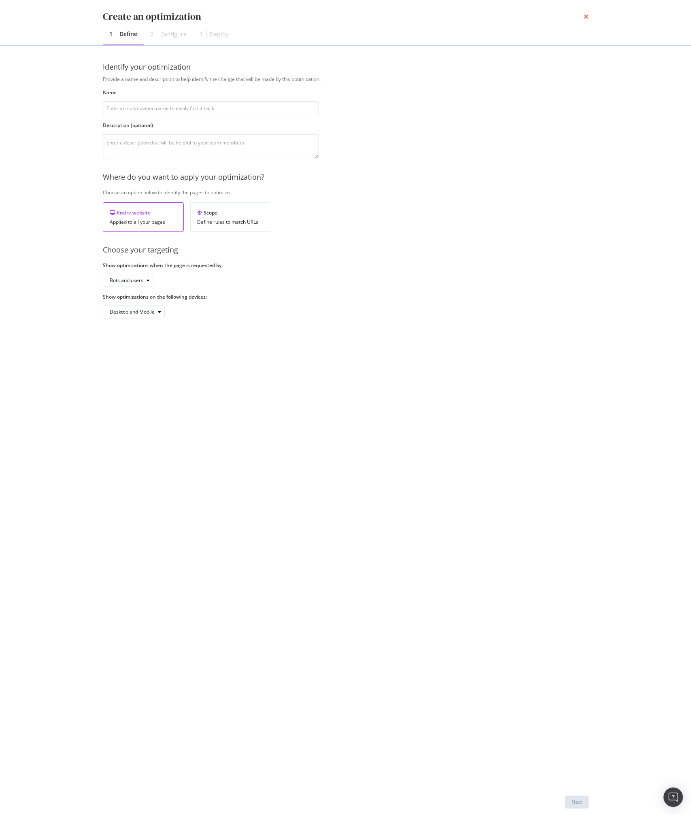
click at [585, 14] on icon "times" at bounding box center [586, 16] width 5 height 6
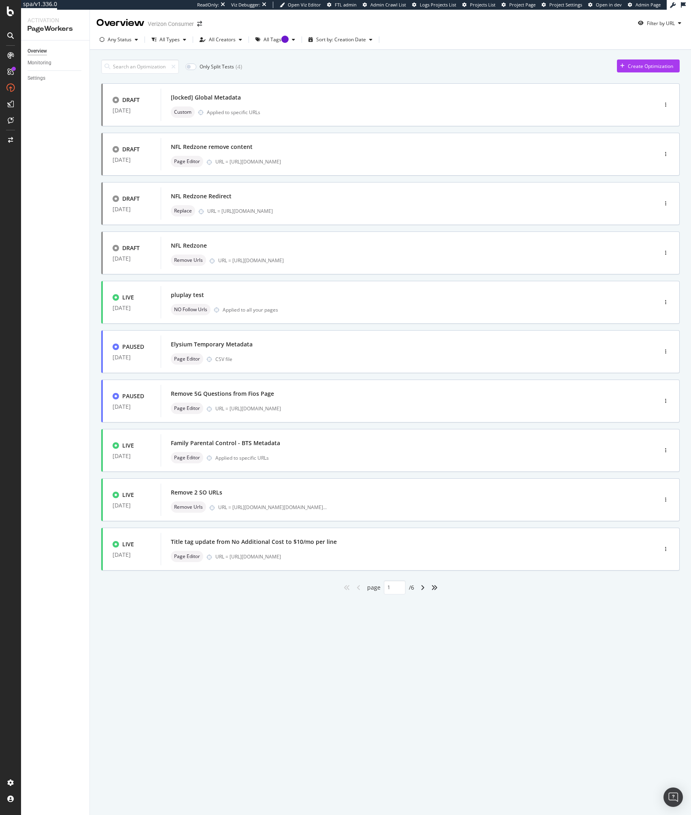
click at [174, 628] on div "Overview Verizon Consumer Filter by URL Any Status All Types All Creators All T…" at bounding box center [390, 412] width 601 height 805
click at [174, 625] on div "Overview Verizon Consumer Filter by URL Any Status All Types All Creators All T…" at bounding box center [390, 412] width 601 height 805
